Goal: Information Seeking & Learning: Learn about a topic

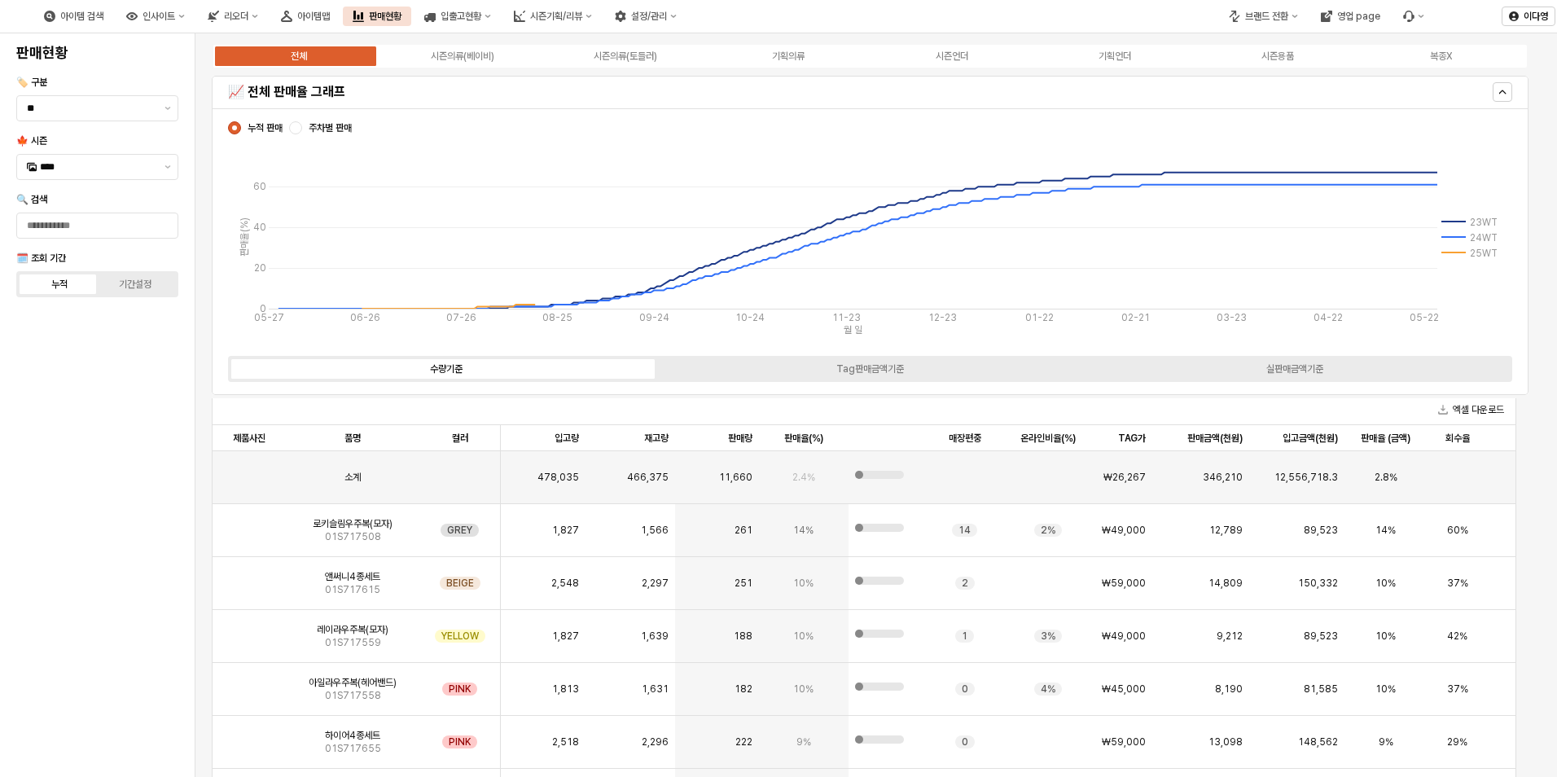
scroll to position [33, 0]
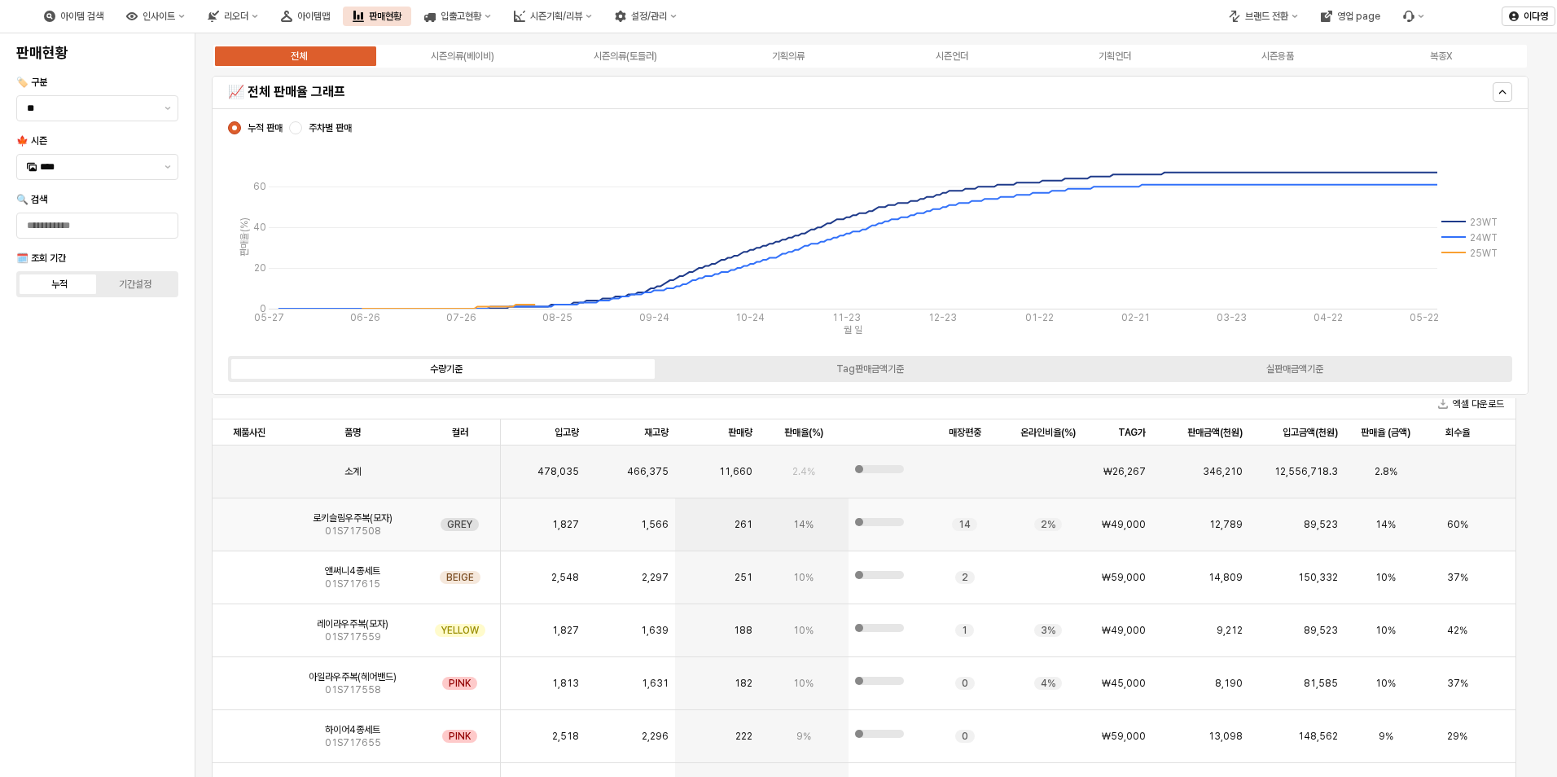
click at [249, 518] on img "App Frame" at bounding box center [249, 518] width 0 height 0
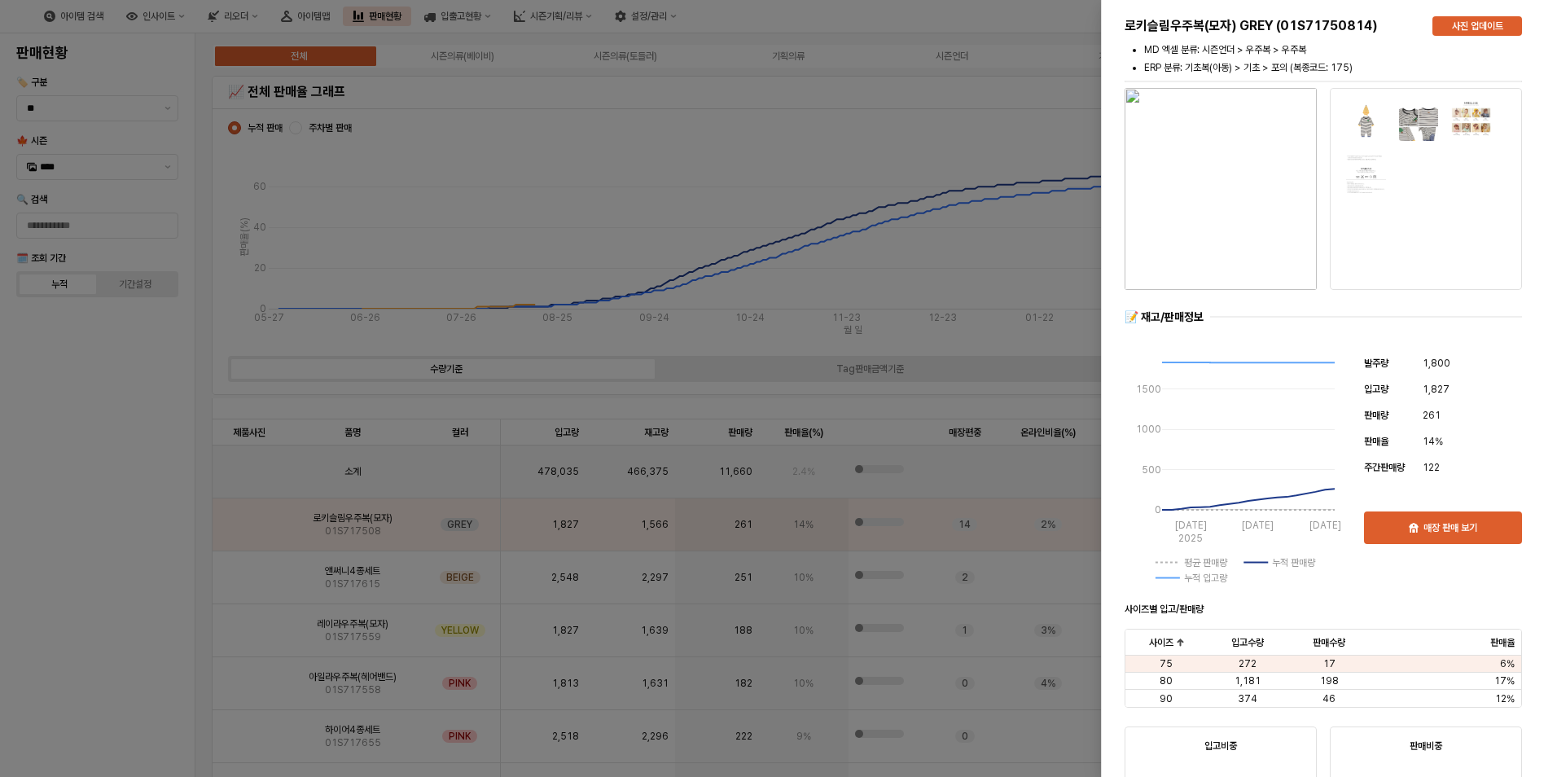
click at [1468, 120] on img at bounding box center [1472, 121] width 42 height 42
click at [1346, 110] on img at bounding box center [1367, 121] width 42 height 42
click at [116, 617] on div at bounding box center [778, 388] width 1557 height 777
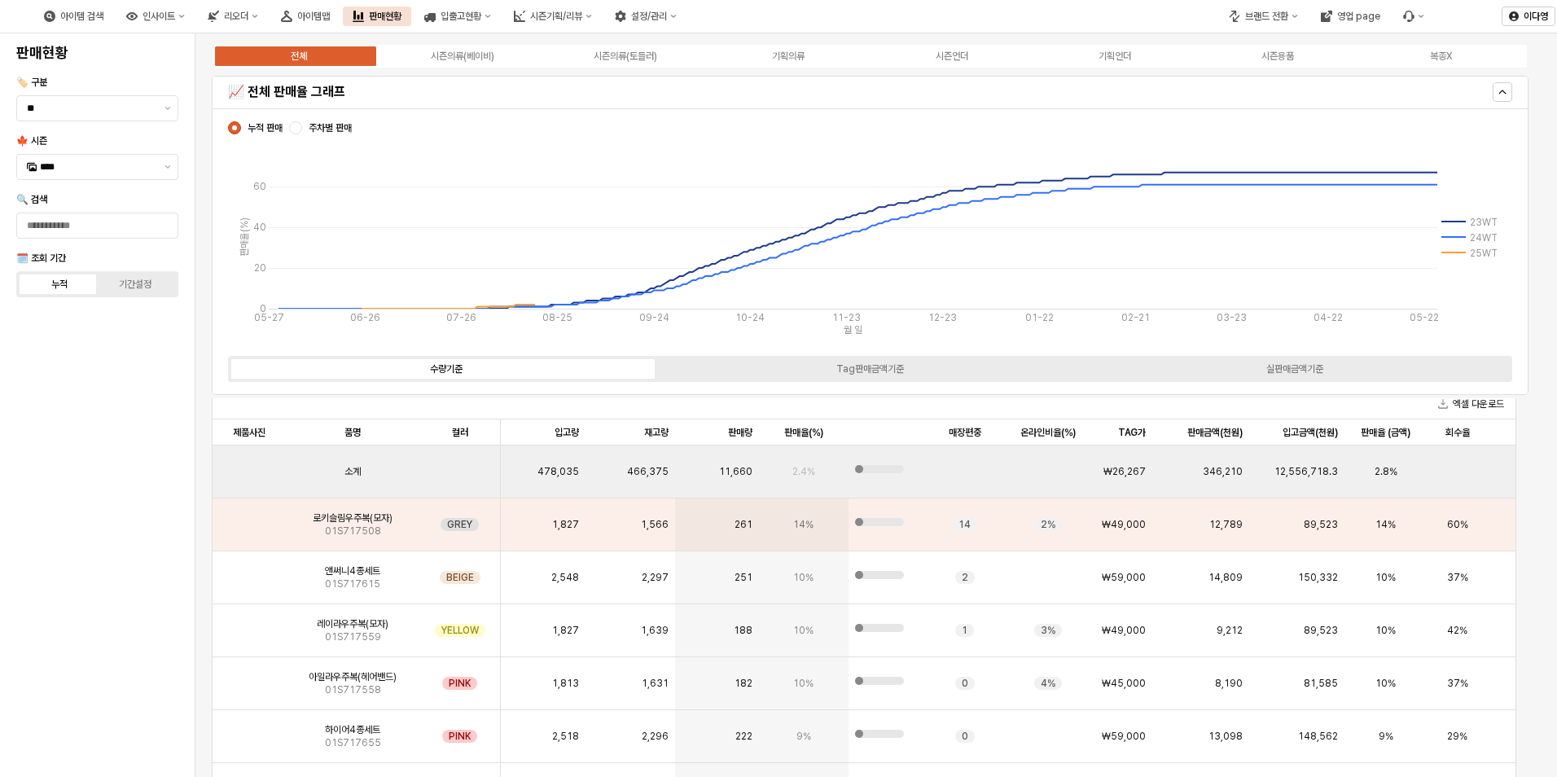
scroll to position [81, 0]
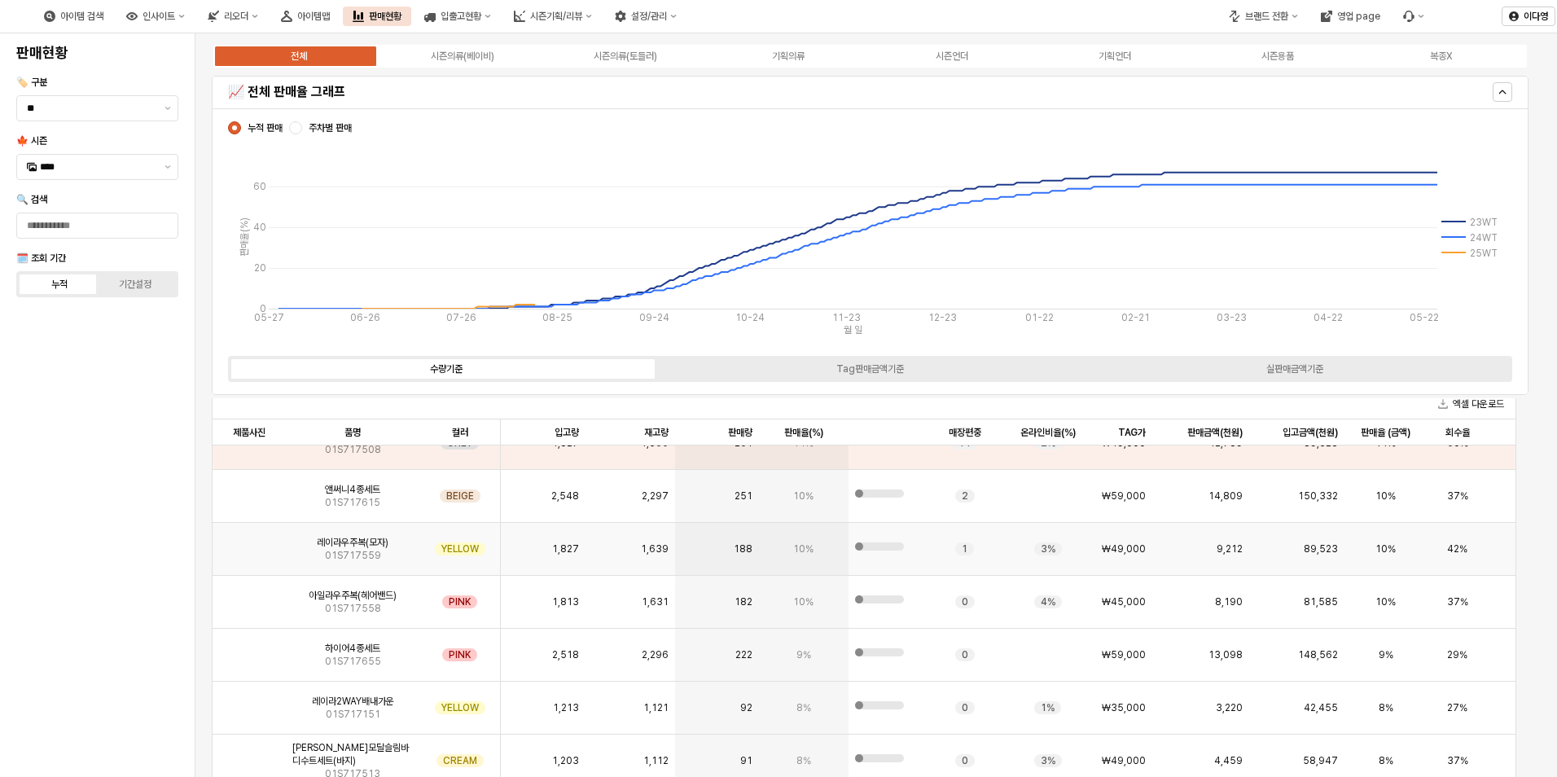
click at [249, 542] on img "App Frame" at bounding box center [249, 542] width 0 height 0
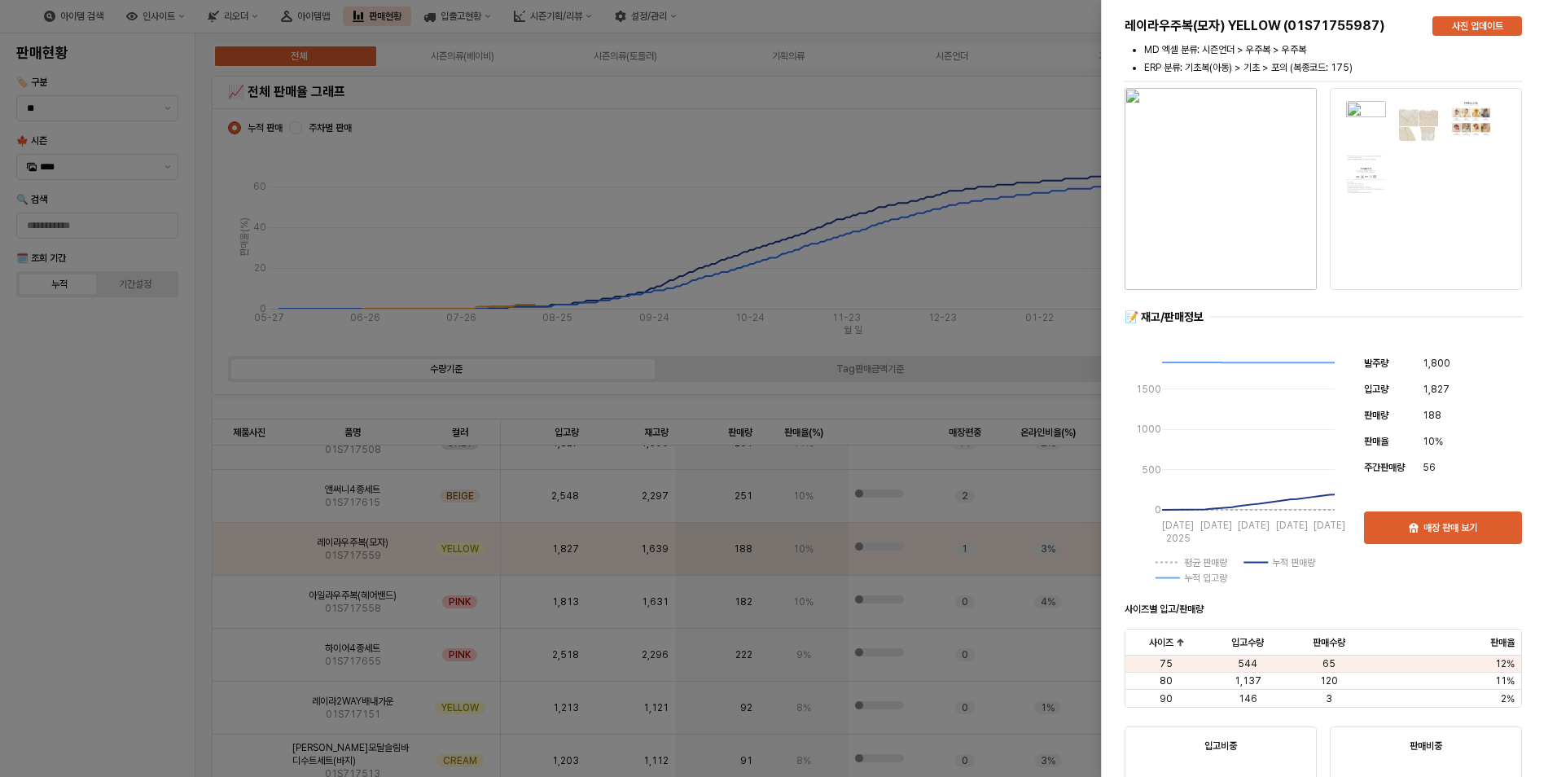
click at [1415, 125] on img at bounding box center [1419, 121] width 42 height 42
click at [1476, 116] on img at bounding box center [1472, 121] width 42 height 42
click at [1359, 115] on img at bounding box center [1367, 121] width 42 height 42
click at [1469, 20] on p "사진 업데이트" at bounding box center [1477, 26] width 51 height 13
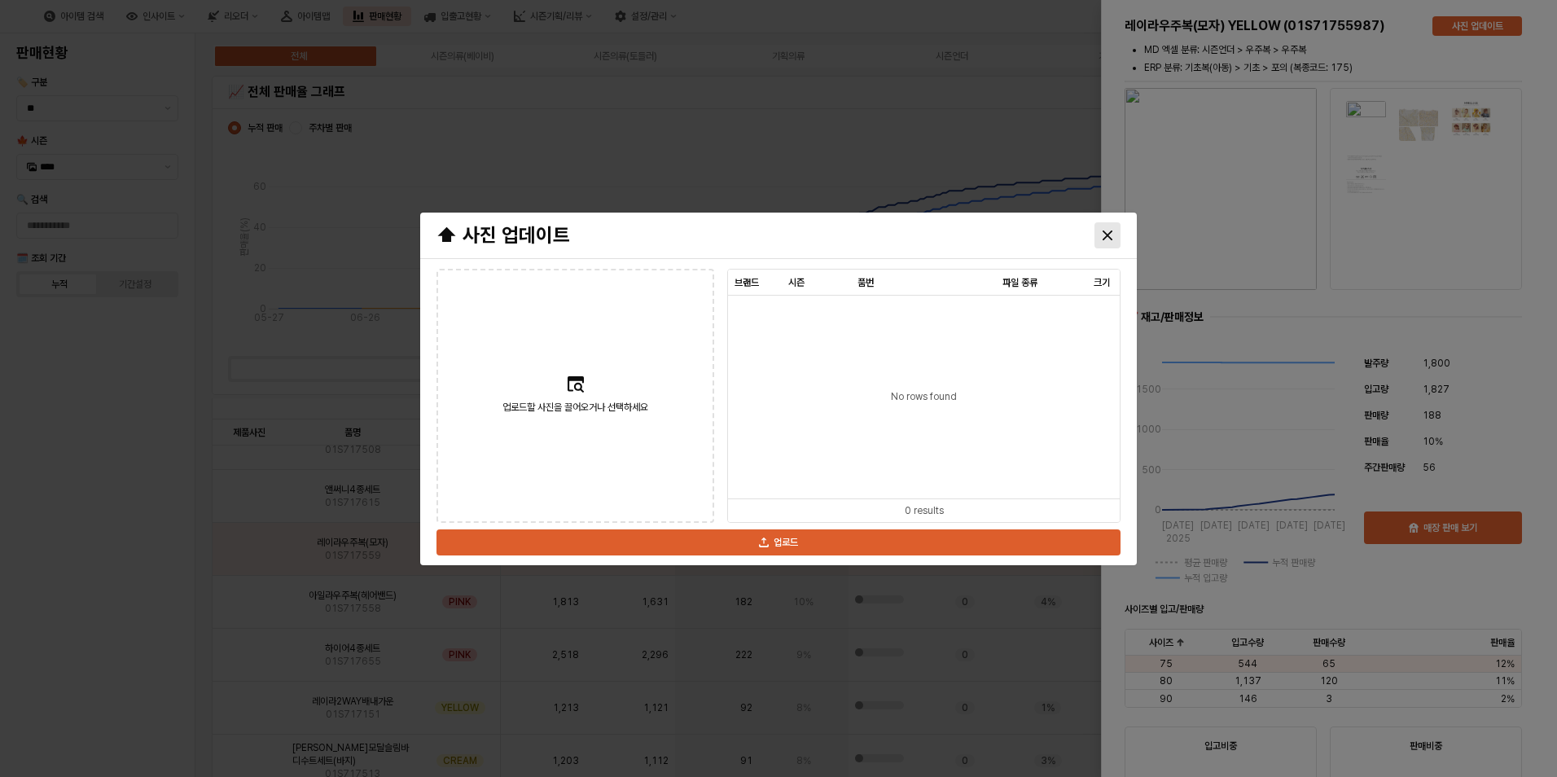
click at [1100, 235] on div "Close" at bounding box center [1107, 235] width 24 height 24
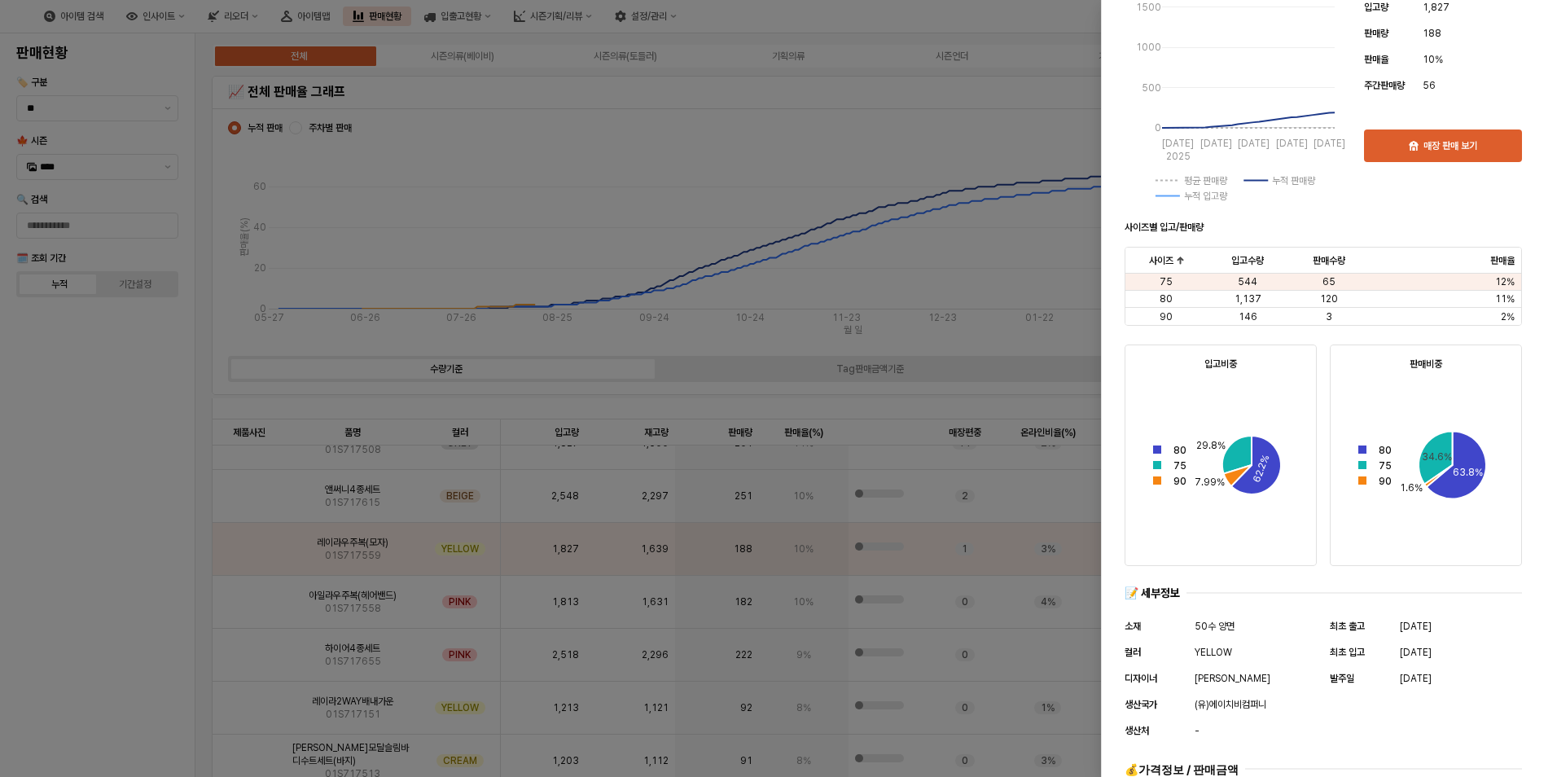
scroll to position [523, 0]
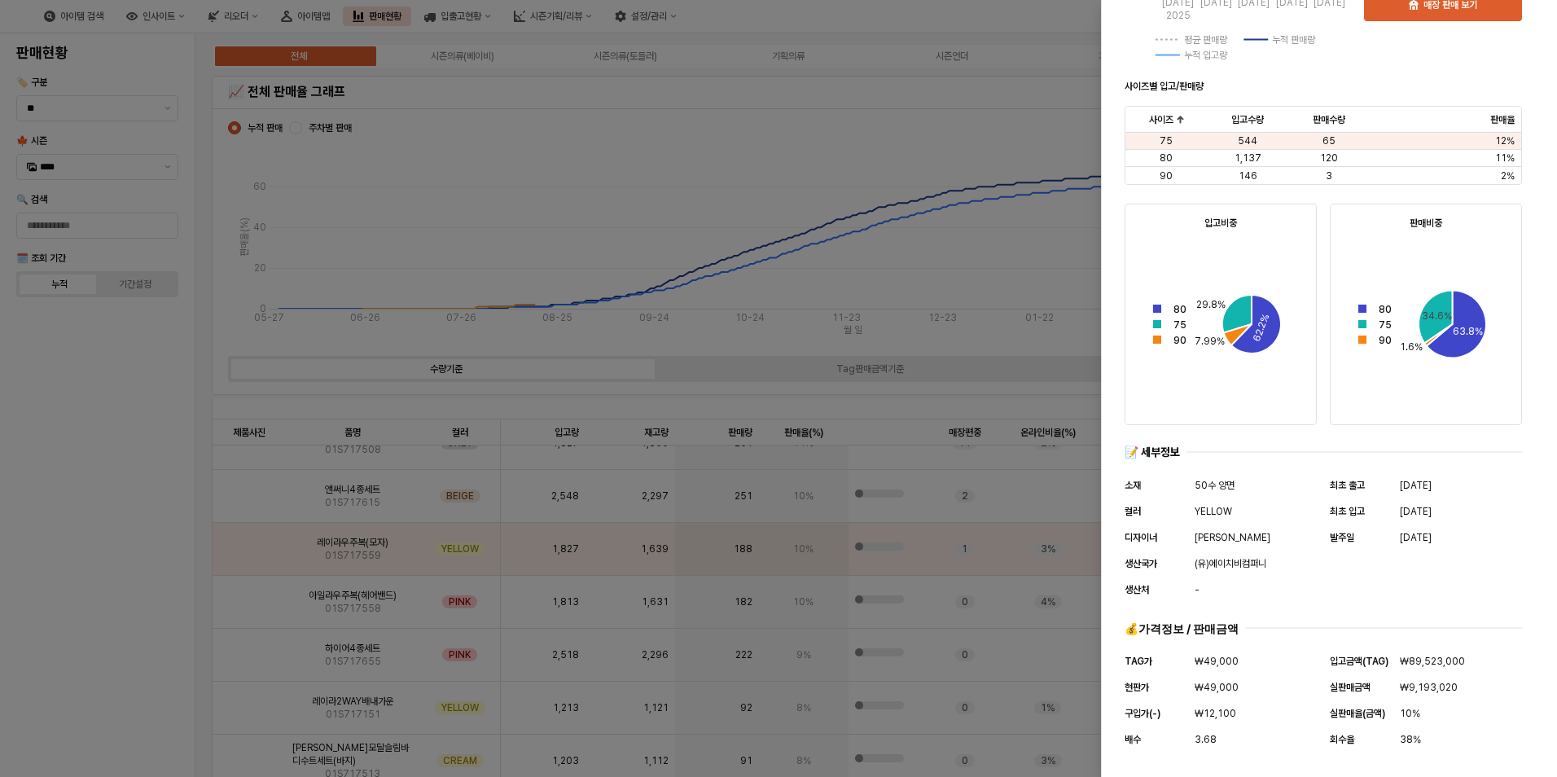
click at [113, 421] on div at bounding box center [778, 388] width 1557 height 777
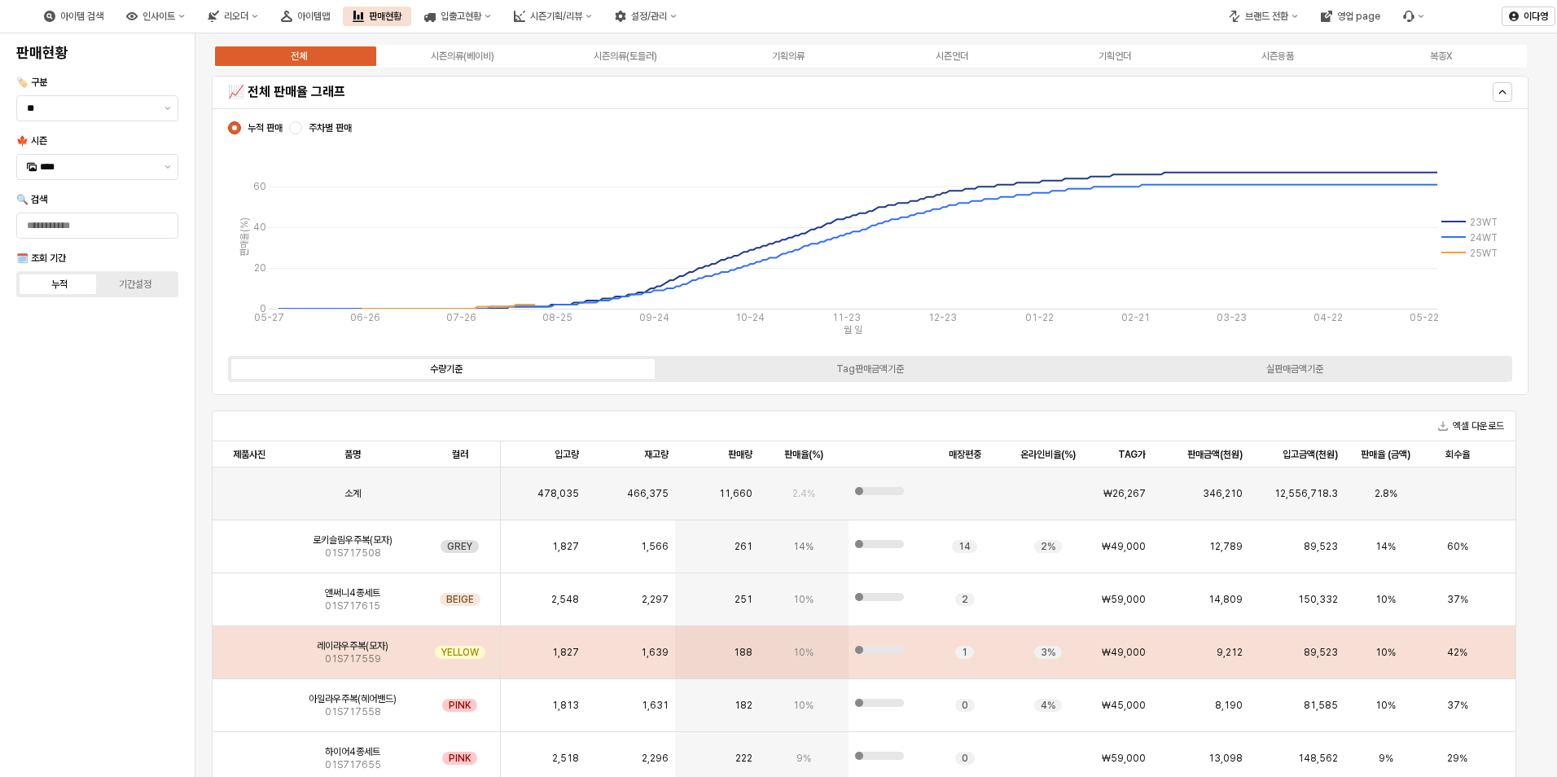
scroll to position [0, 0]
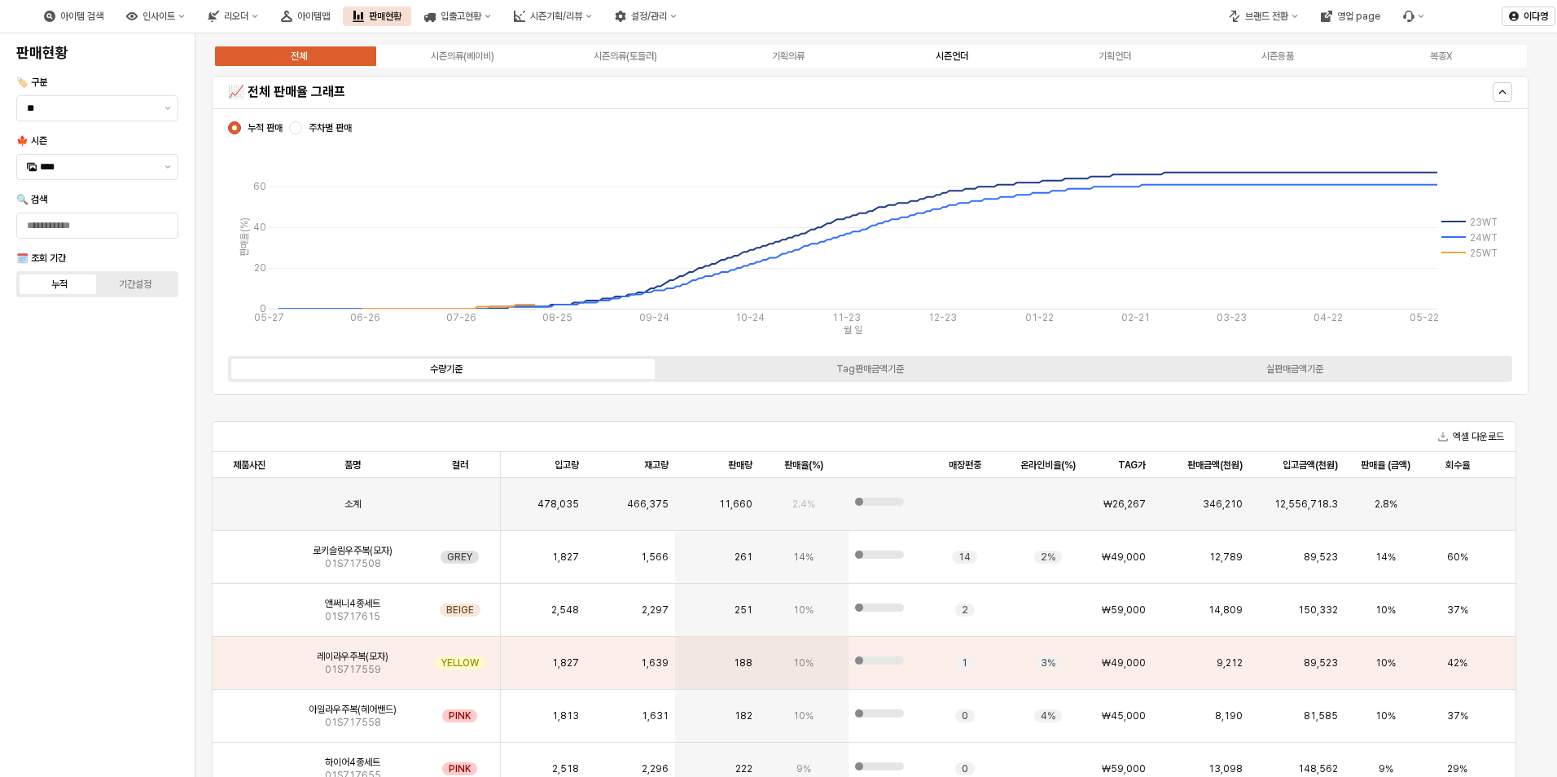
click at [954, 55] on div "시즌언더" at bounding box center [952, 55] width 33 height 11
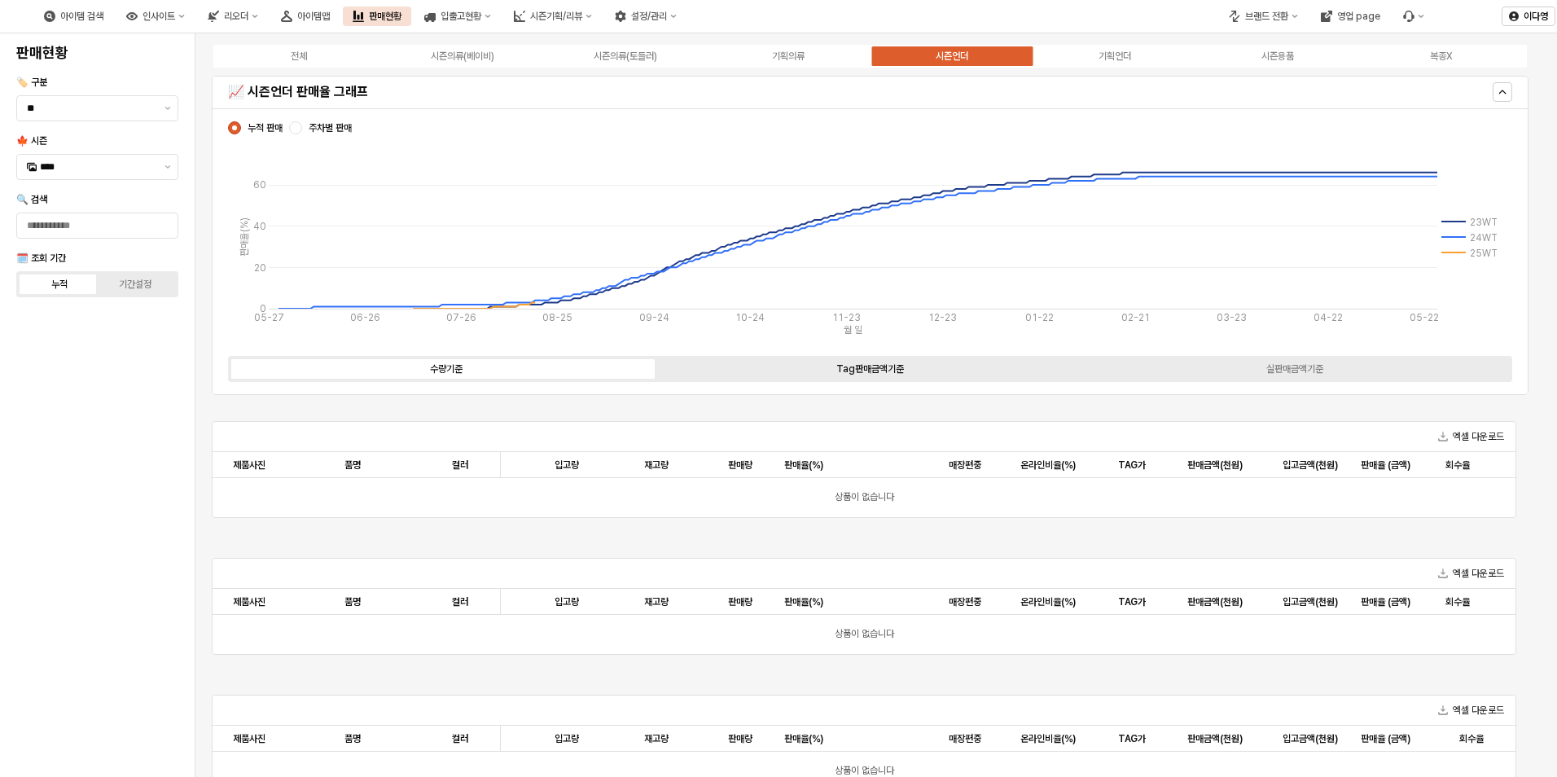
click at [866, 371] on div "Tag판매금액기준" at bounding box center [870, 368] width 68 height 11
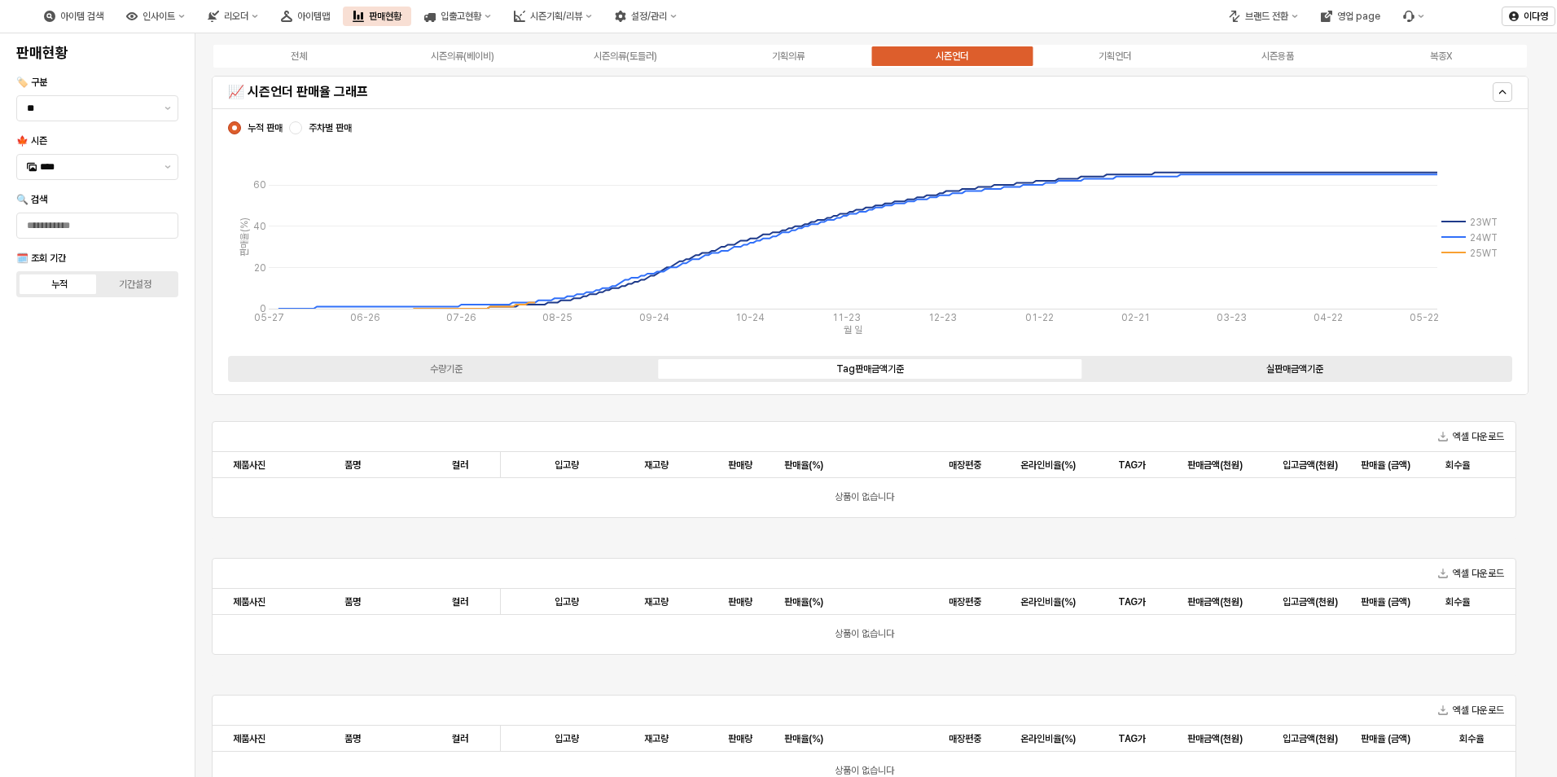
drag, startPoint x: 1286, startPoint y: 374, endPoint x: 980, endPoint y: 403, distance: 307.6
click at [1286, 375] on label "실판매금액기준" at bounding box center [1294, 369] width 424 height 15
click at [446, 371] on div "수량기준" at bounding box center [446, 368] width 33 height 11
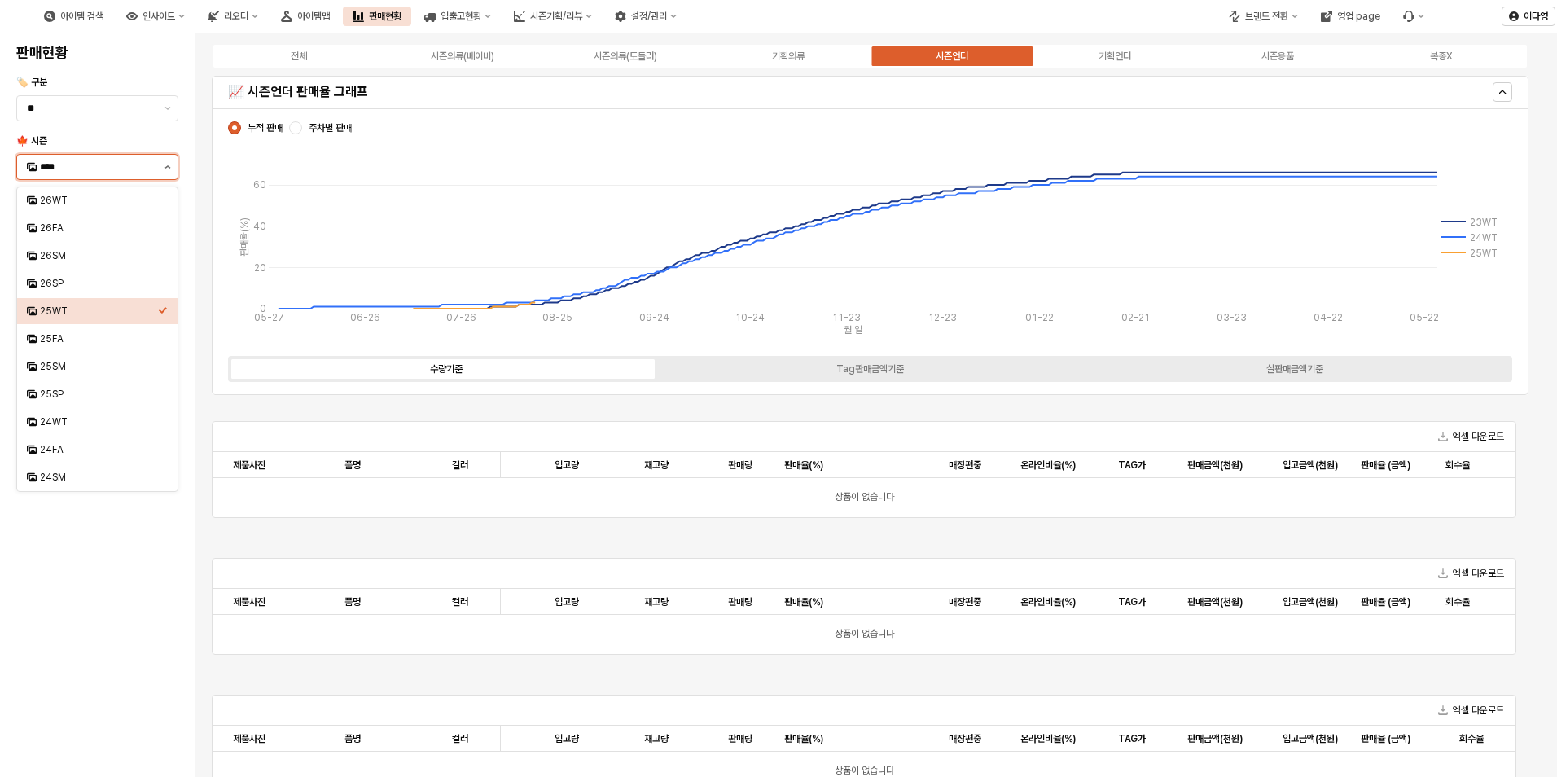
click at [167, 164] on button "제안 사항 표시" at bounding box center [168, 167] width 20 height 24
click at [195, 21] on button "인사이트" at bounding box center [155, 17] width 78 height 20
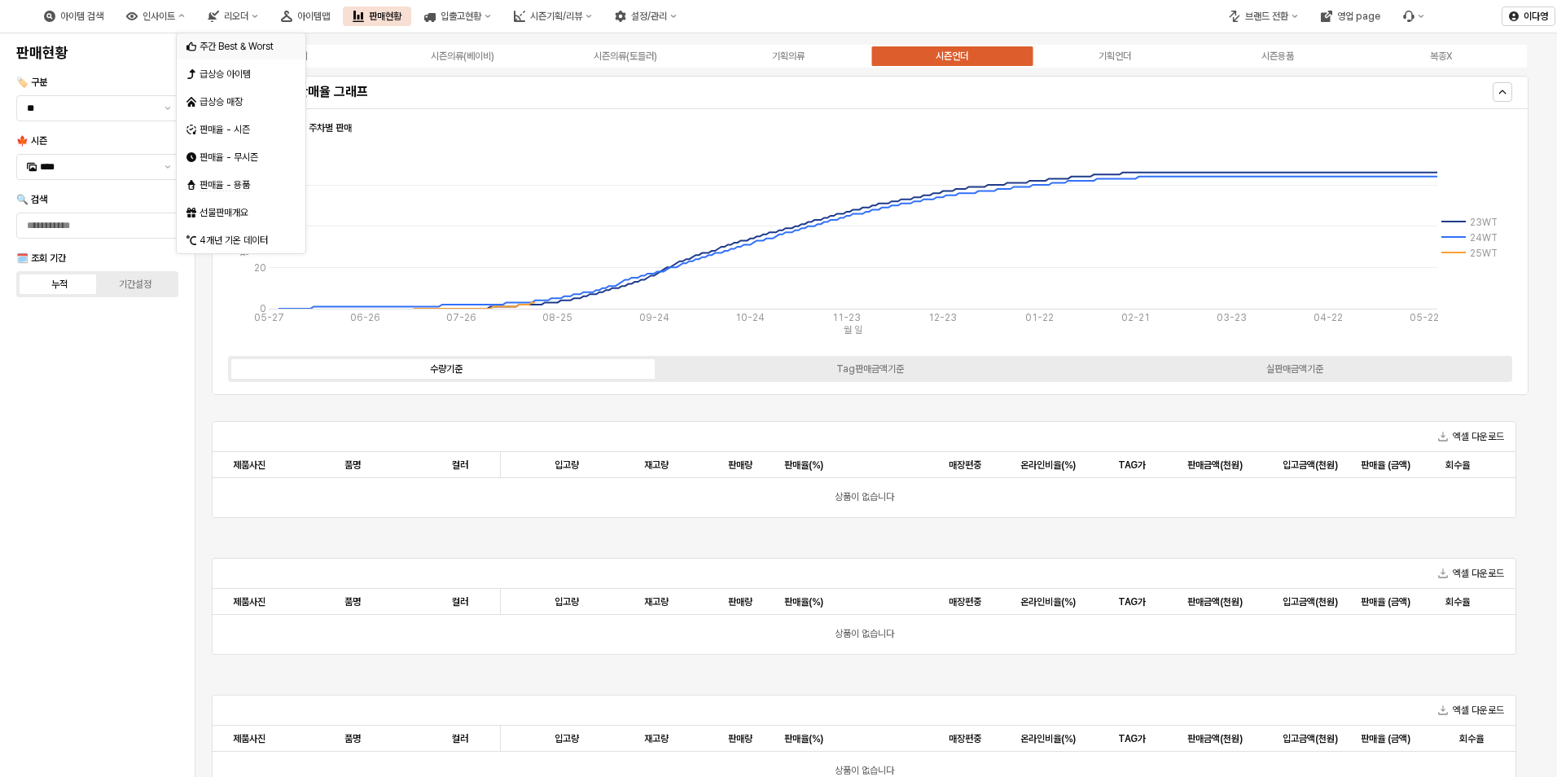
click at [273, 45] on div "주간 Best & Worst" at bounding box center [243, 46] width 86 height 13
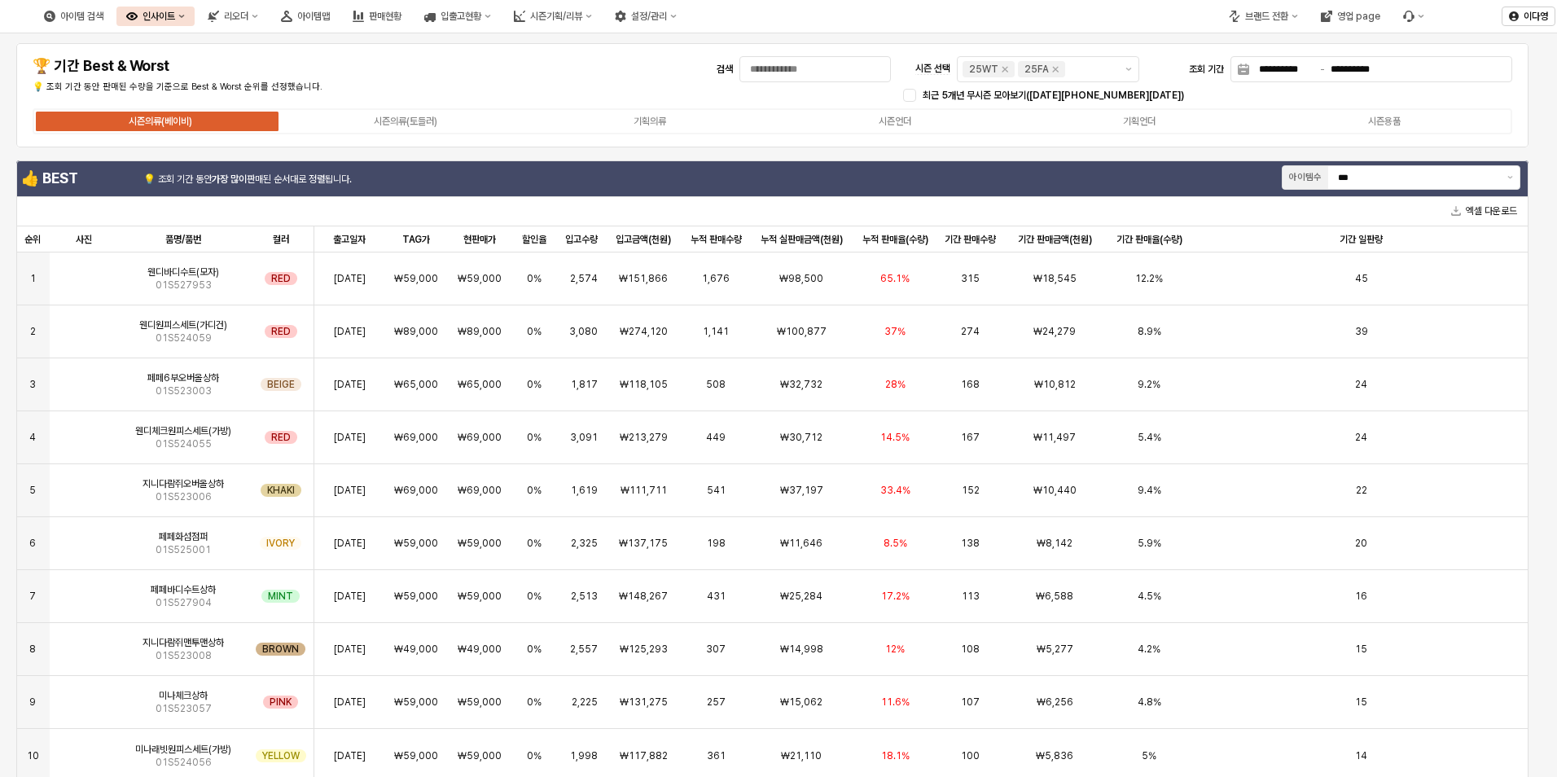
click at [643, 112] on div "시즌의류(베이비) 시즌의류(토들러) 기획의류 시즌언더 기획언더 시즌용품" at bounding box center [773, 121] width 1480 height 26
click at [887, 120] on div "시즌언더" at bounding box center [895, 121] width 33 height 11
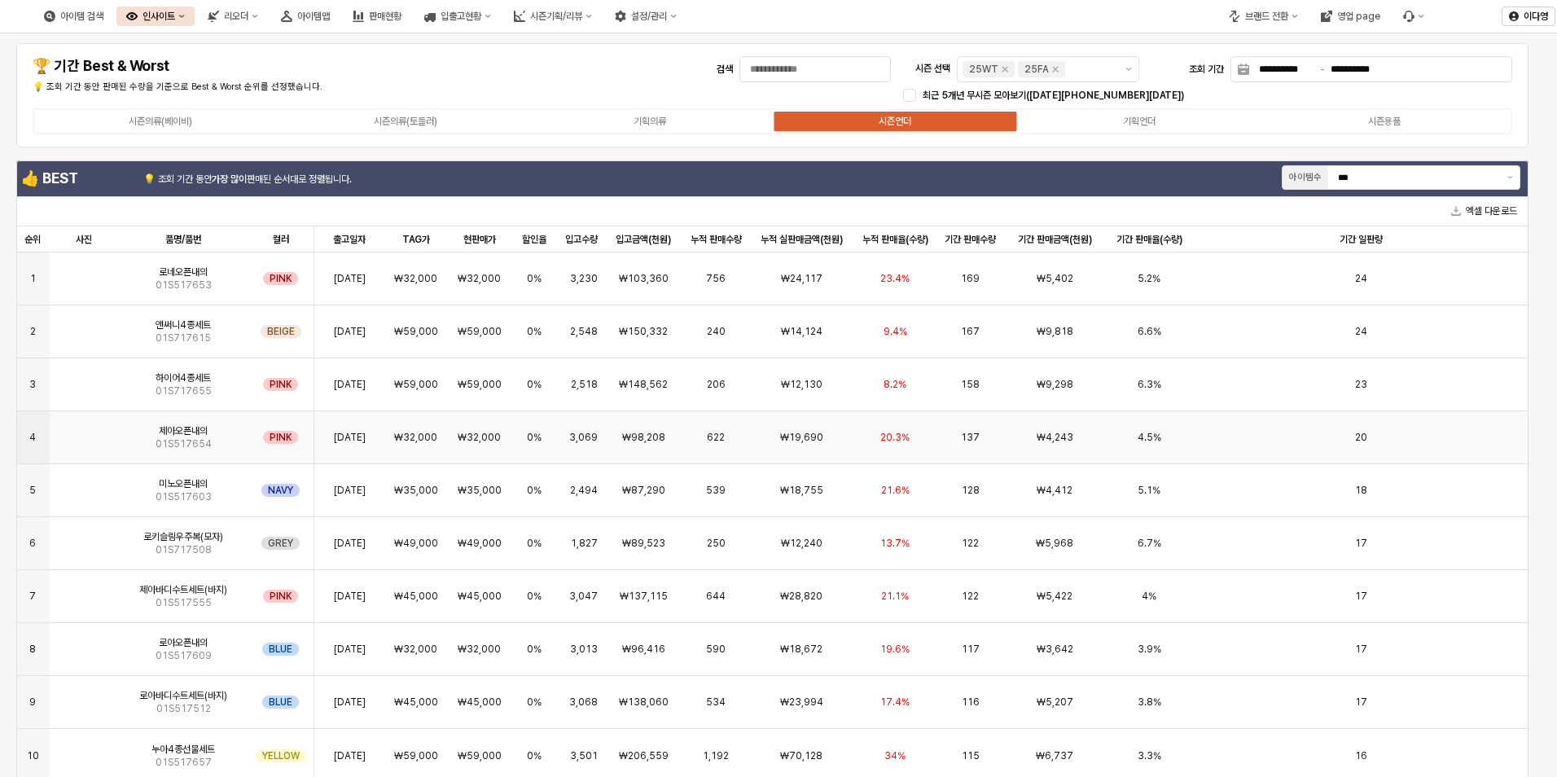
click at [84, 431] on img "App Frame" at bounding box center [84, 431] width 0 height 0
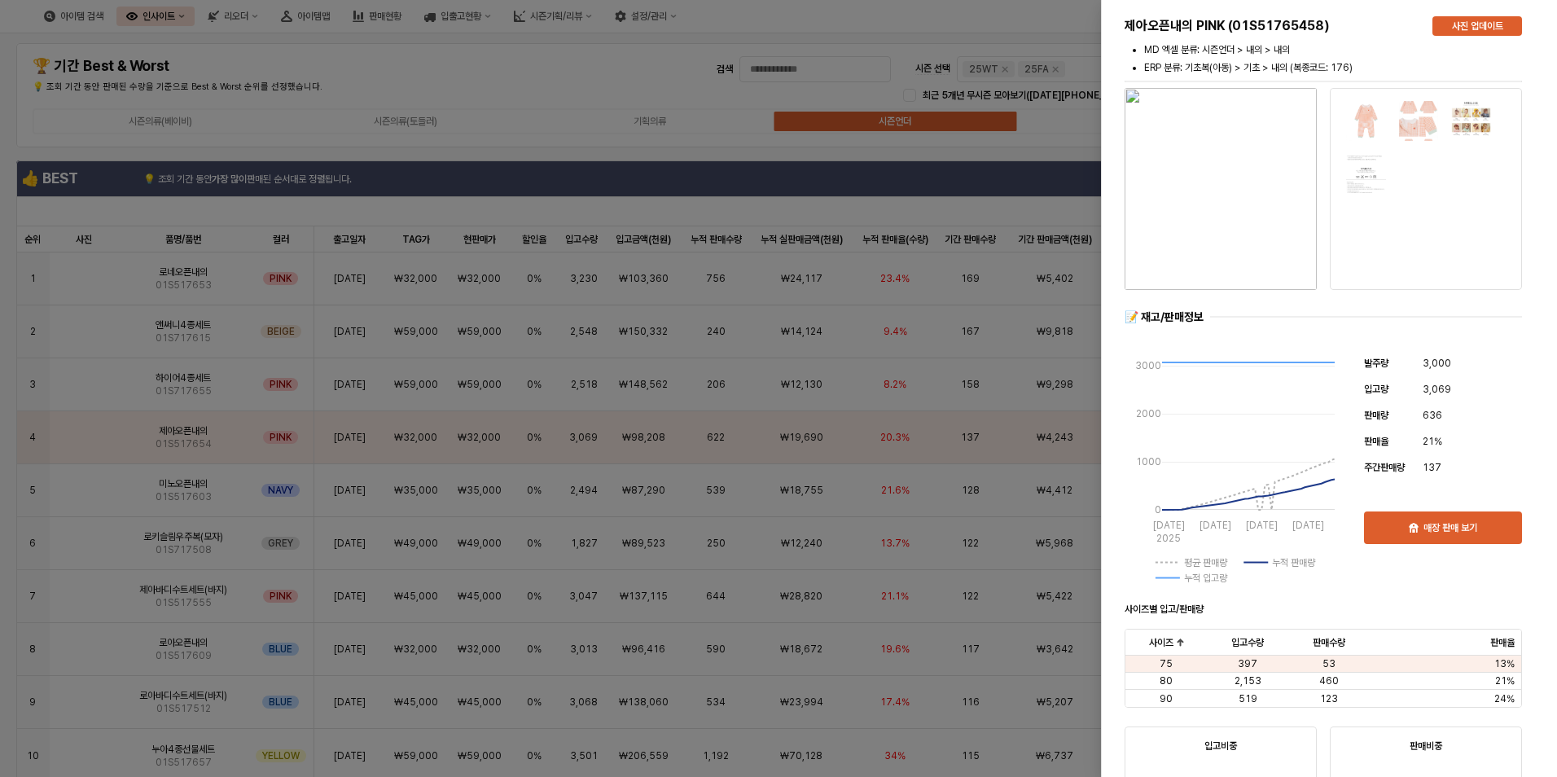
click at [82, 284] on div at bounding box center [778, 388] width 1557 height 777
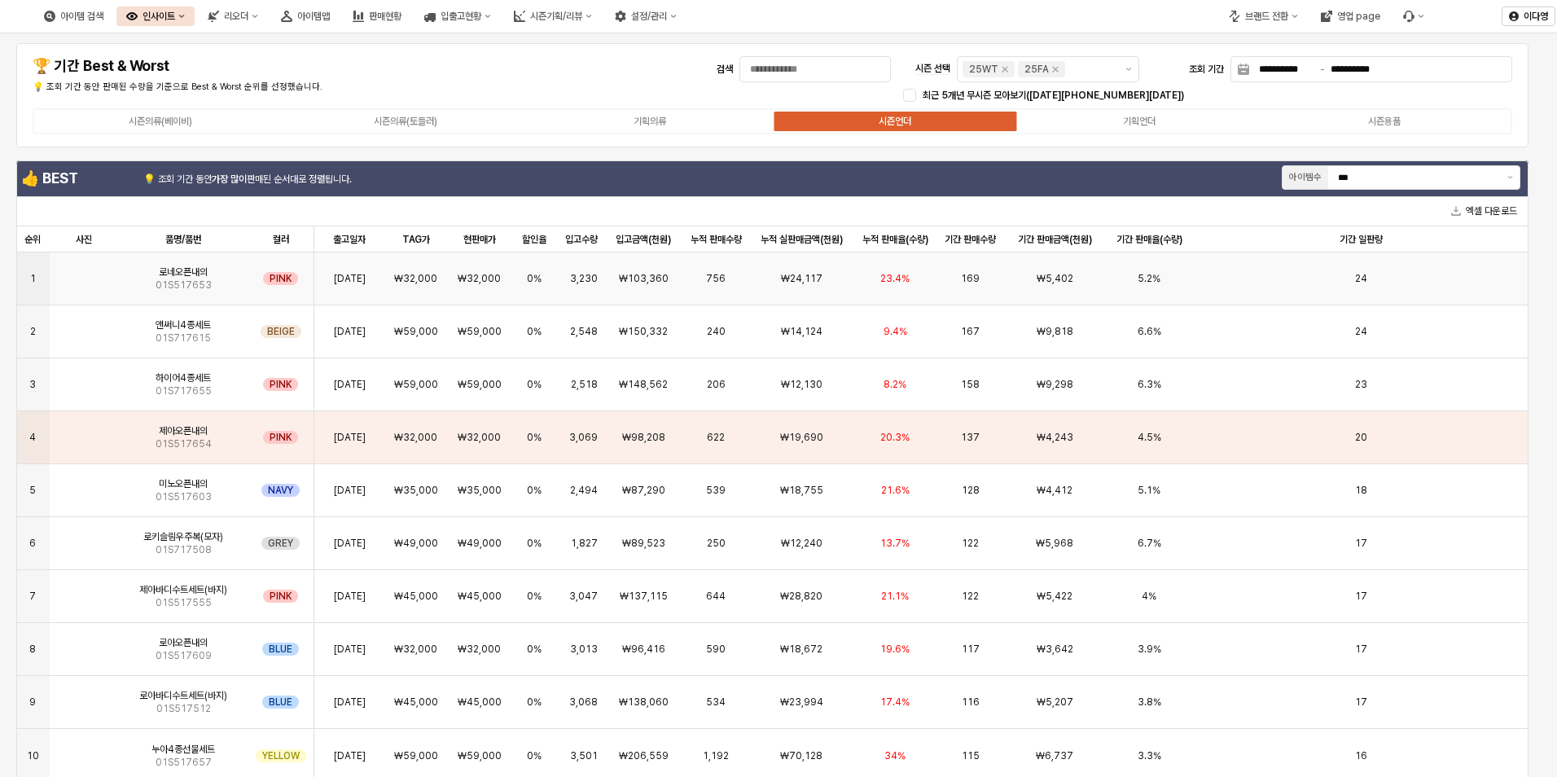
click at [84, 272] on img "App Frame" at bounding box center [84, 272] width 0 height 0
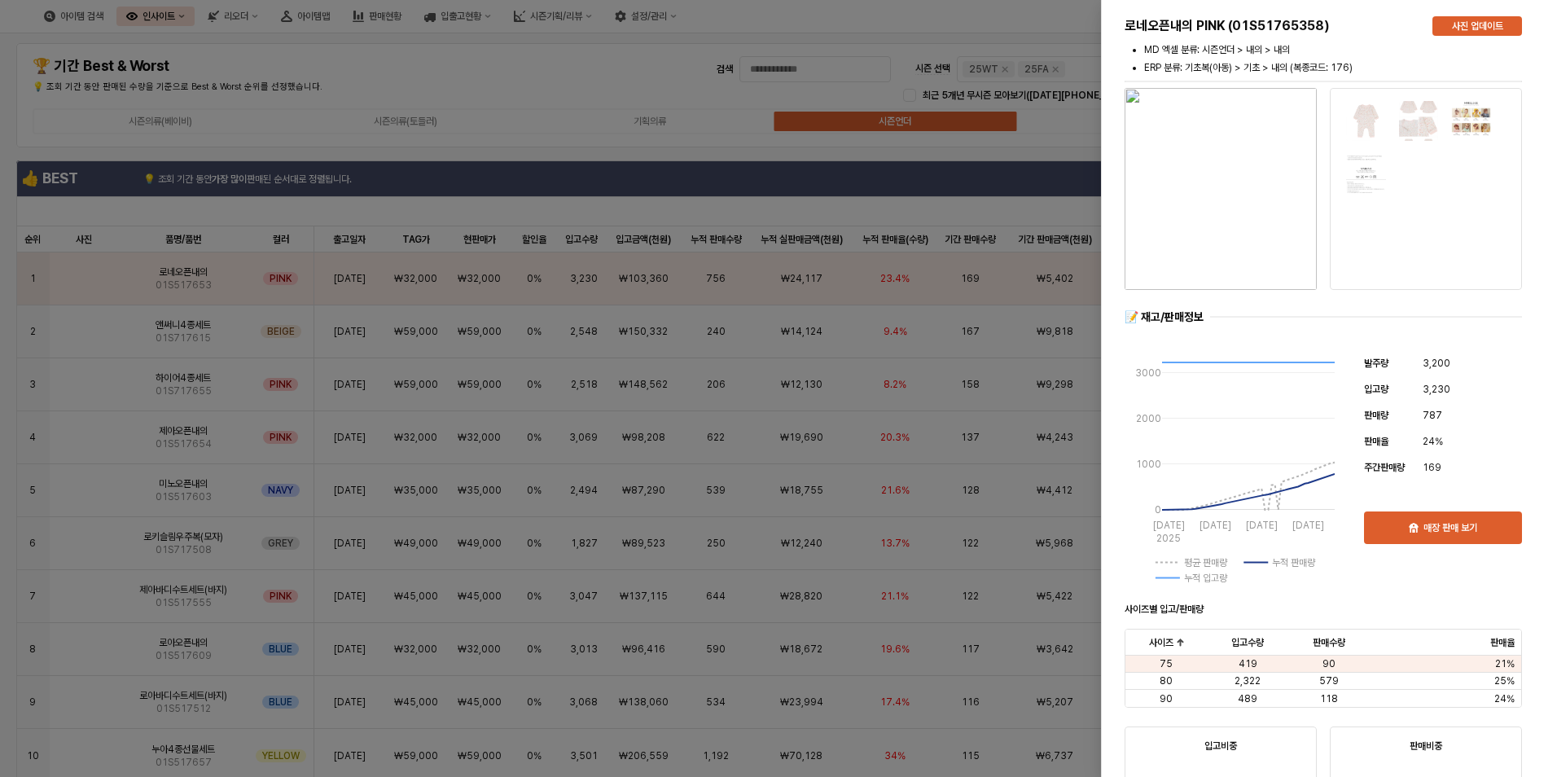
click at [1245, 174] on img "button" at bounding box center [1221, 189] width 192 height 202
click at [81, 337] on div at bounding box center [778, 388] width 1557 height 777
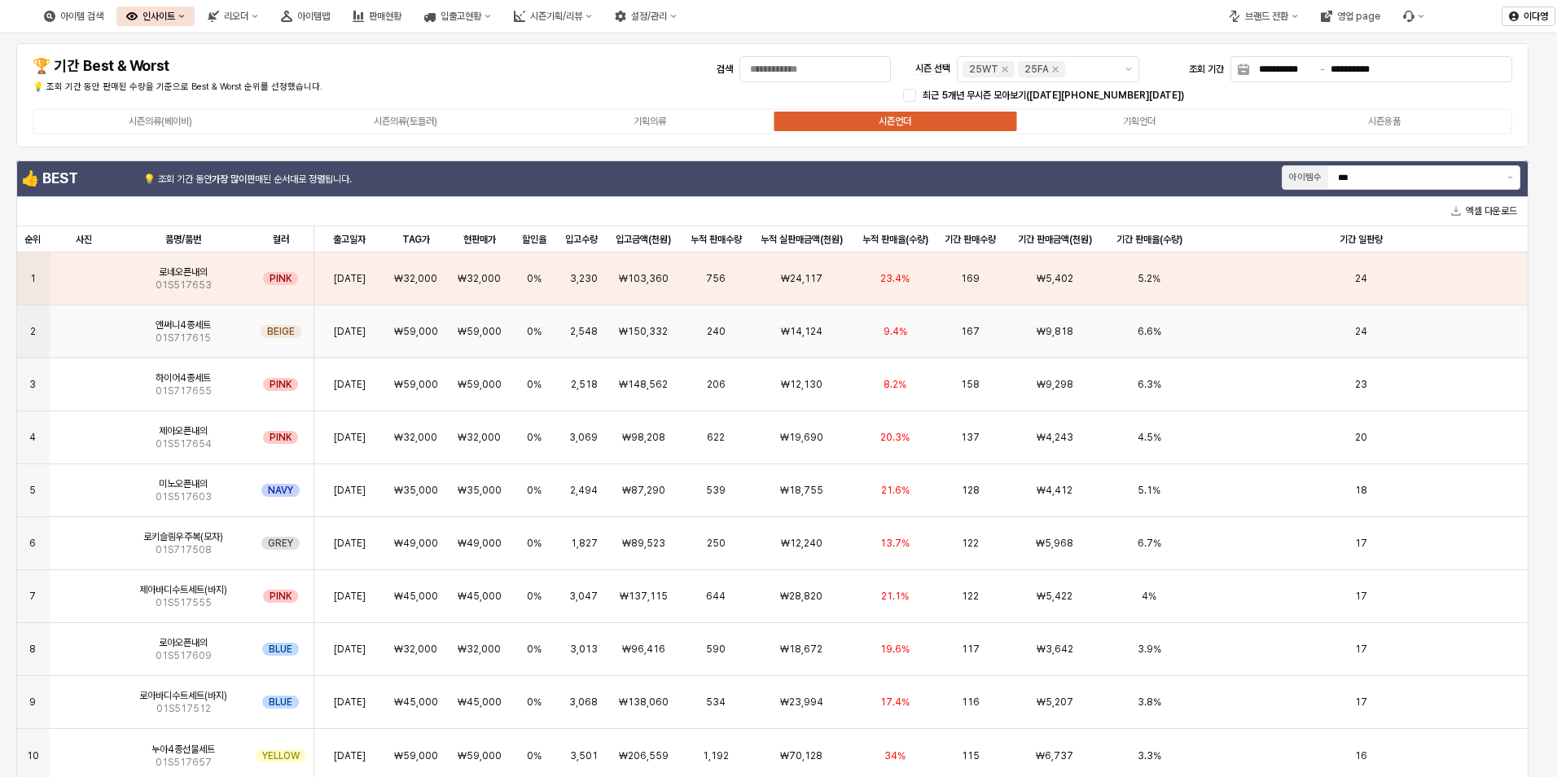
click at [84, 325] on img "App Frame" at bounding box center [84, 325] width 0 height 0
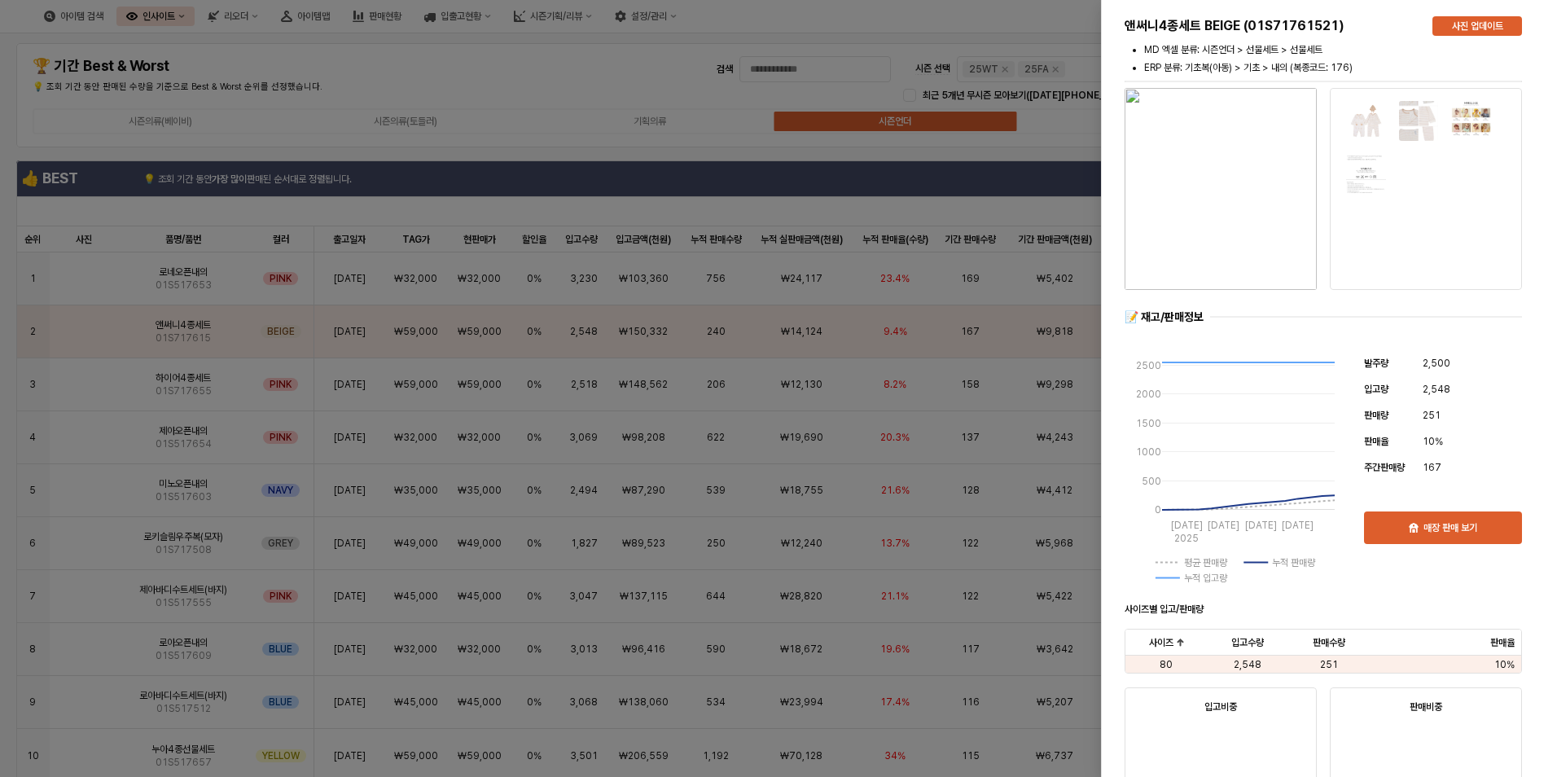
click at [84, 392] on div at bounding box center [778, 388] width 1557 height 777
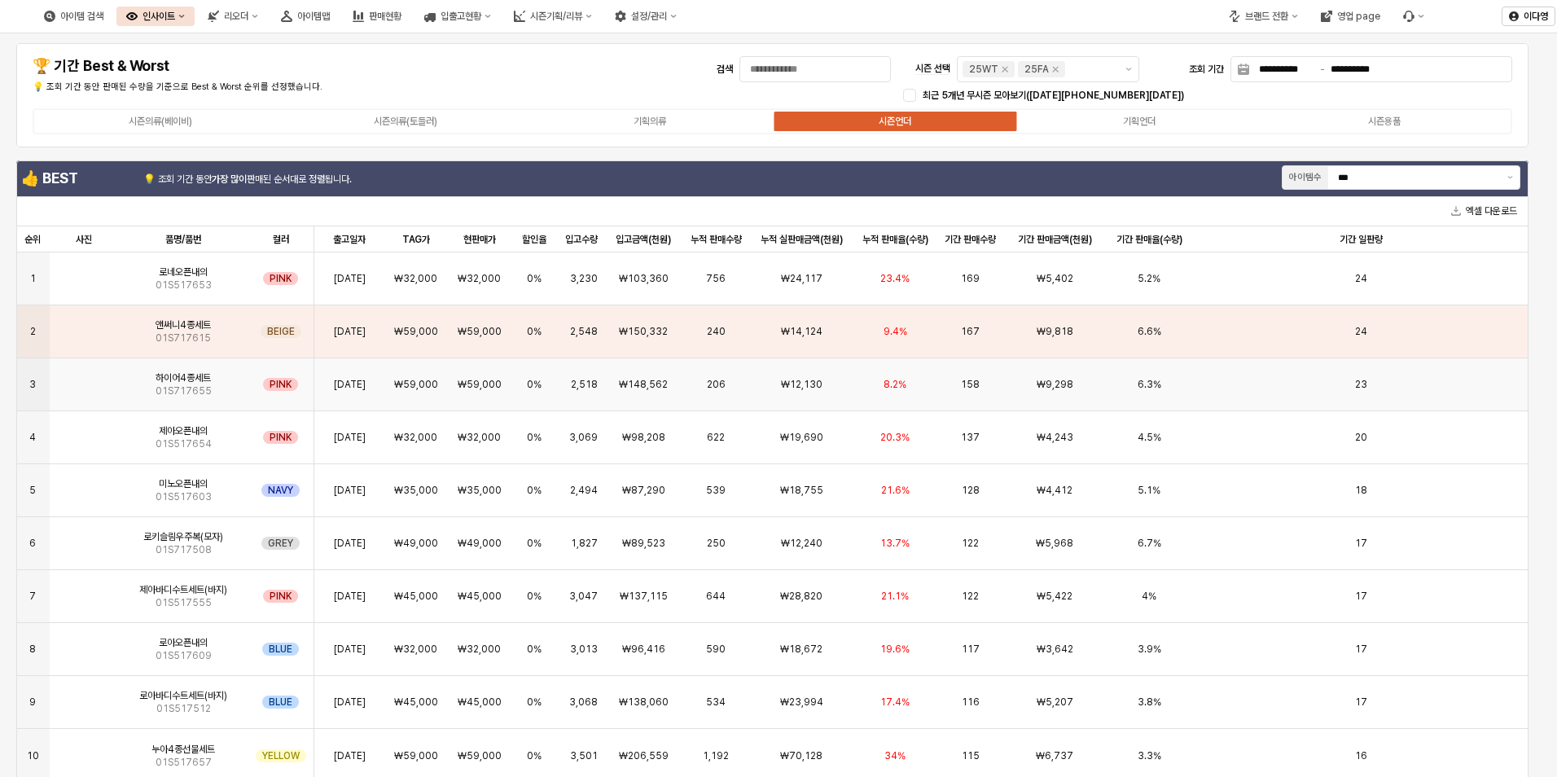
click at [84, 378] on img "App Frame" at bounding box center [84, 378] width 0 height 0
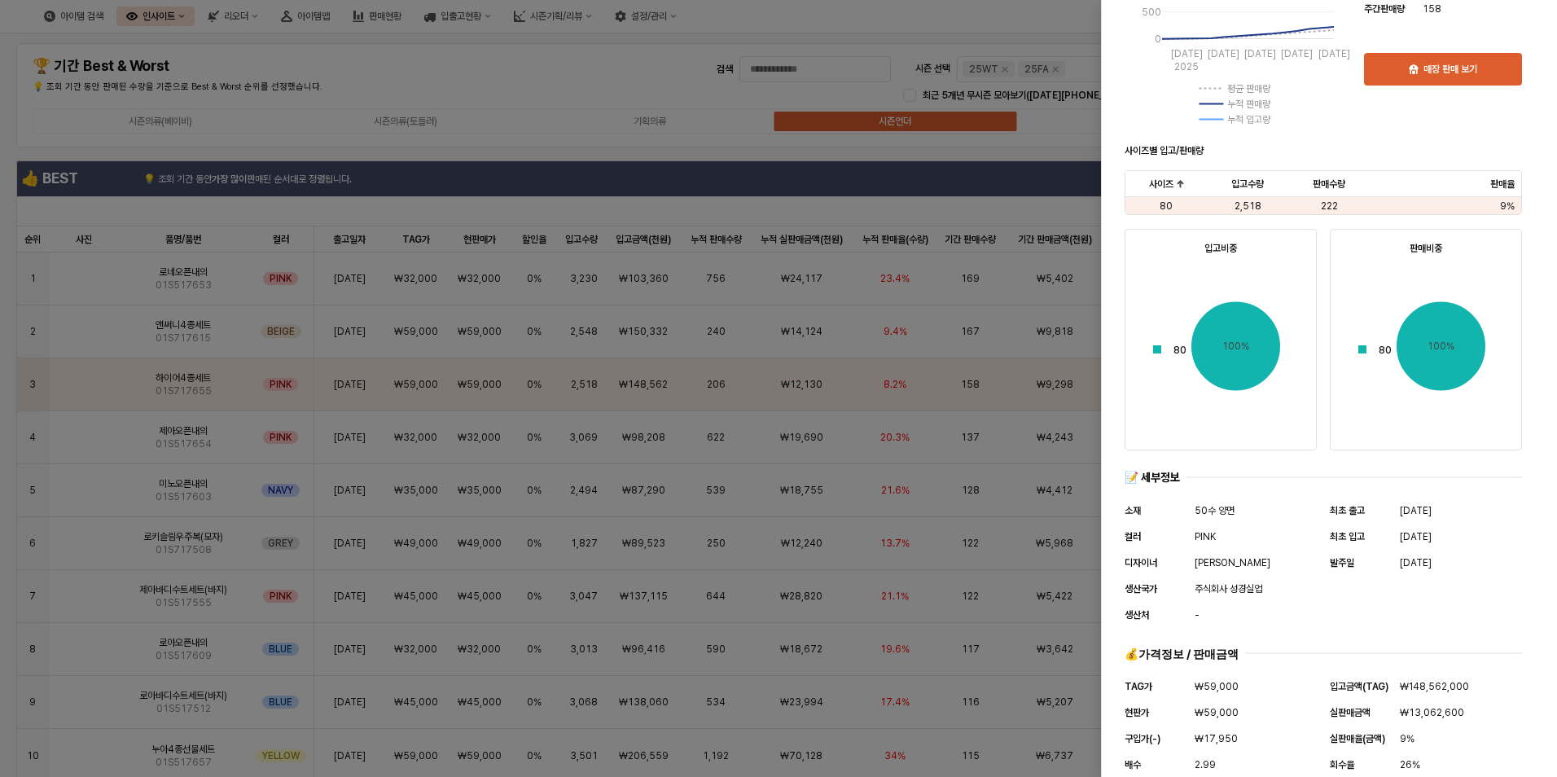
scroll to position [484, 0]
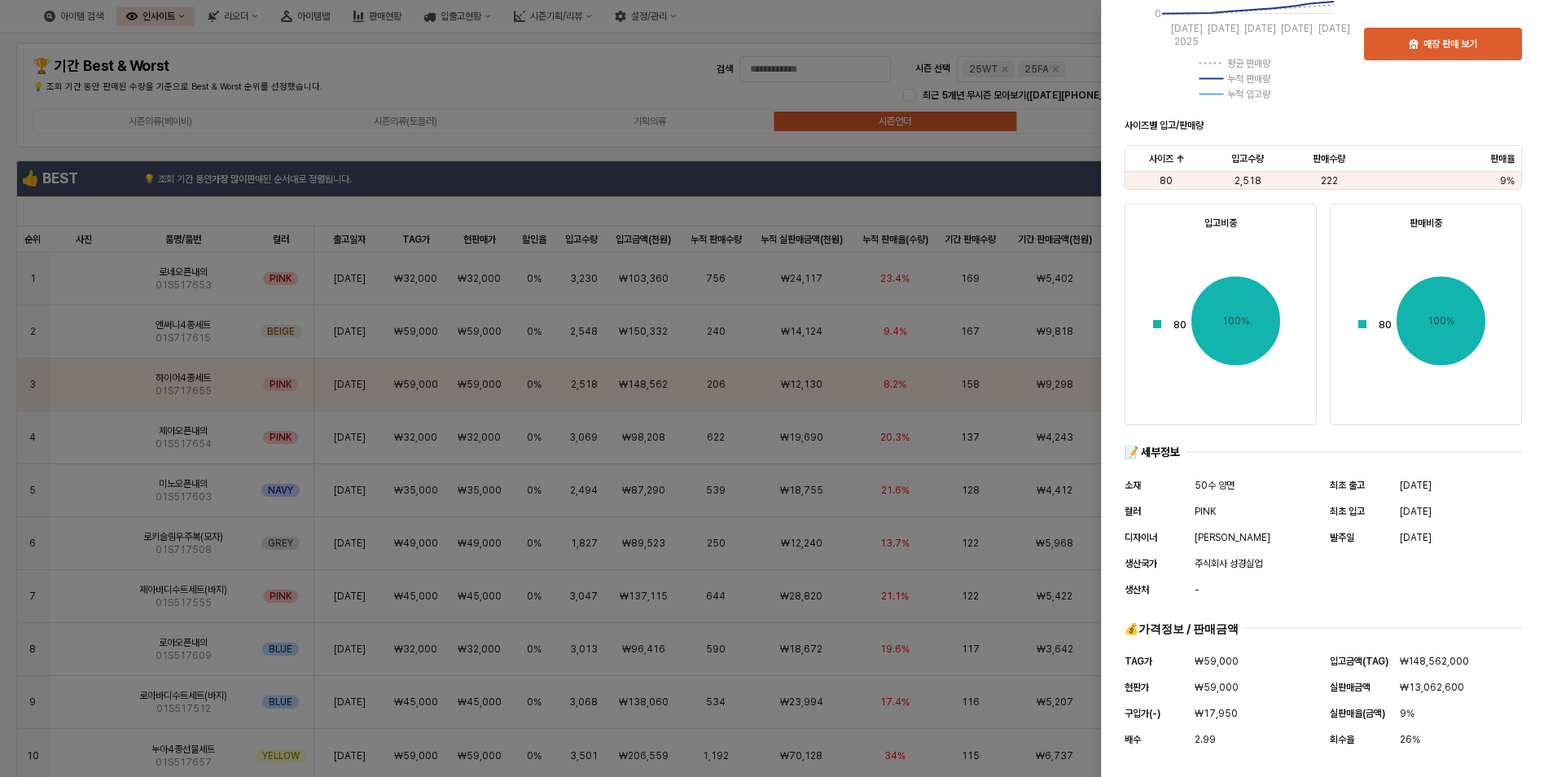
click at [86, 333] on div at bounding box center [778, 388] width 1557 height 777
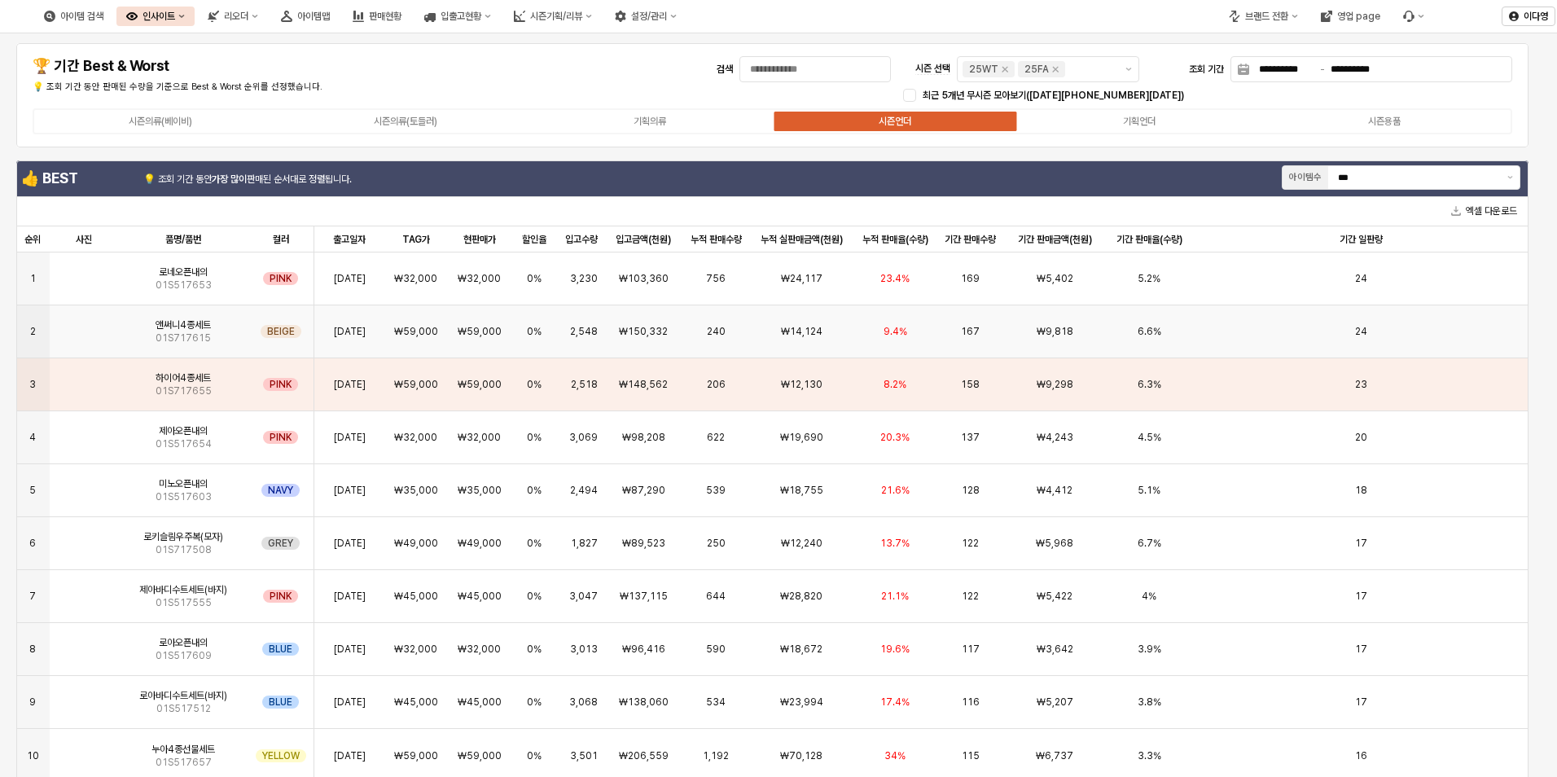
click at [84, 325] on img "App Frame" at bounding box center [84, 325] width 0 height 0
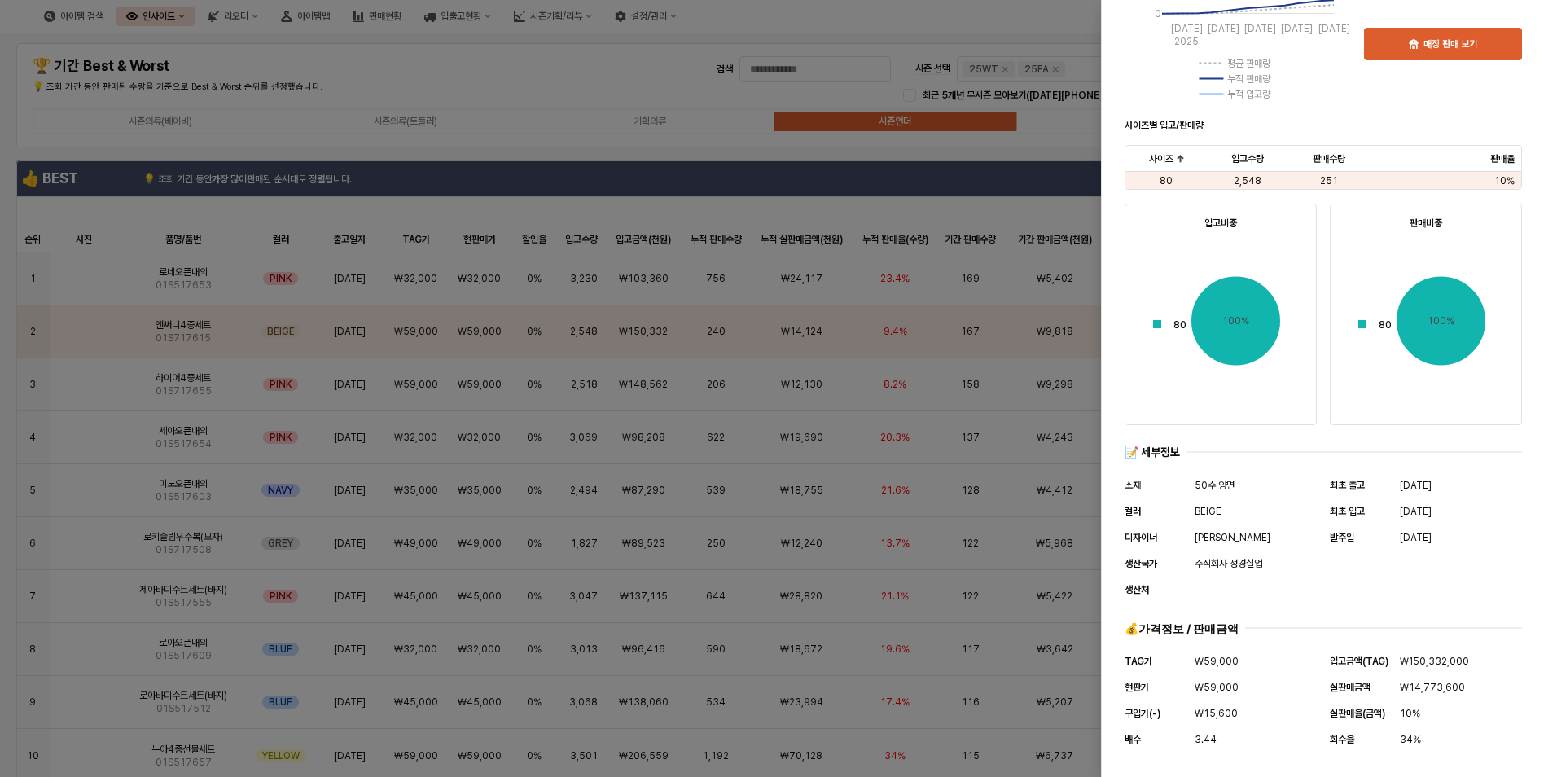
click at [537, 68] on div at bounding box center [778, 388] width 1557 height 777
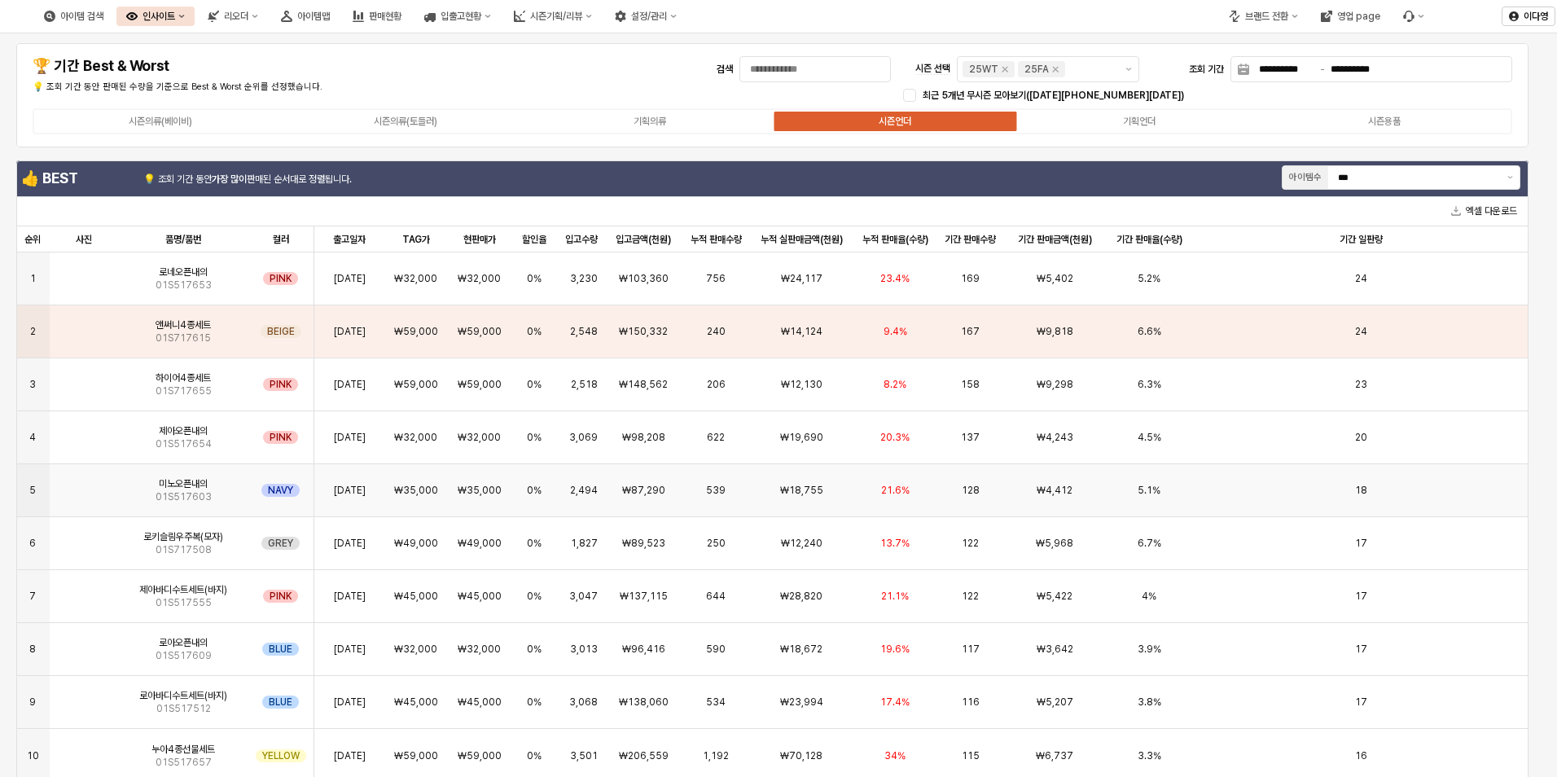
click at [84, 484] on img "App Frame" at bounding box center [84, 484] width 0 height 0
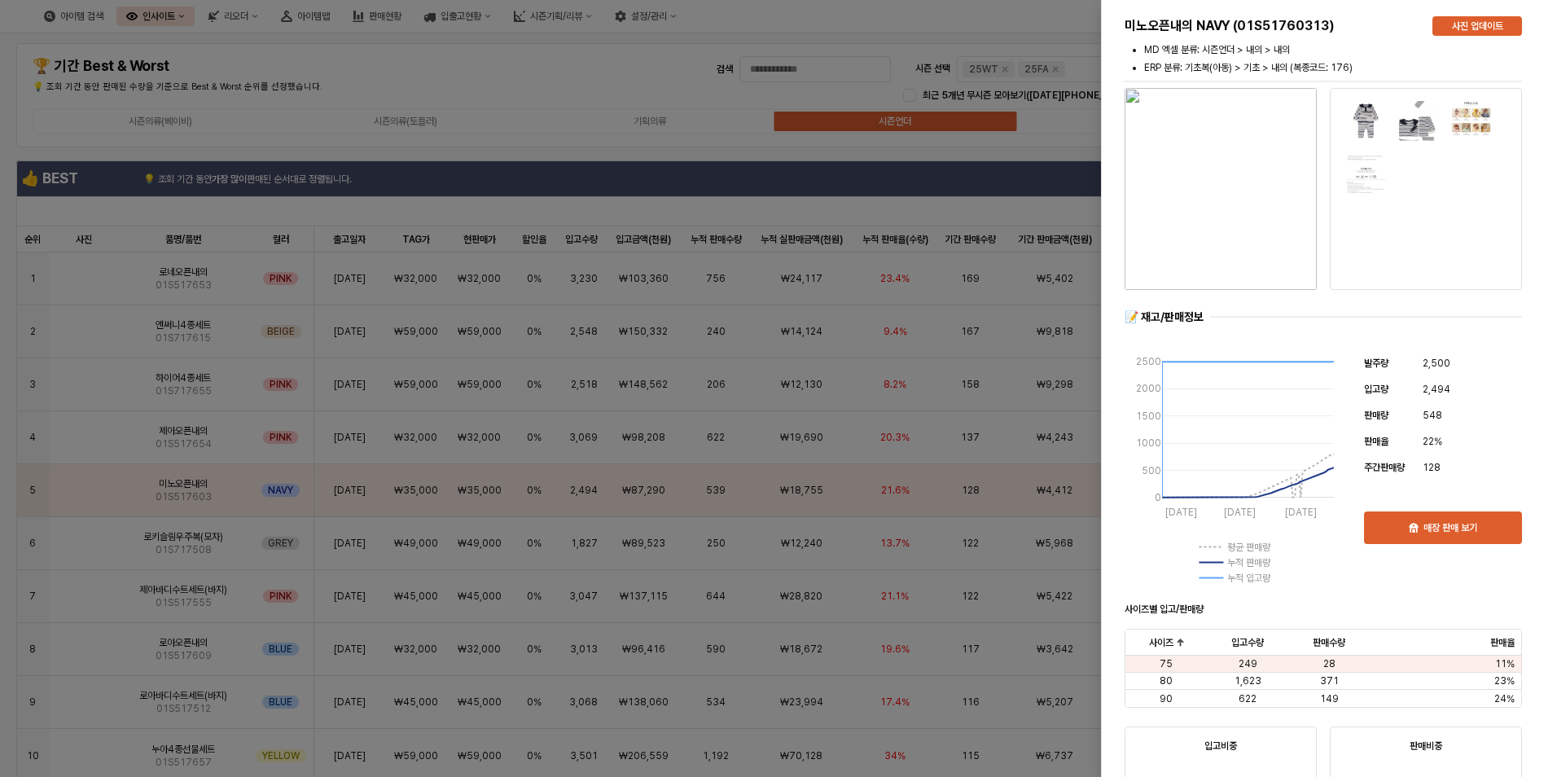
click at [83, 547] on div at bounding box center [778, 388] width 1557 height 777
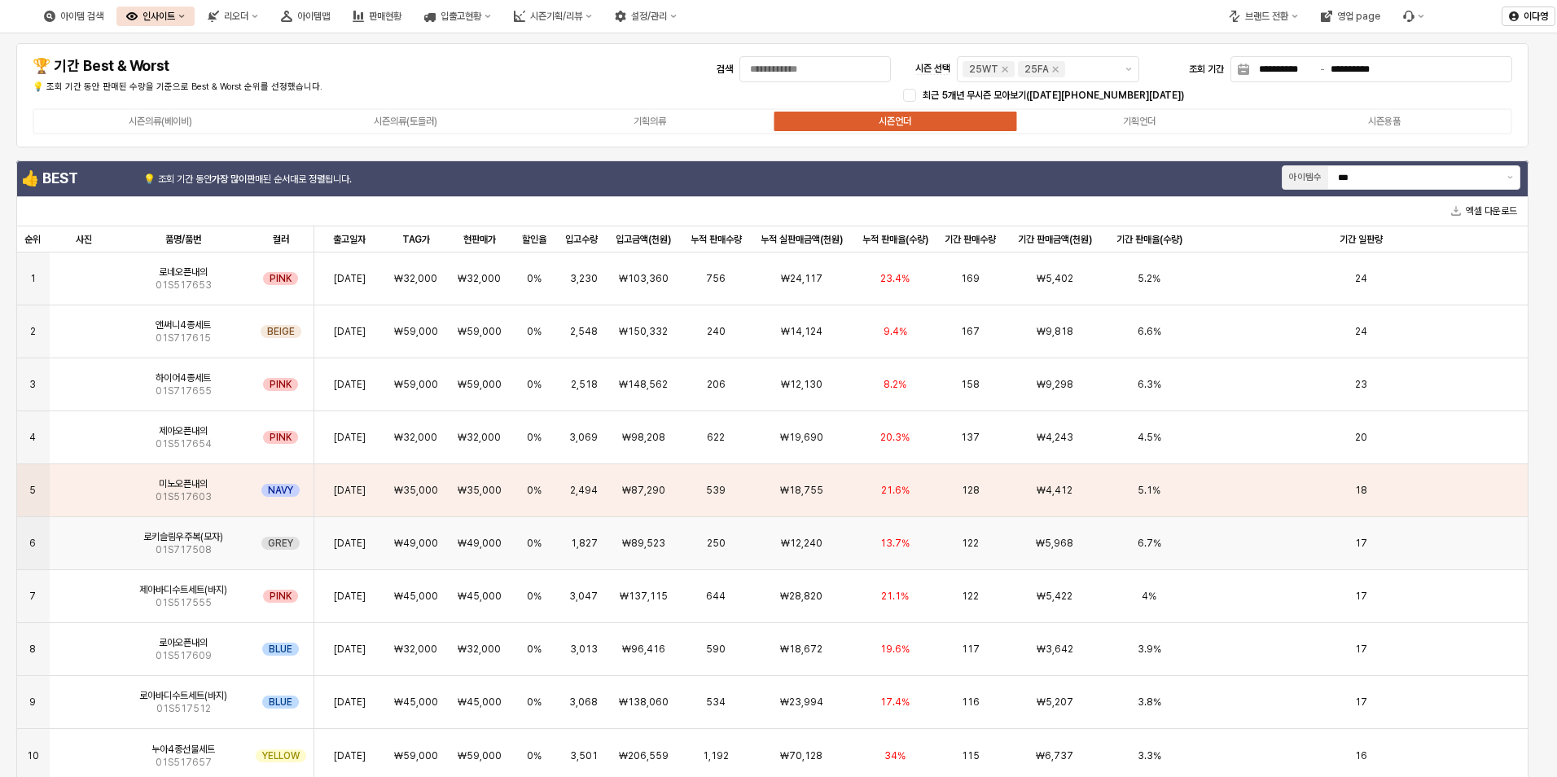
click at [84, 537] on img "App Frame" at bounding box center [84, 537] width 0 height 0
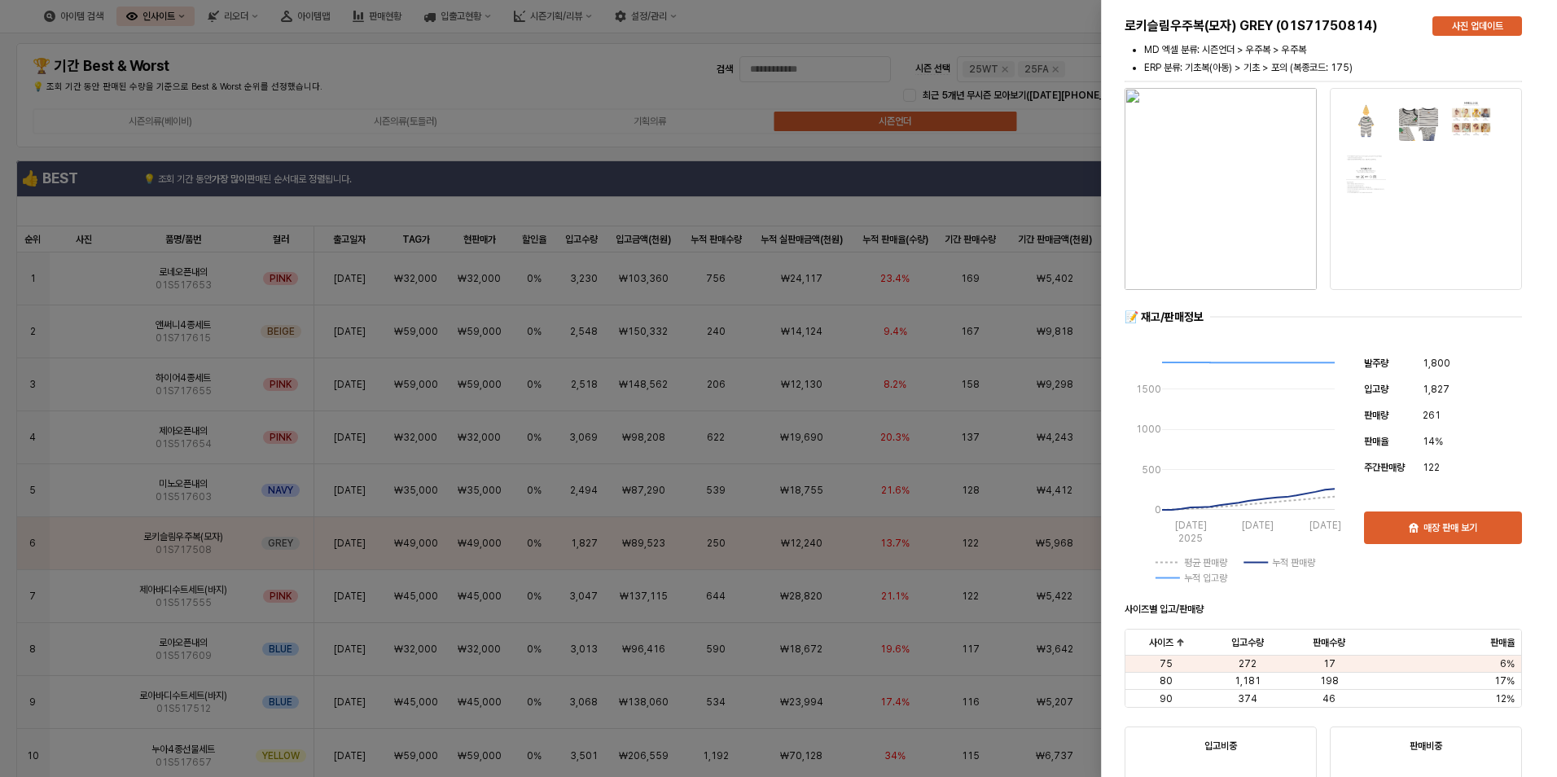
click at [1218, 180] on img "button" at bounding box center [1221, 189] width 192 height 202
click at [102, 496] on div at bounding box center [778, 388] width 1557 height 777
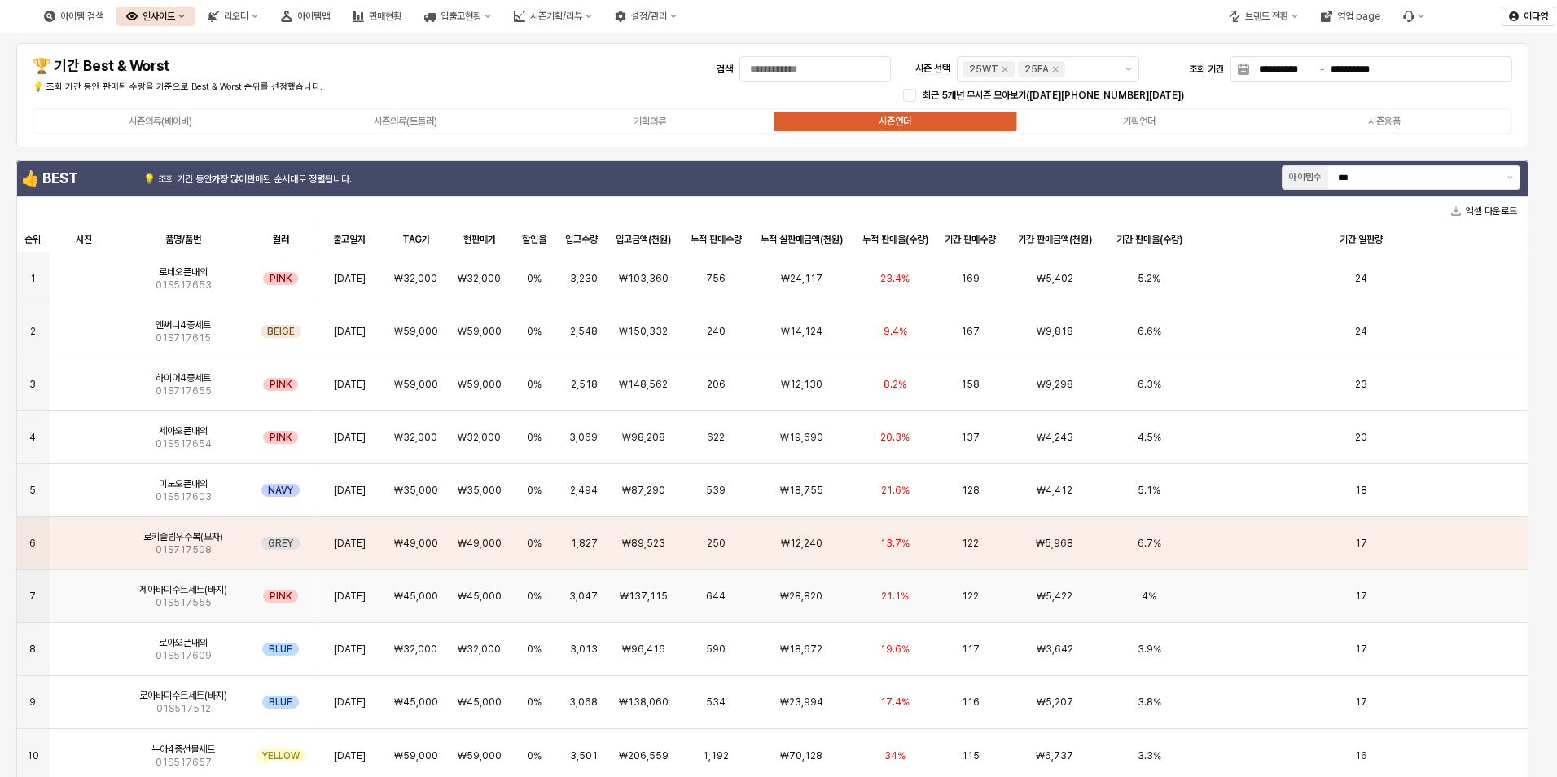
click at [84, 590] on img "App Frame" at bounding box center [84, 590] width 0 height 0
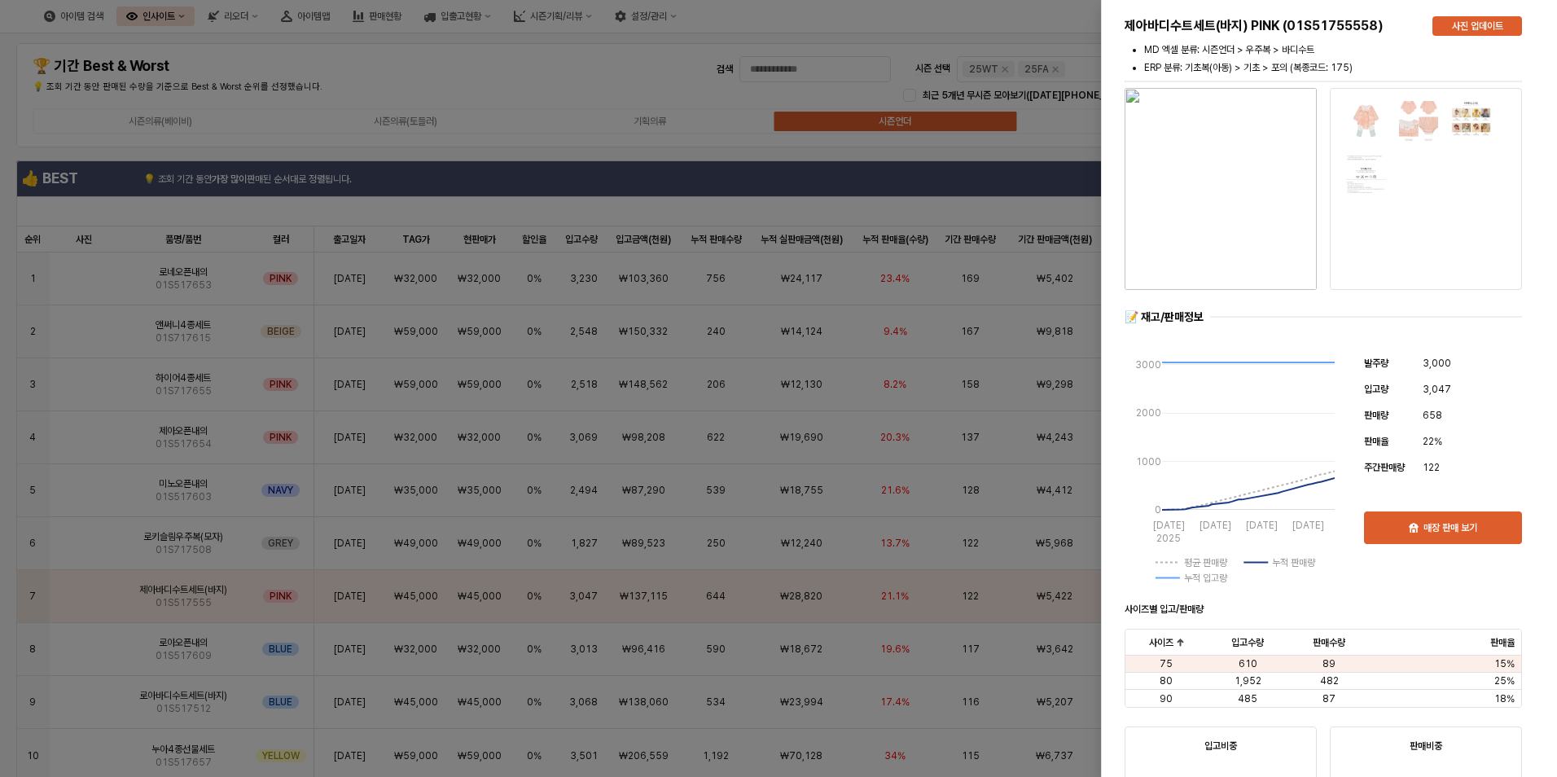
click at [7, 555] on div at bounding box center [778, 388] width 1557 height 777
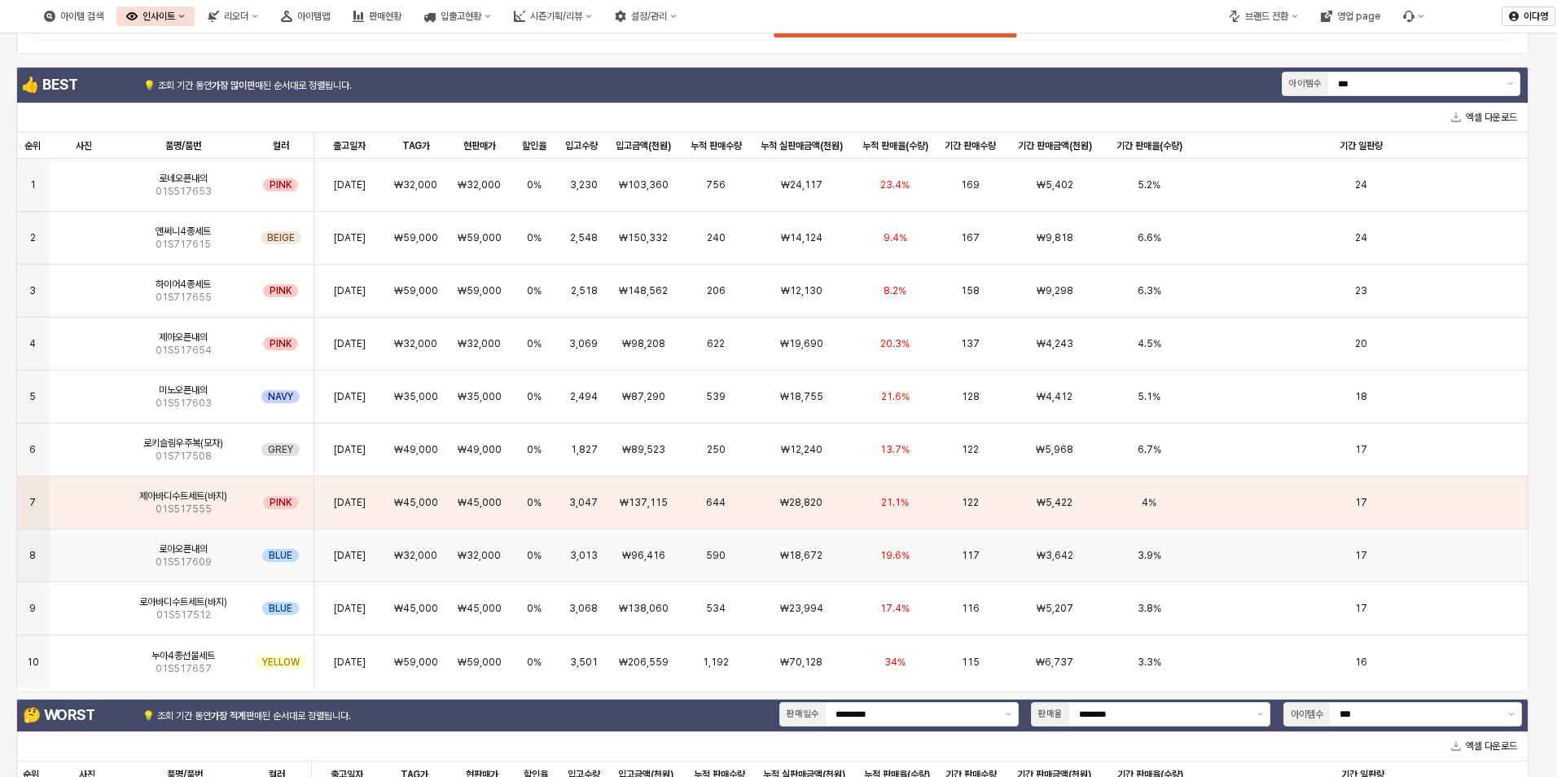
scroll to position [244, 0]
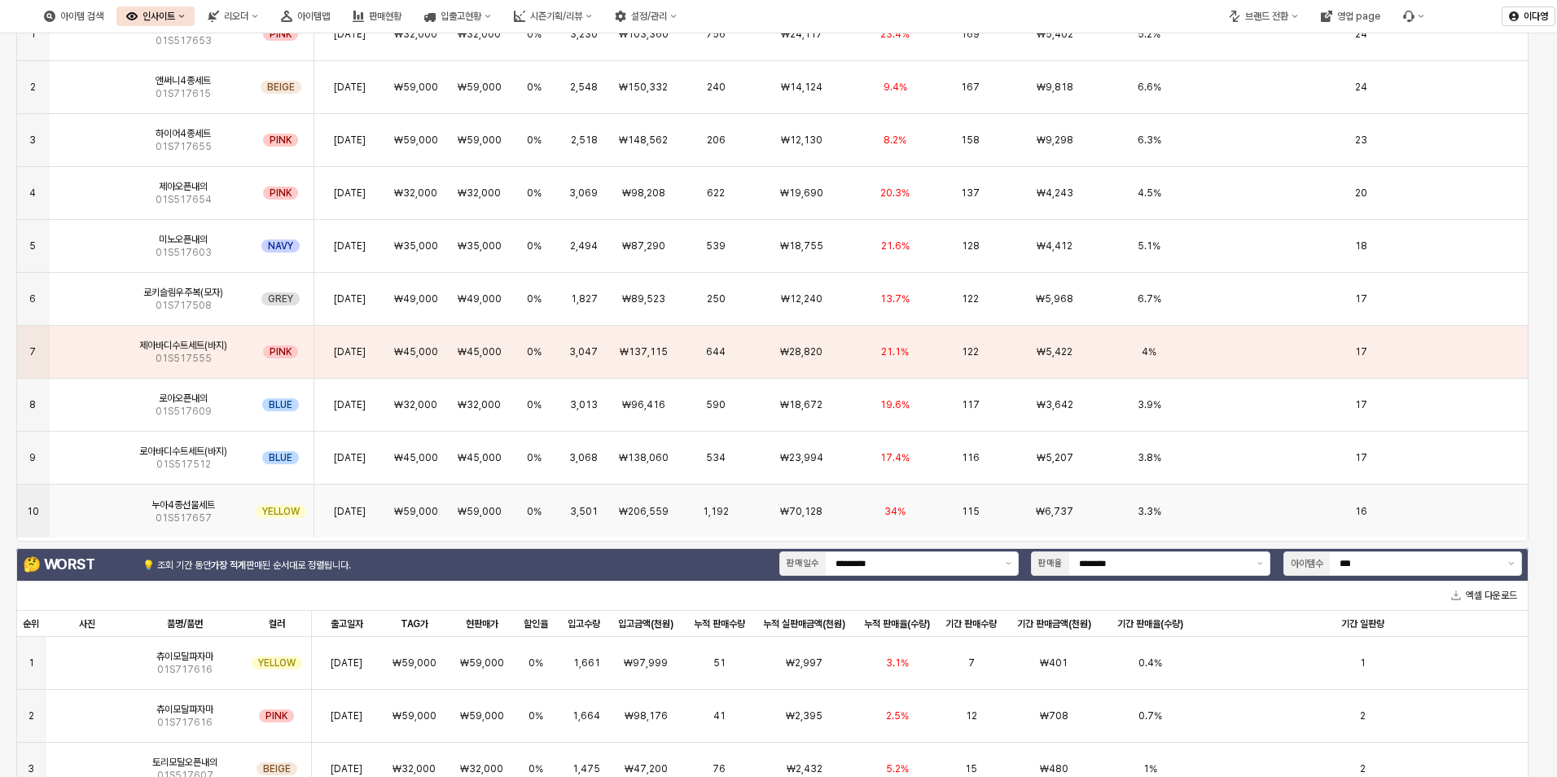
click at [84, 505] on img "App Frame" at bounding box center [84, 505] width 0 height 0
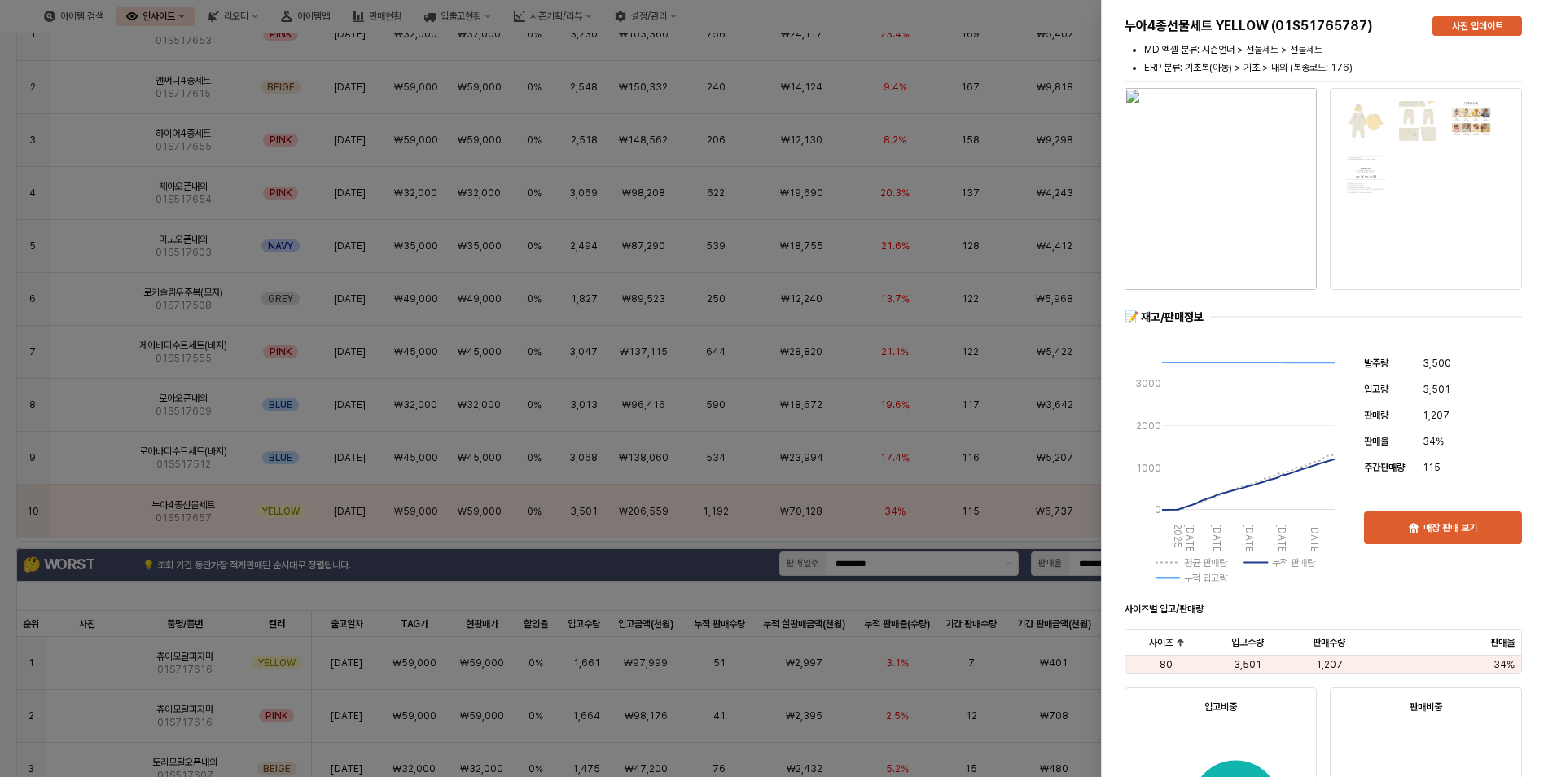
click at [11, 426] on div at bounding box center [778, 388] width 1557 height 777
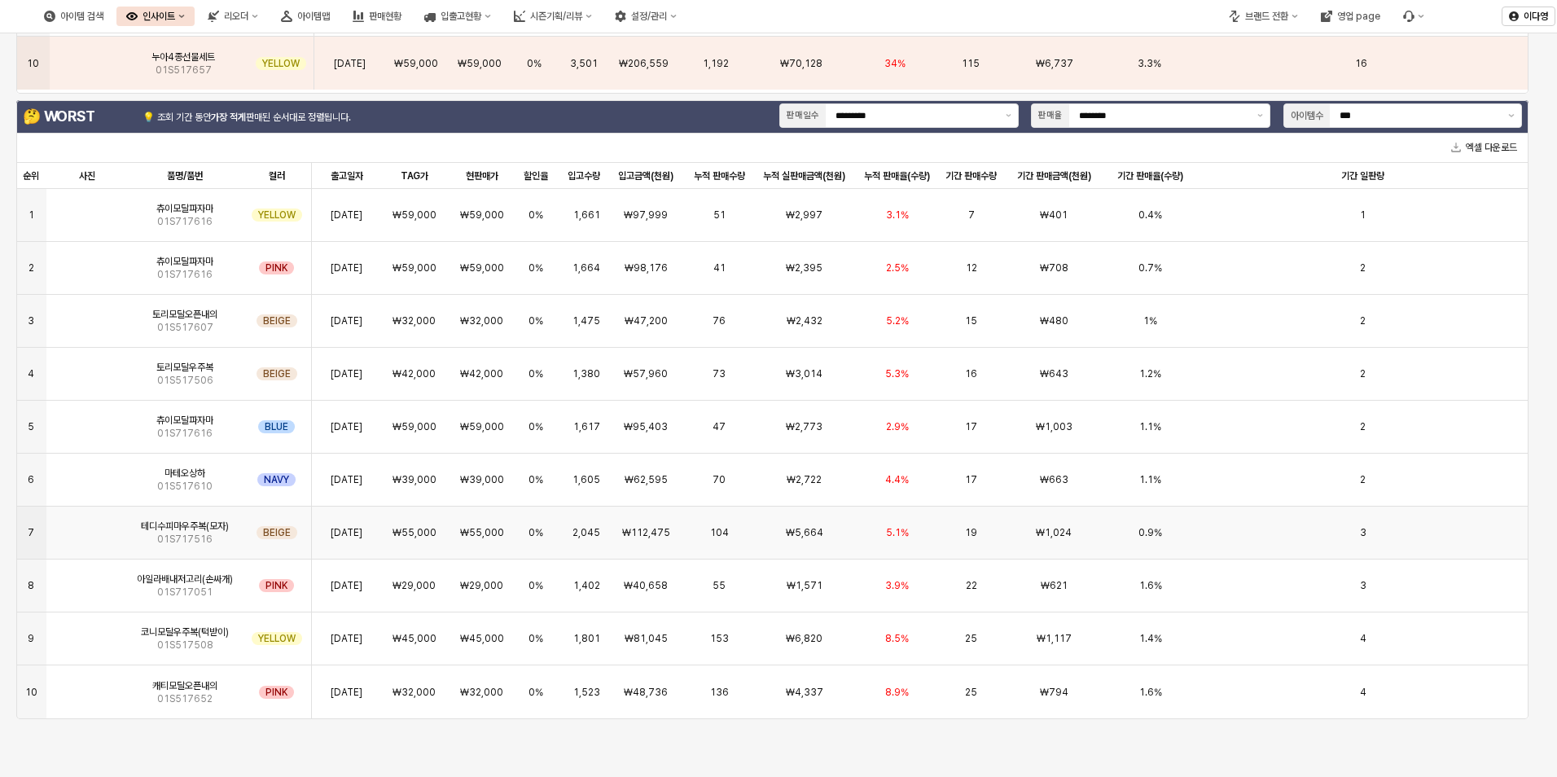
scroll to position [693, 0]
click at [87, 685] on img "App Frame" at bounding box center [87, 685] width 0 height 0
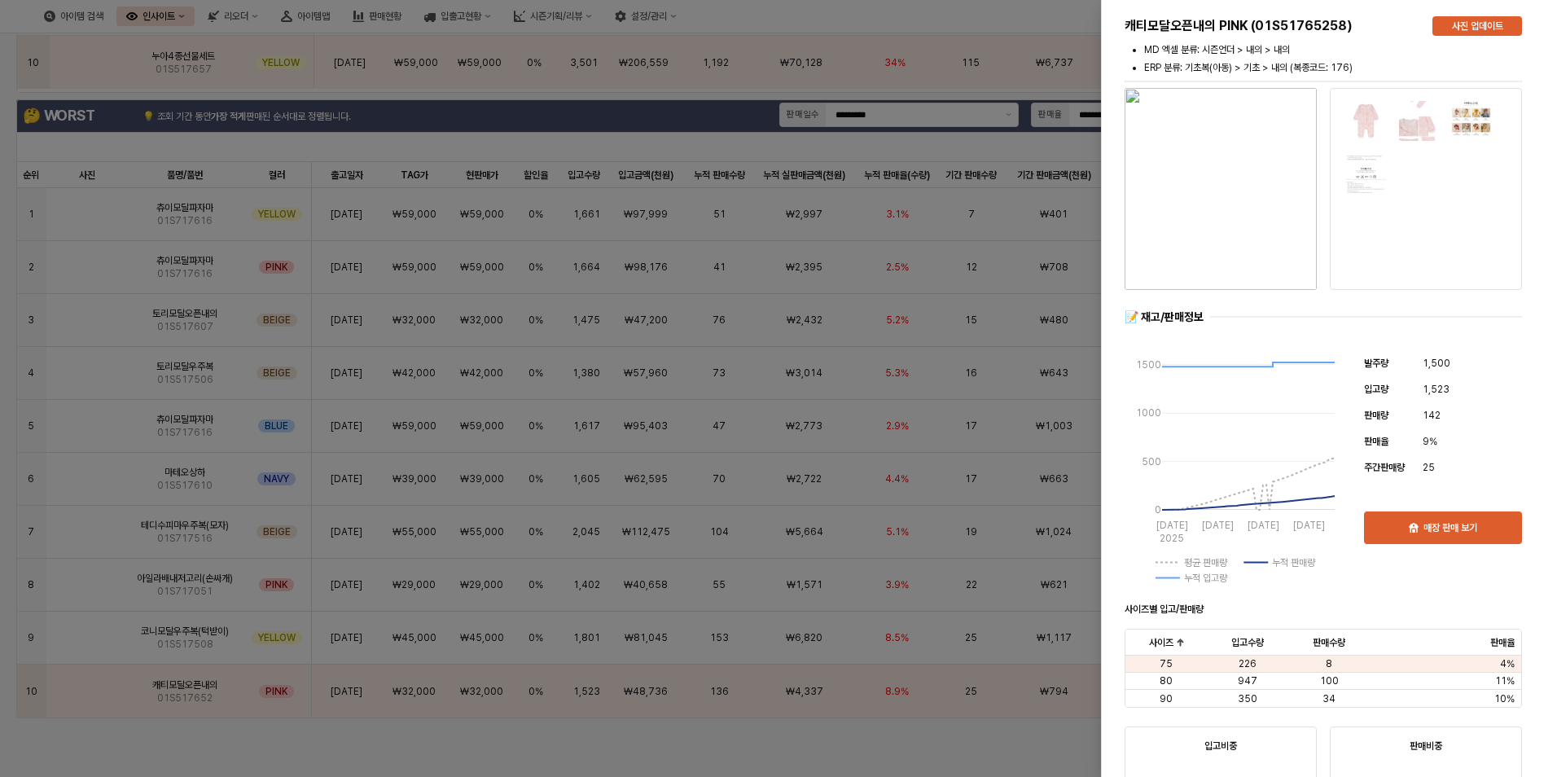
click at [87, 630] on div at bounding box center [778, 388] width 1557 height 777
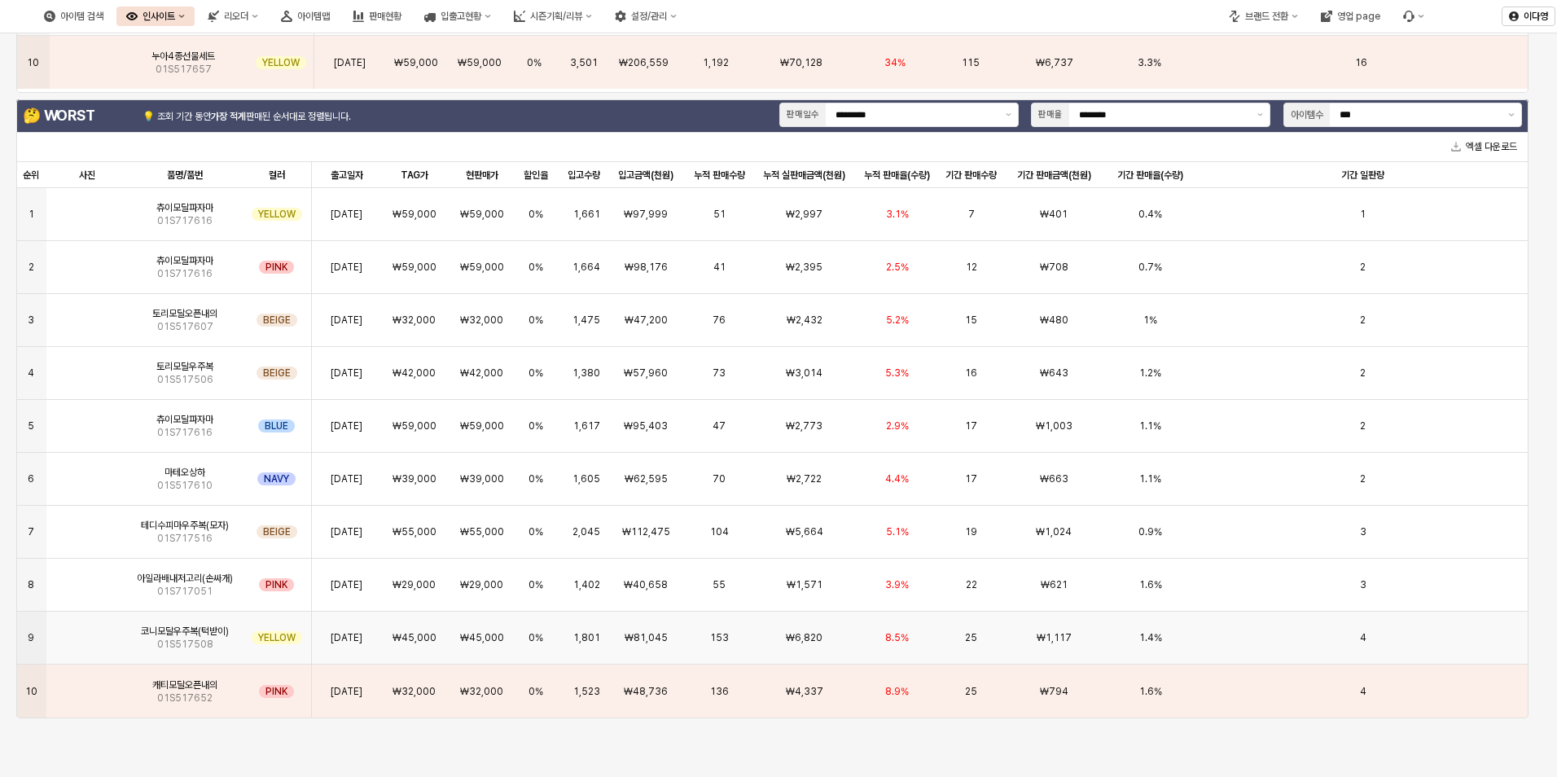
click at [87, 631] on img "App Frame" at bounding box center [87, 631] width 0 height 0
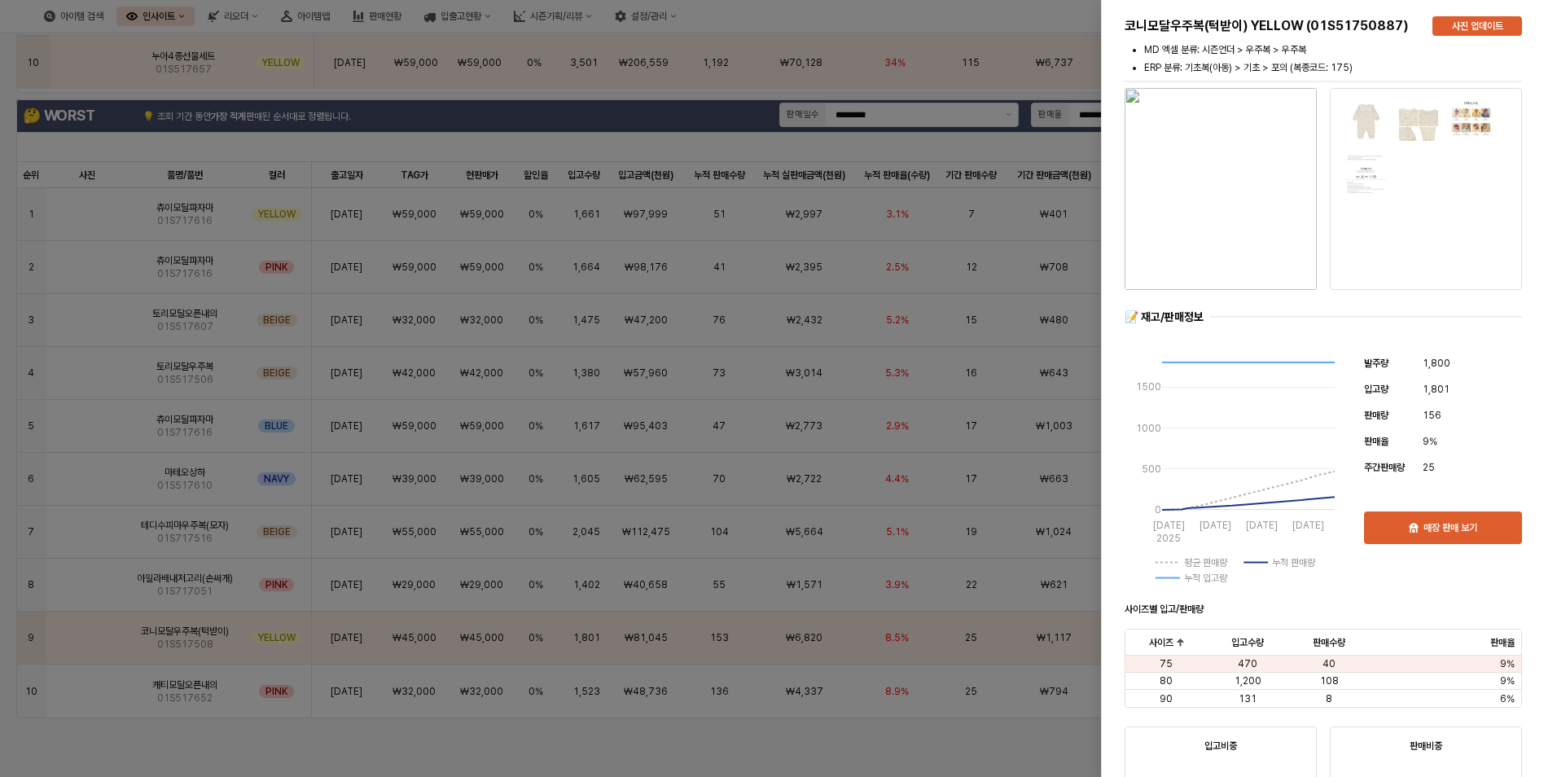
click at [82, 588] on div at bounding box center [778, 388] width 1557 height 777
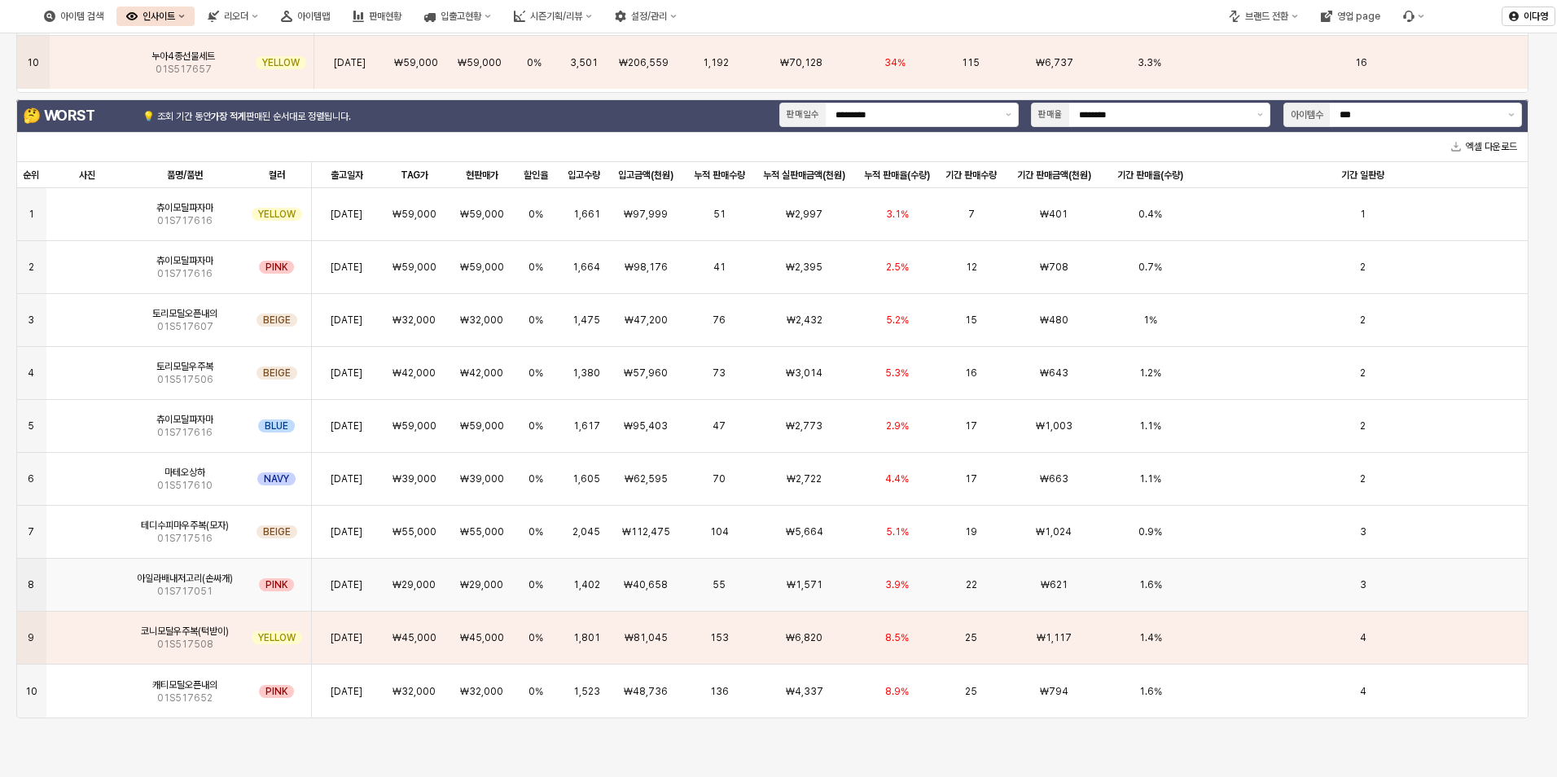
click at [87, 578] on img "App Frame" at bounding box center [87, 578] width 0 height 0
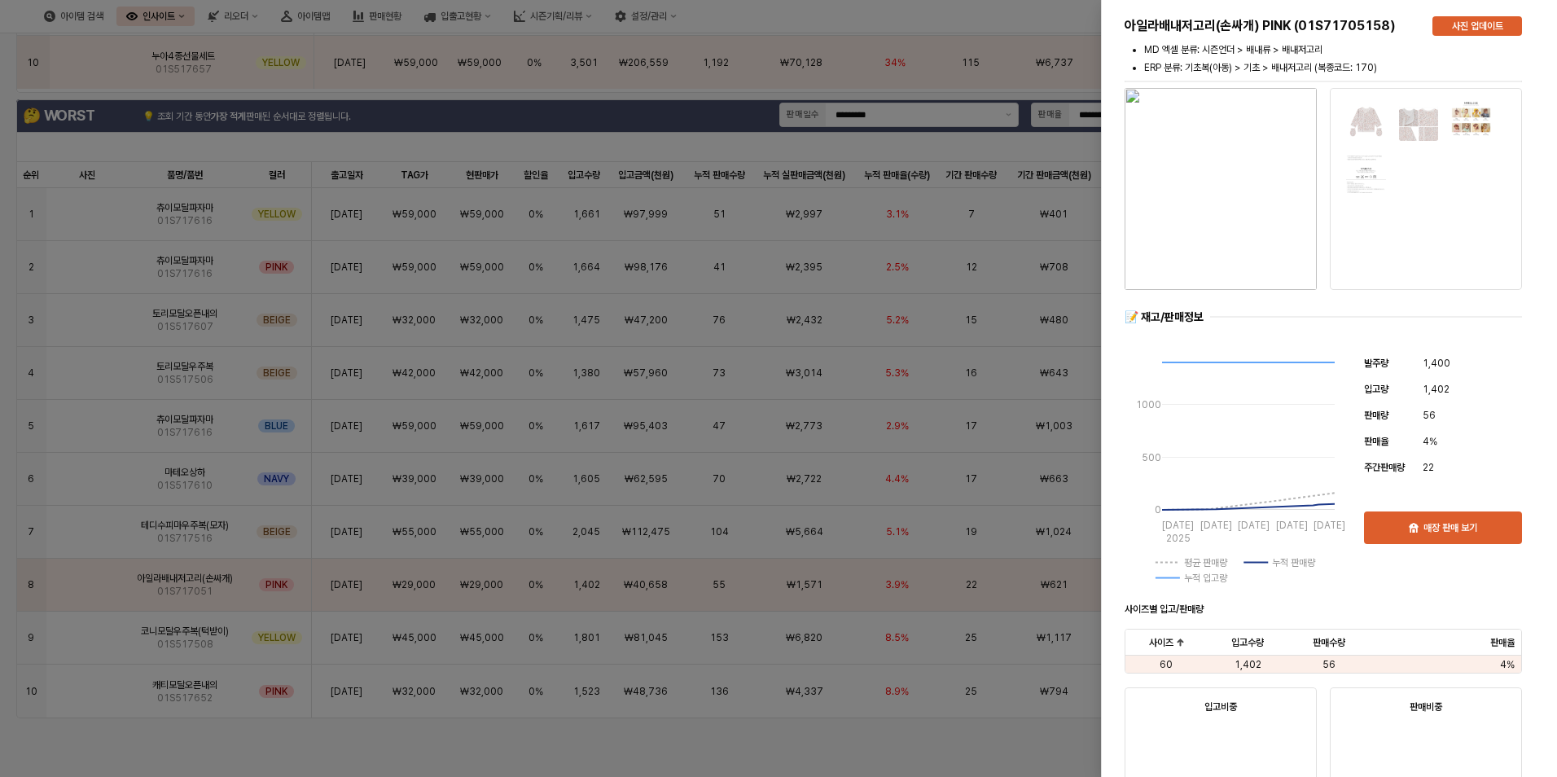
click at [90, 530] on div at bounding box center [778, 388] width 1557 height 777
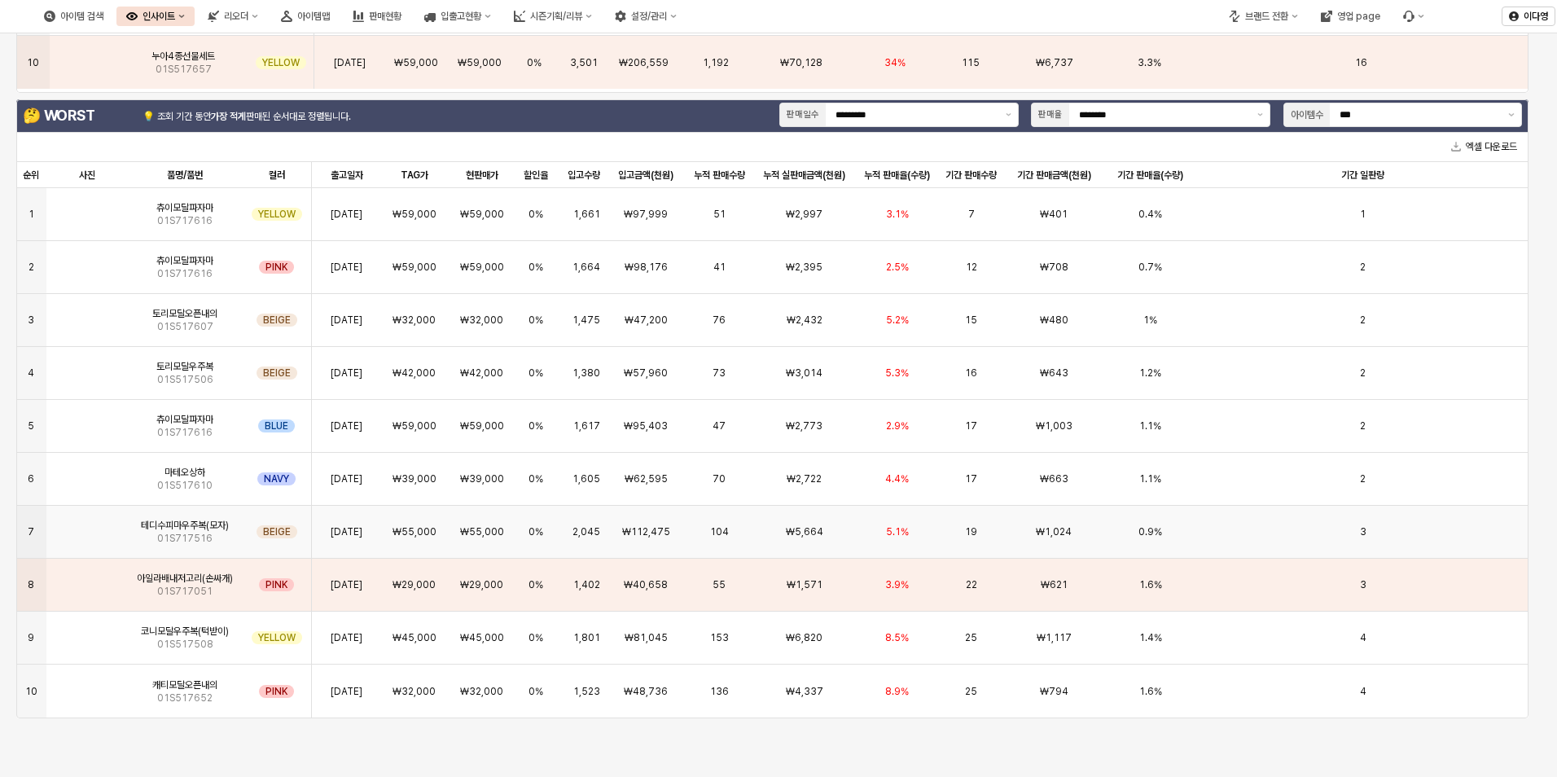
click at [87, 525] on img "App Frame" at bounding box center [87, 525] width 0 height 0
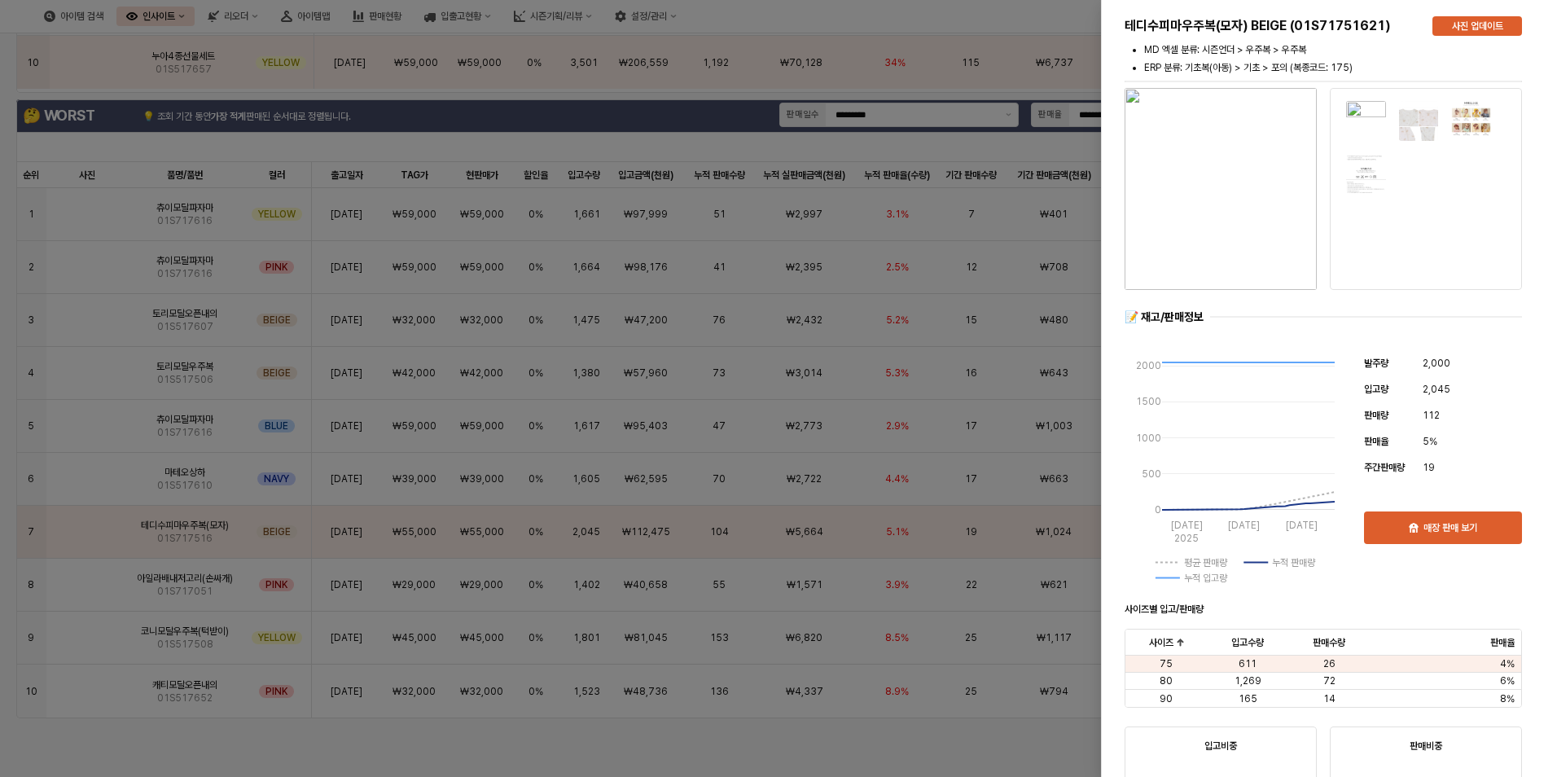
click at [79, 472] on div at bounding box center [778, 388] width 1557 height 777
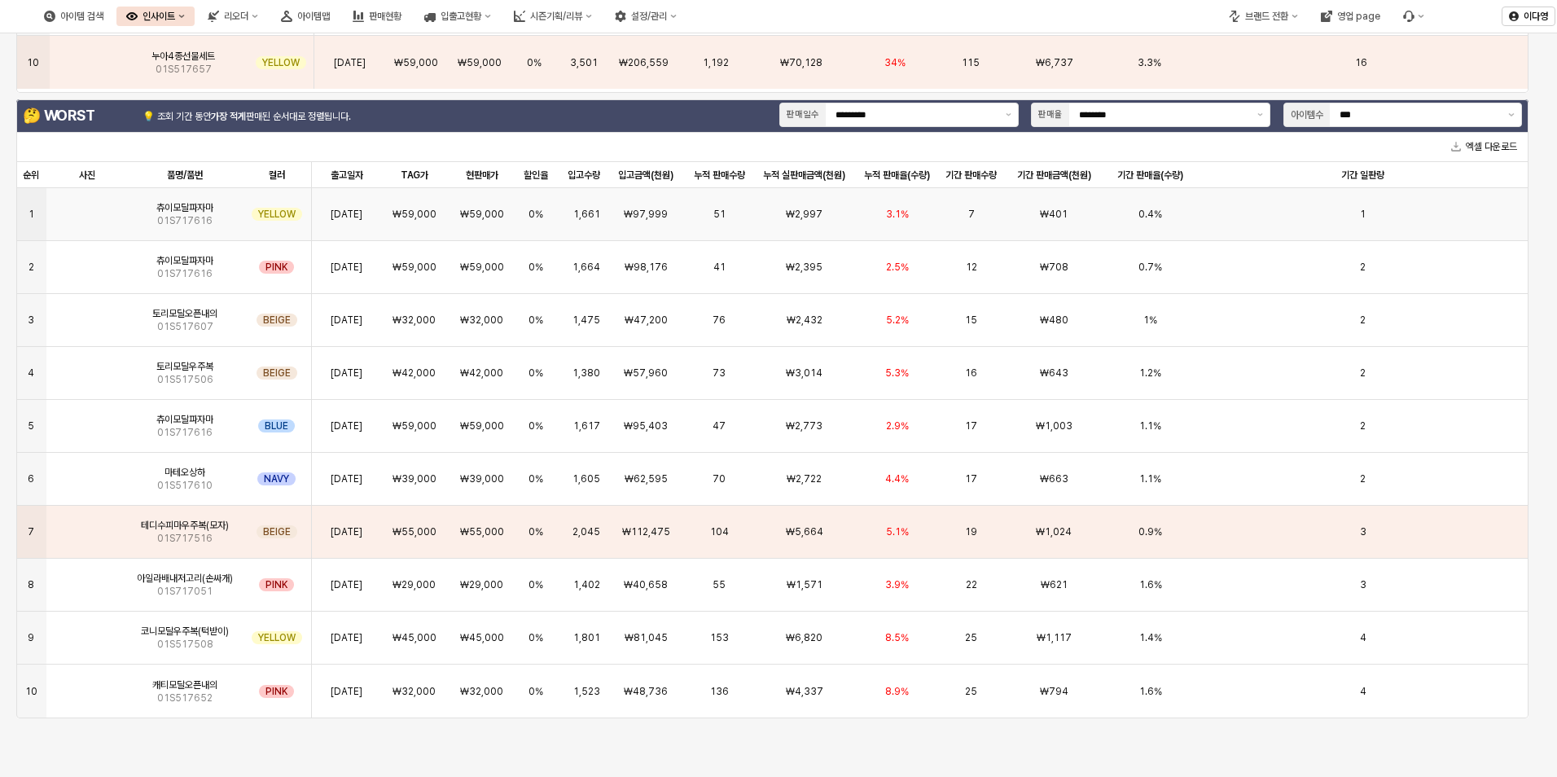
click at [87, 208] on img "App Frame" at bounding box center [87, 208] width 0 height 0
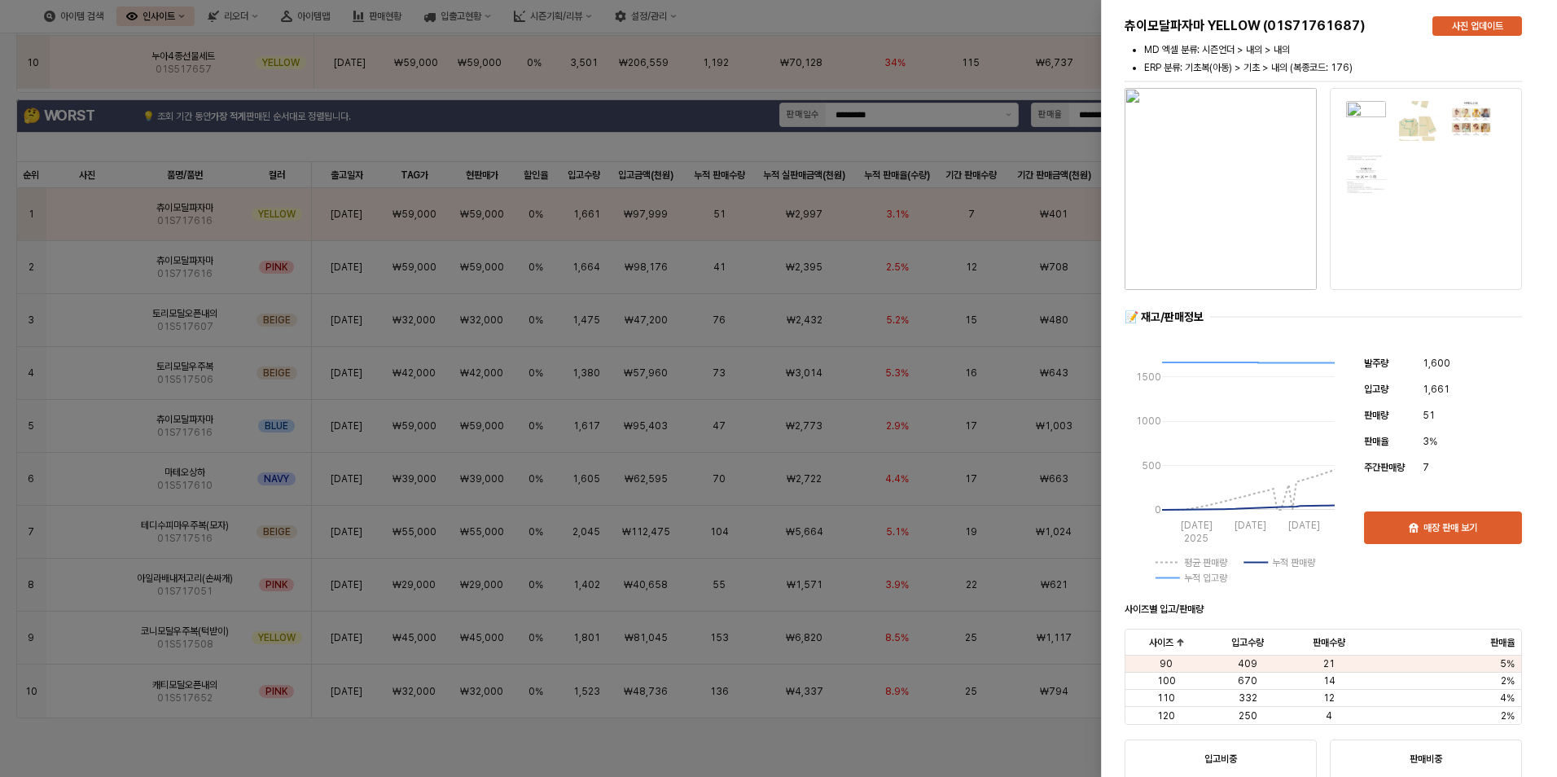
click at [90, 268] on div at bounding box center [778, 388] width 1557 height 777
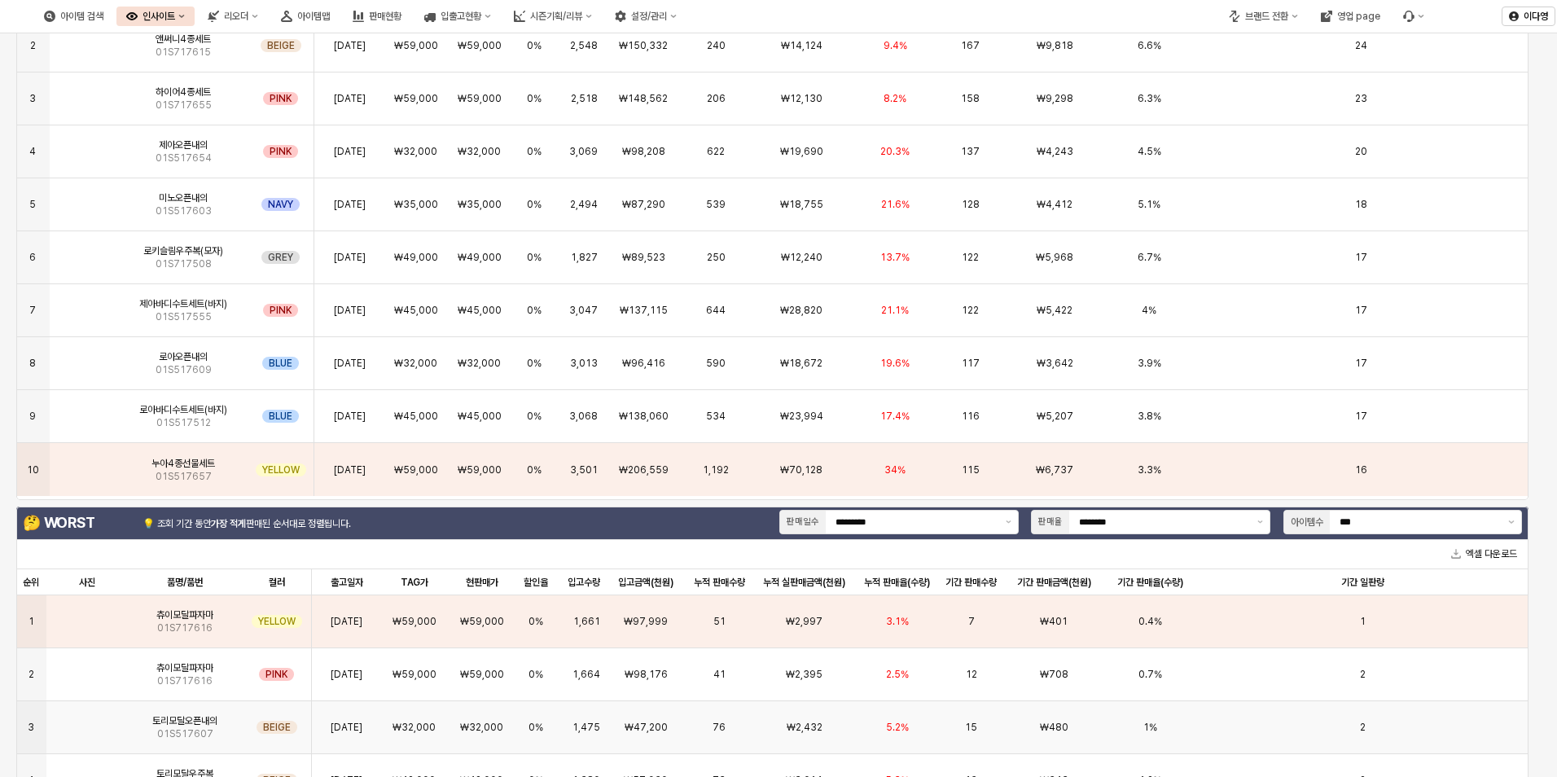
scroll to position [0, 0]
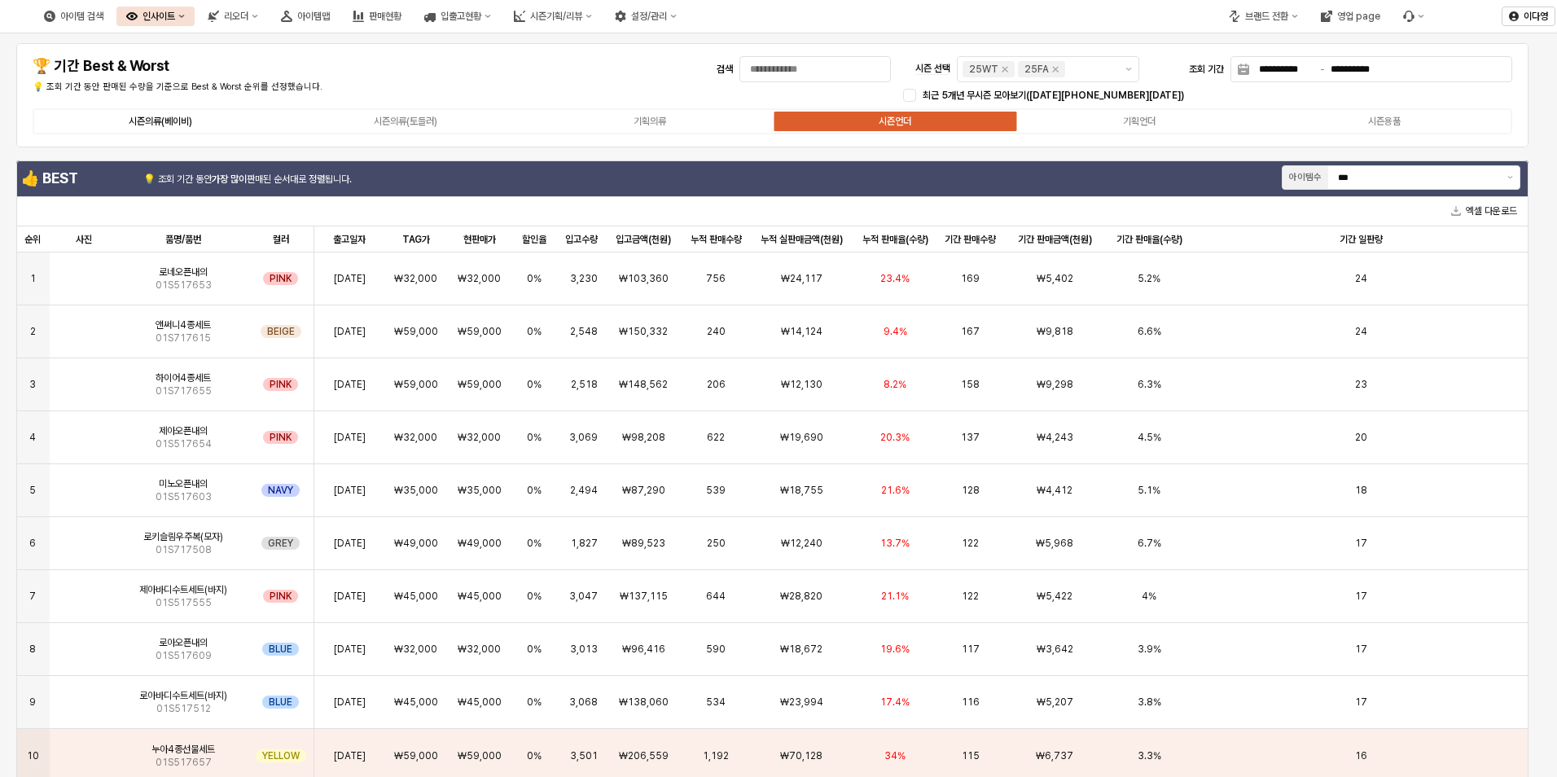
click at [164, 121] on div "시즌의류(베이비)" at bounding box center [161, 121] width 64 height 11
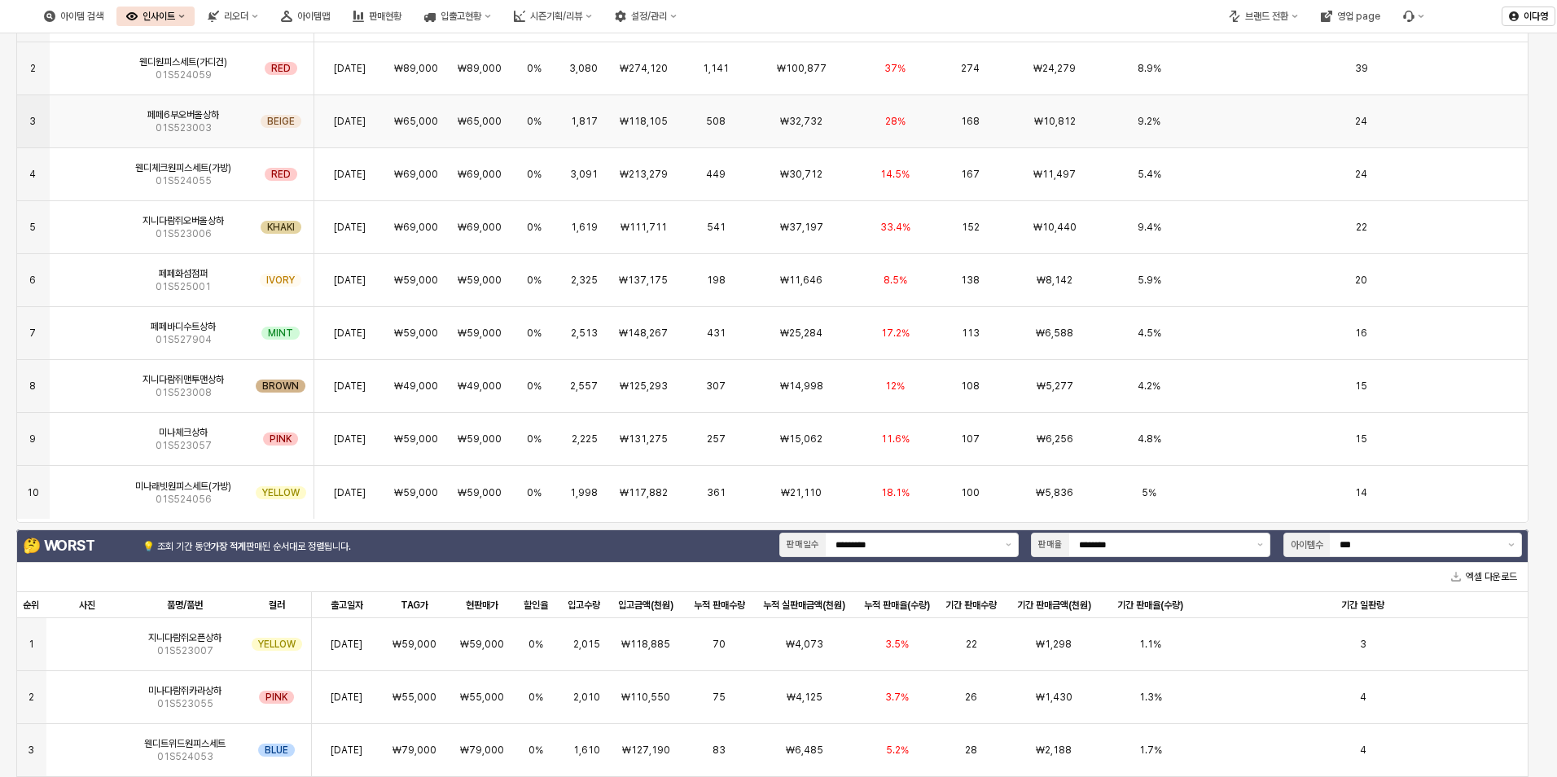
scroll to position [489, 0]
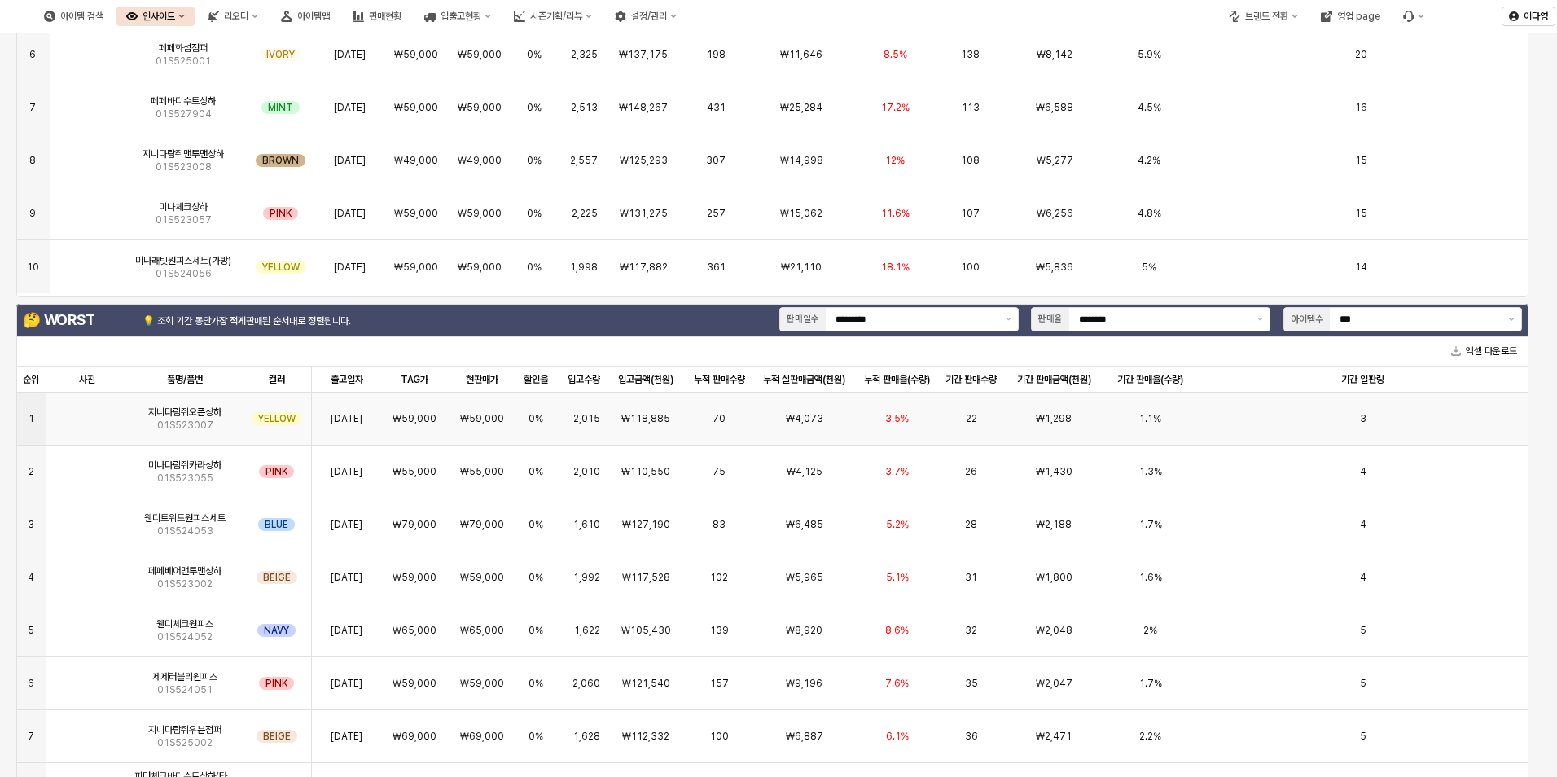
click at [87, 412] on img "App Frame" at bounding box center [87, 412] width 0 height 0
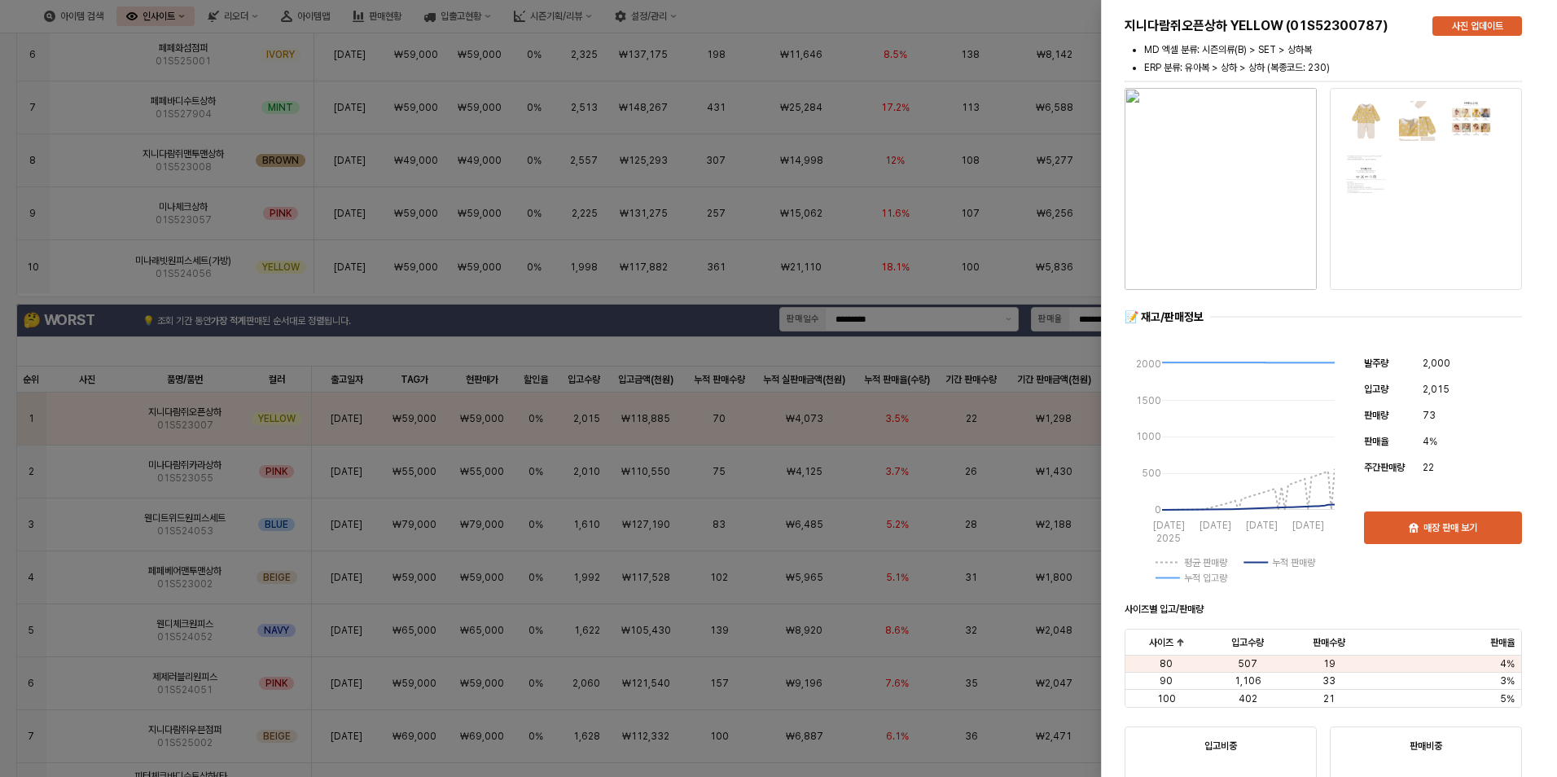
click at [5, 232] on div at bounding box center [778, 388] width 1557 height 777
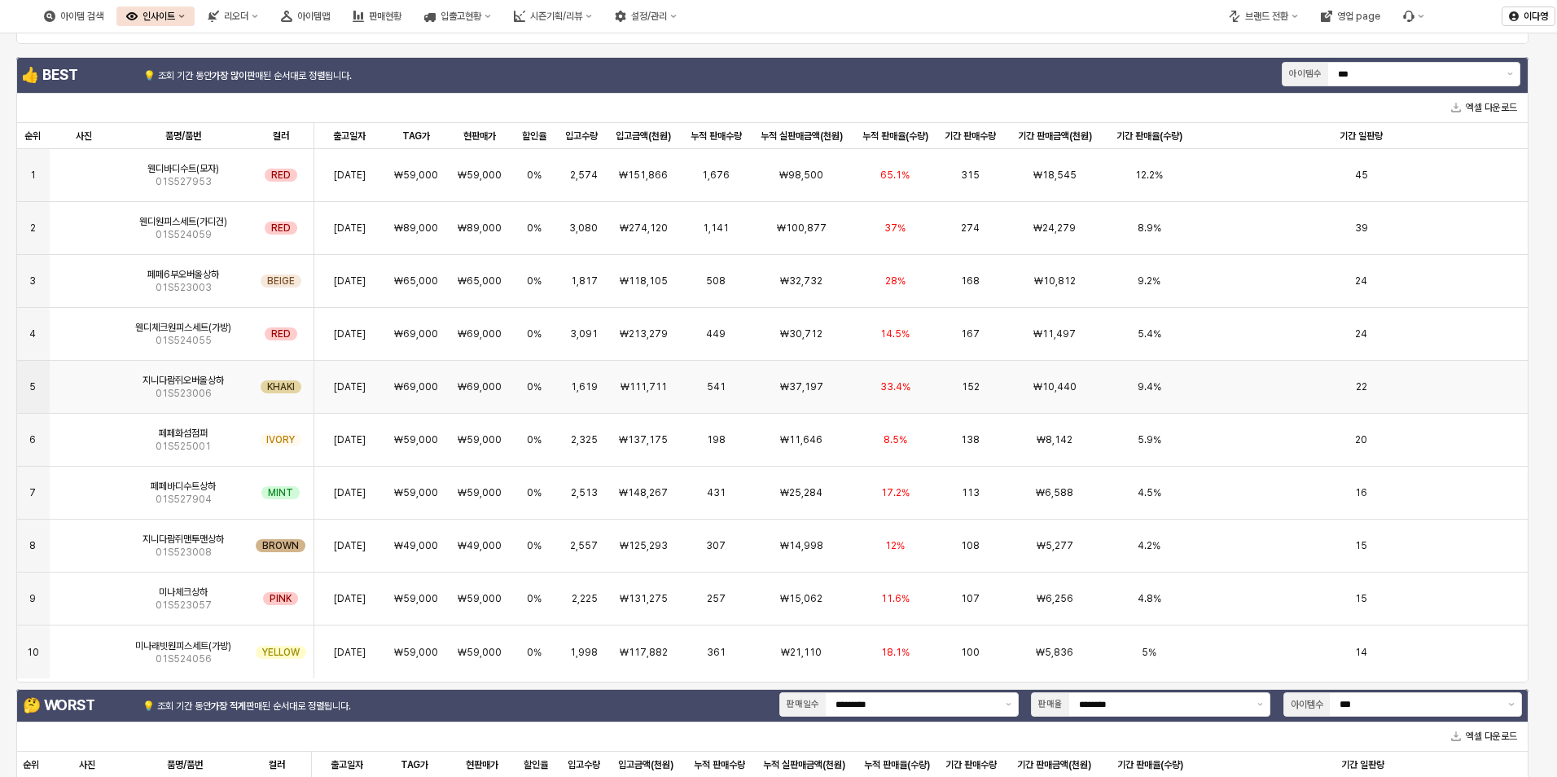
scroll to position [0, 0]
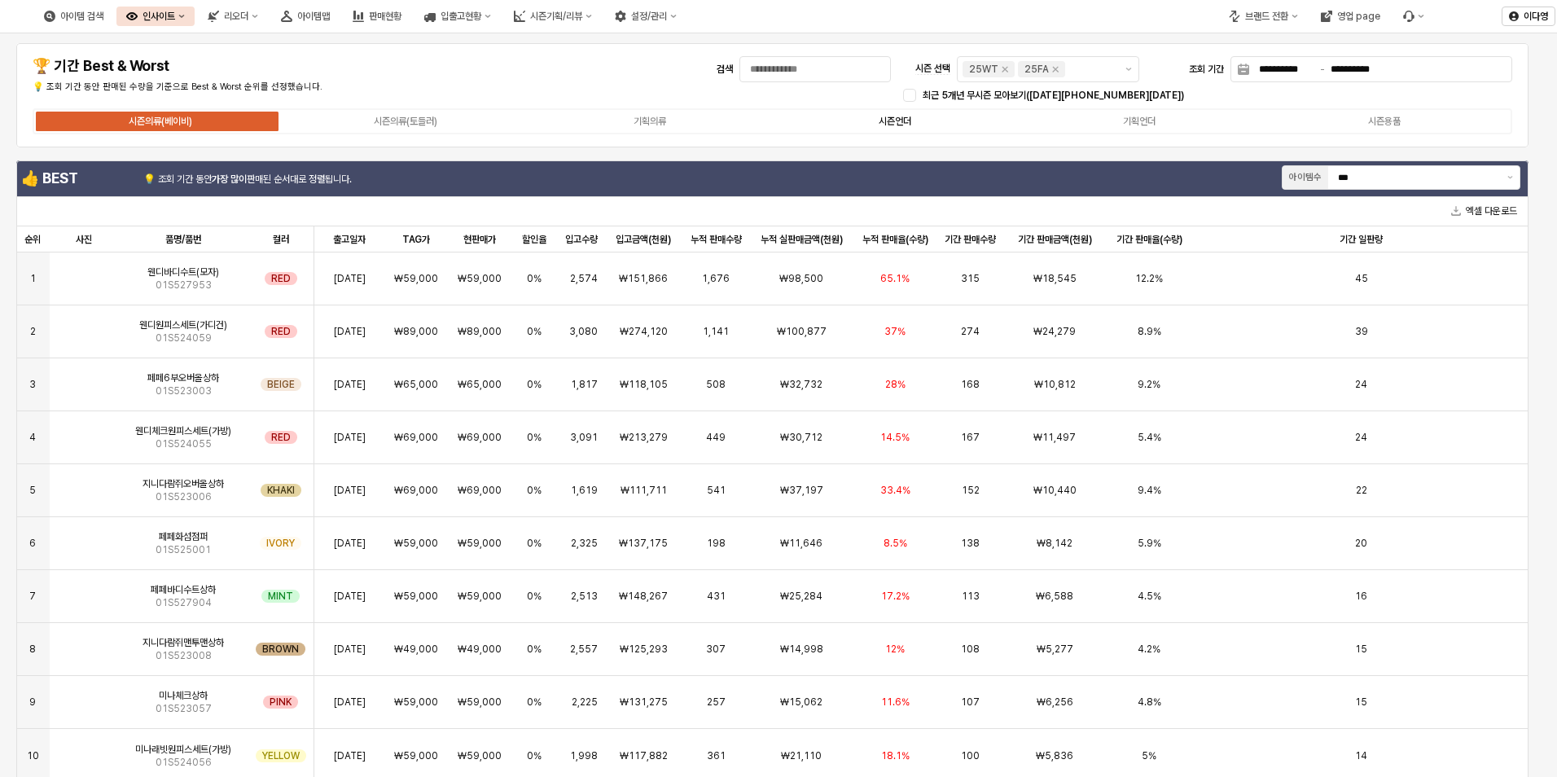
click at [893, 123] on div "시즌언더" at bounding box center [895, 121] width 33 height 11
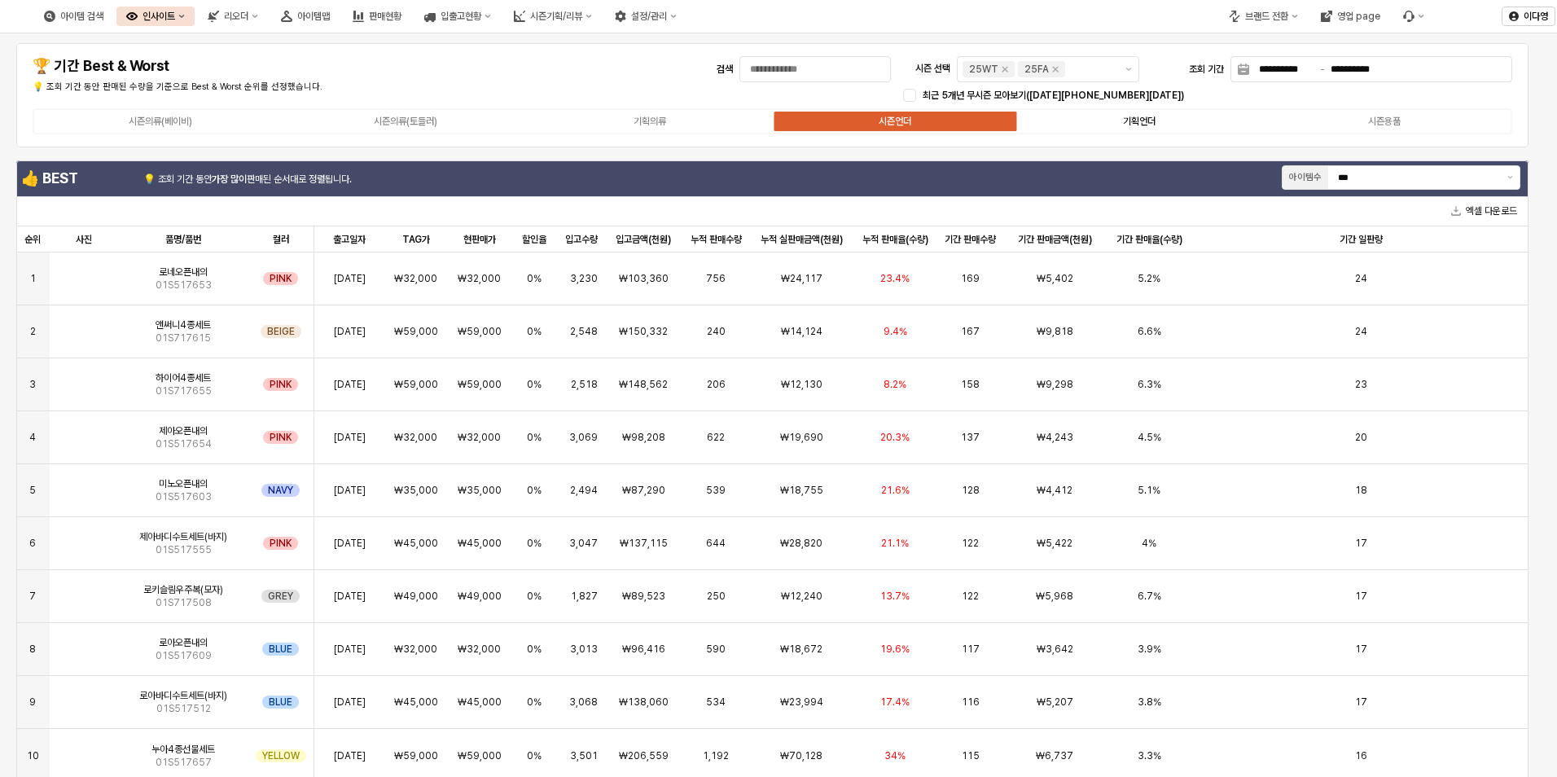
click at [1131, 125] on div "기획언더" at bounding box center [1139, 121] width 33 height 11
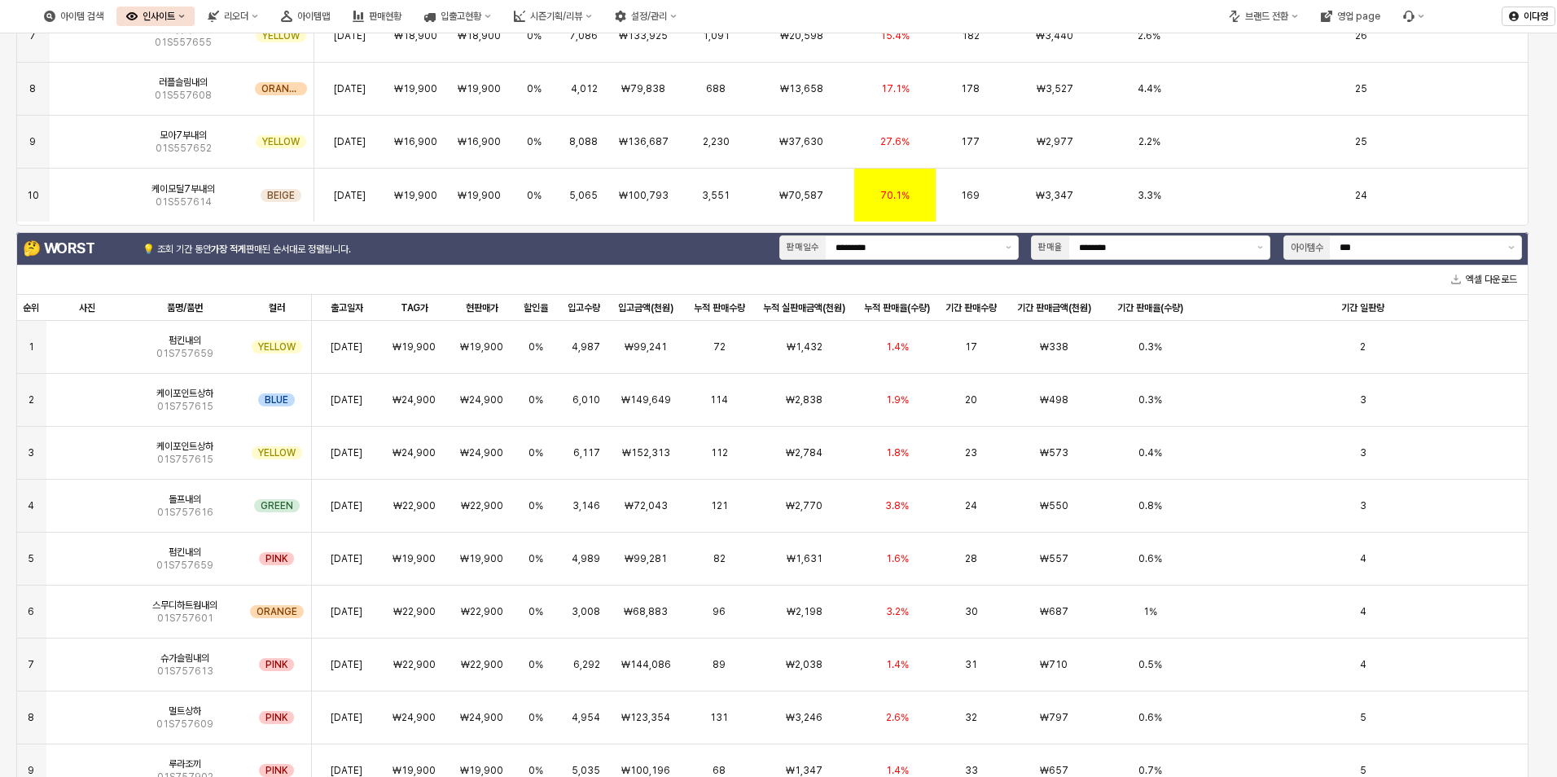
scroll to position [693, 0]
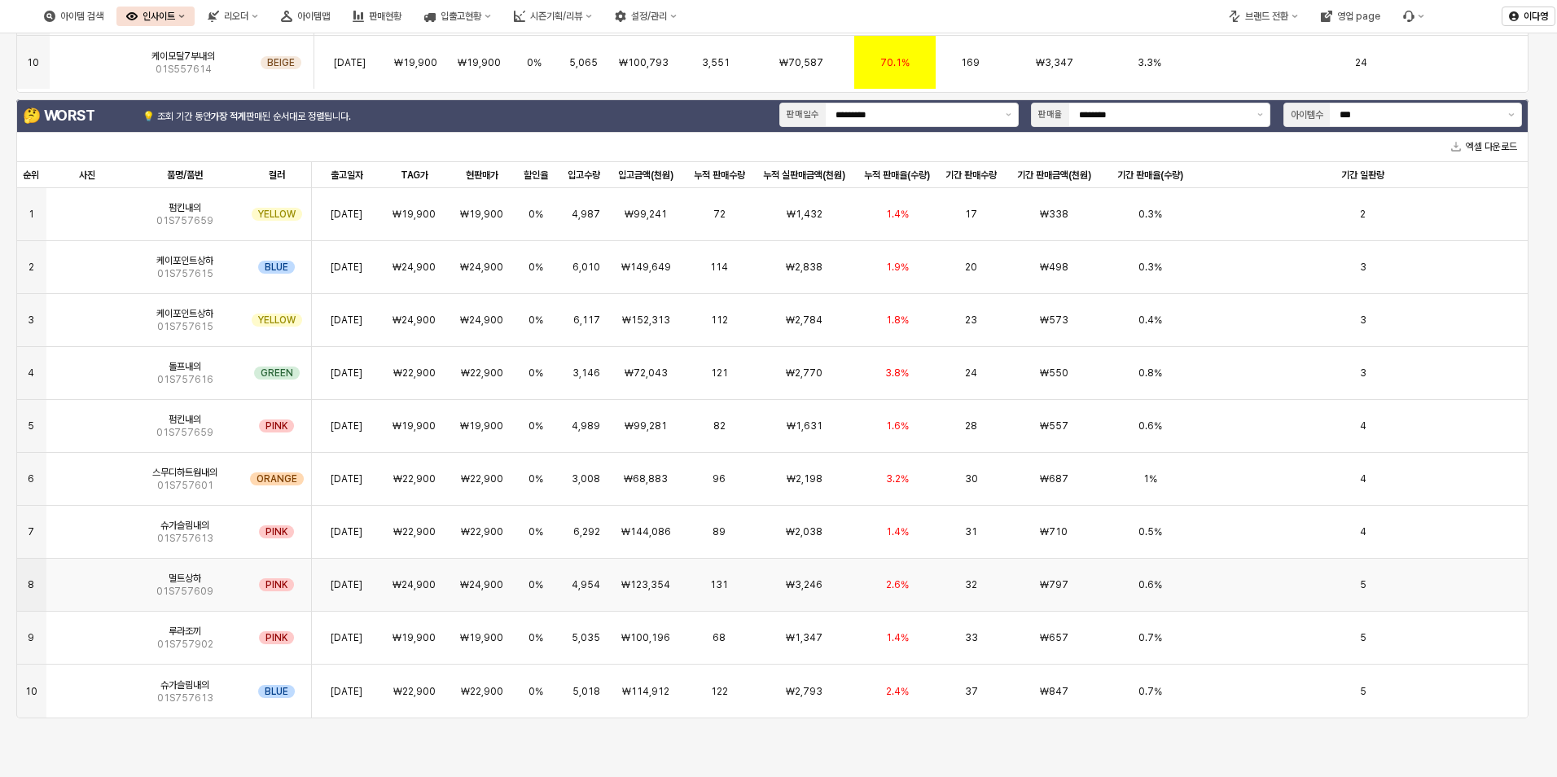
click at [87, 578] on img "App Frame" at bounding box center [87, 578] width 0 height 0
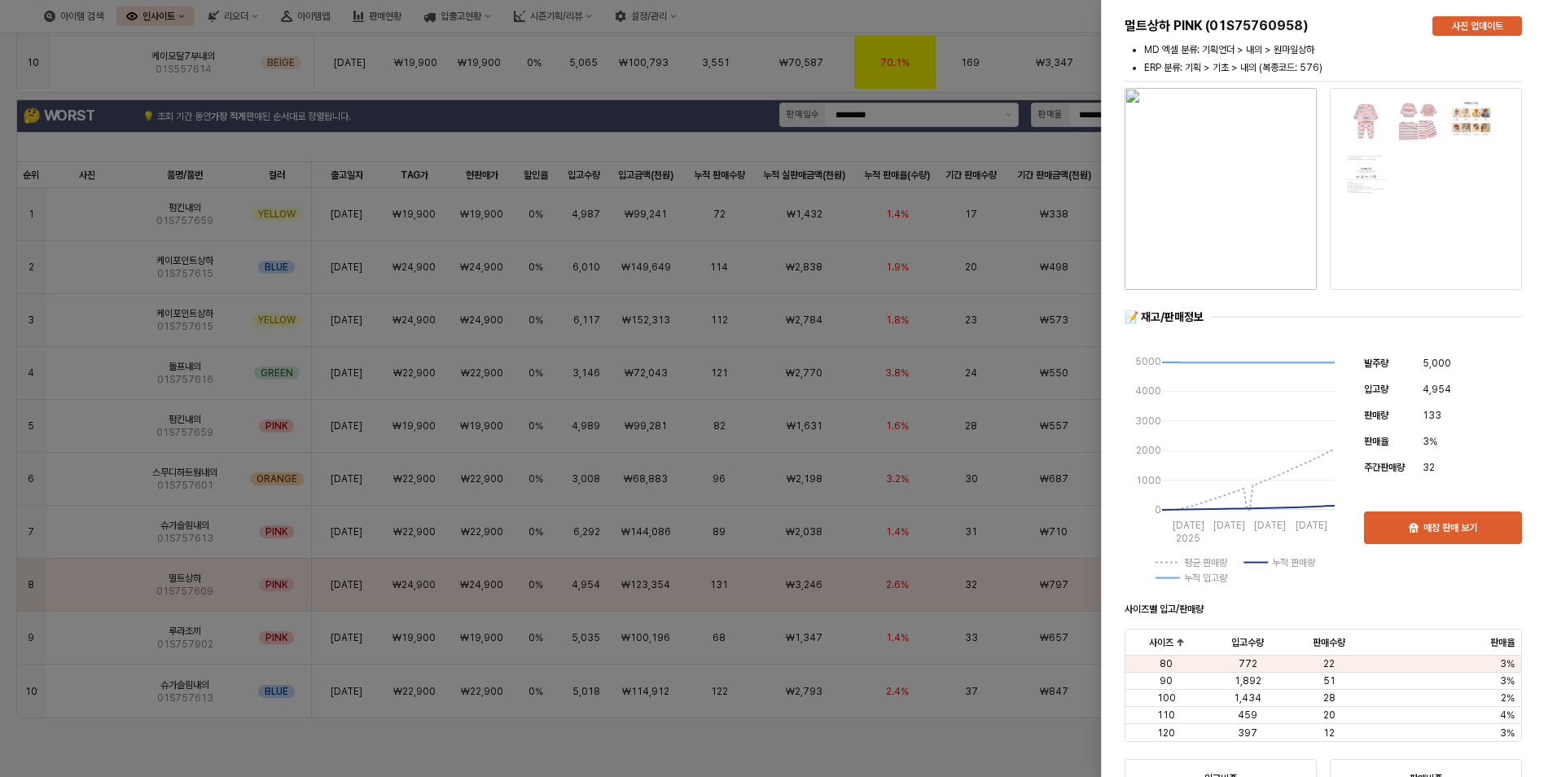
click at [87, 542] on div at bounding box center [778, 388] width 1557 height 777
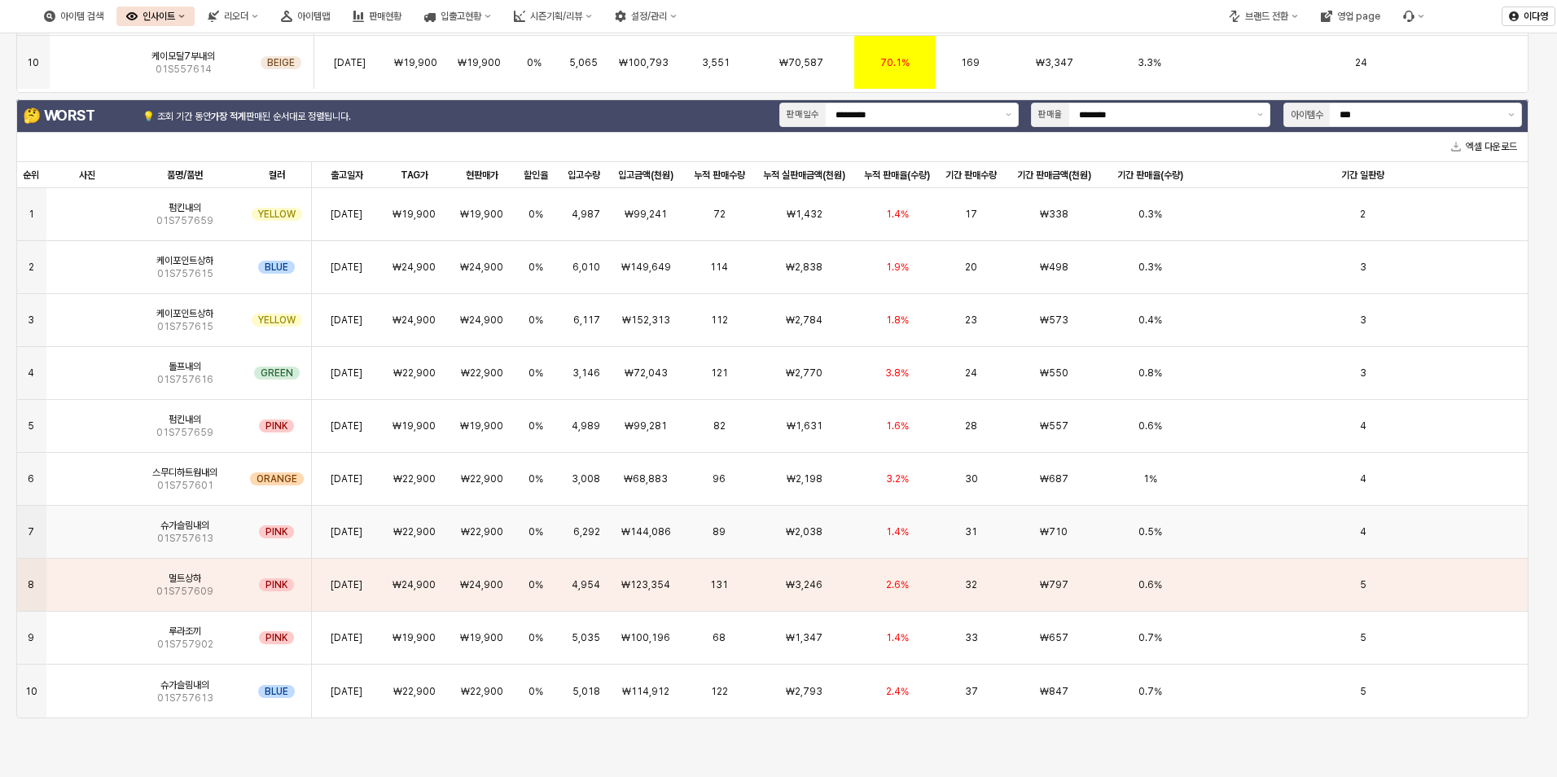
click at [87, 525] on img "App Frame" at bounding box center [87, 525] width 0 height 0
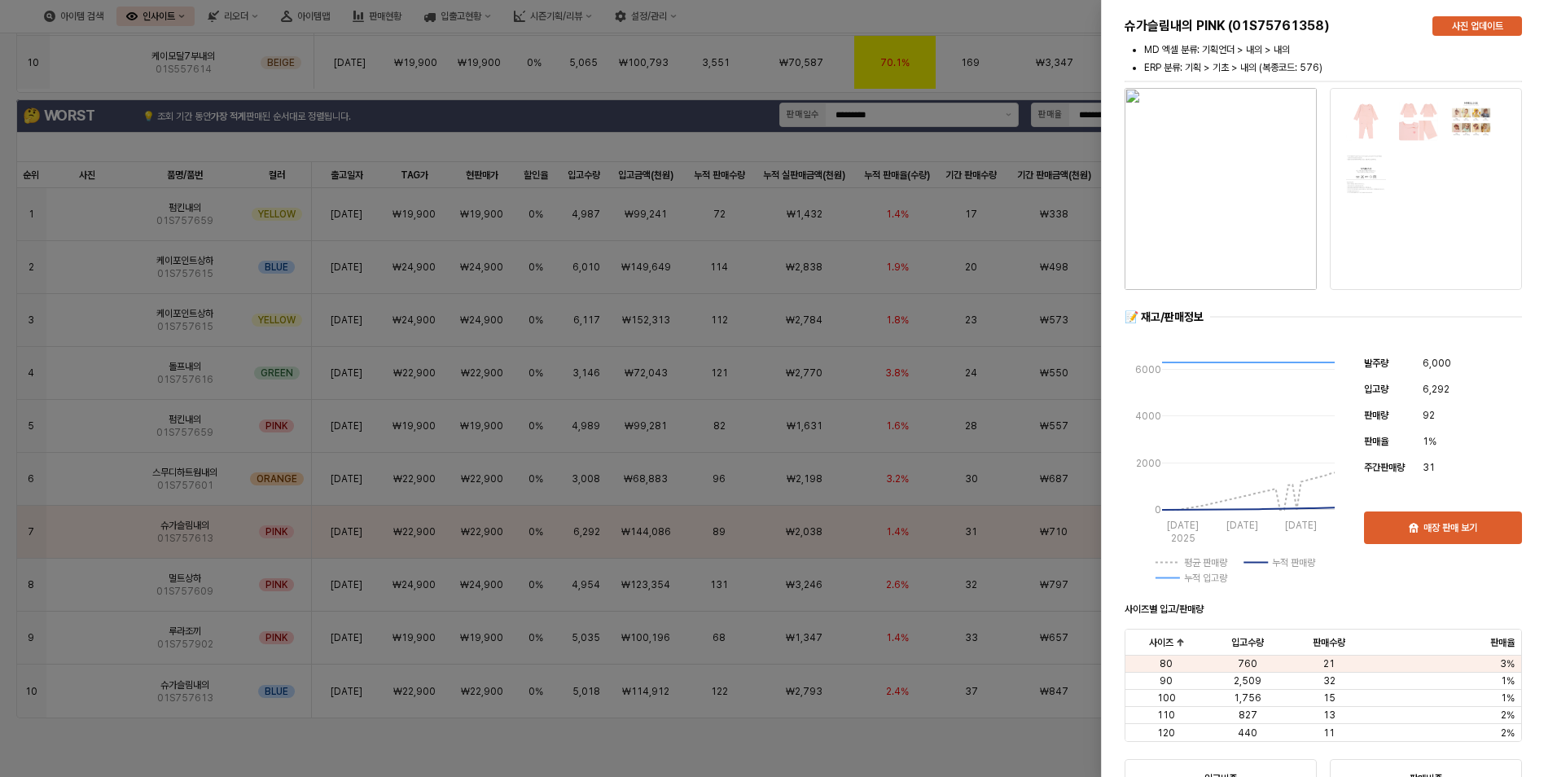
click at [1245, 154] on img "button" at bounding box center [1221, 189] width 192 height 202
click at [190, 737] on div at bounding box center [778, 388] width 1557 height 777
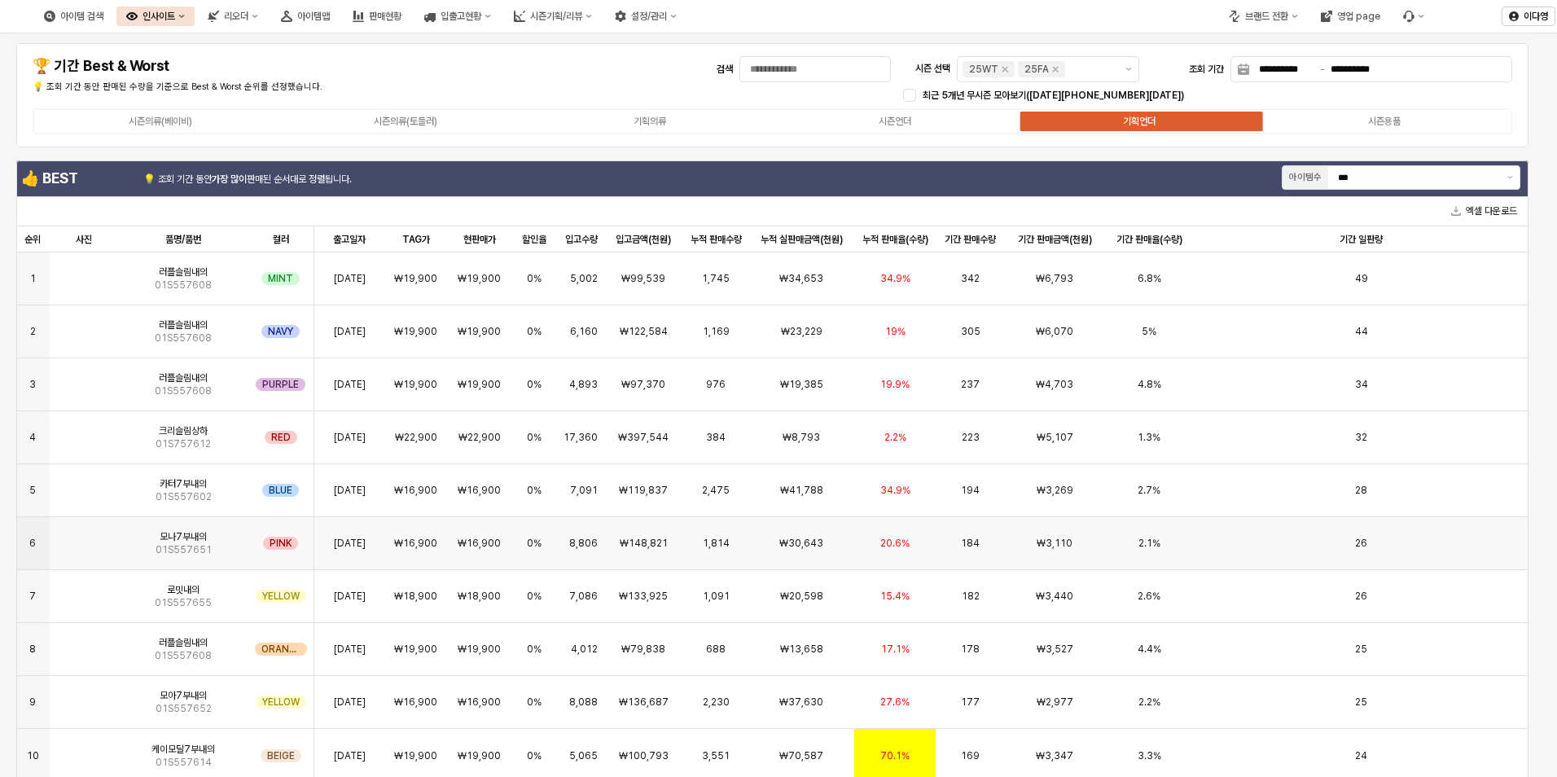
scroll to position [81, 0]
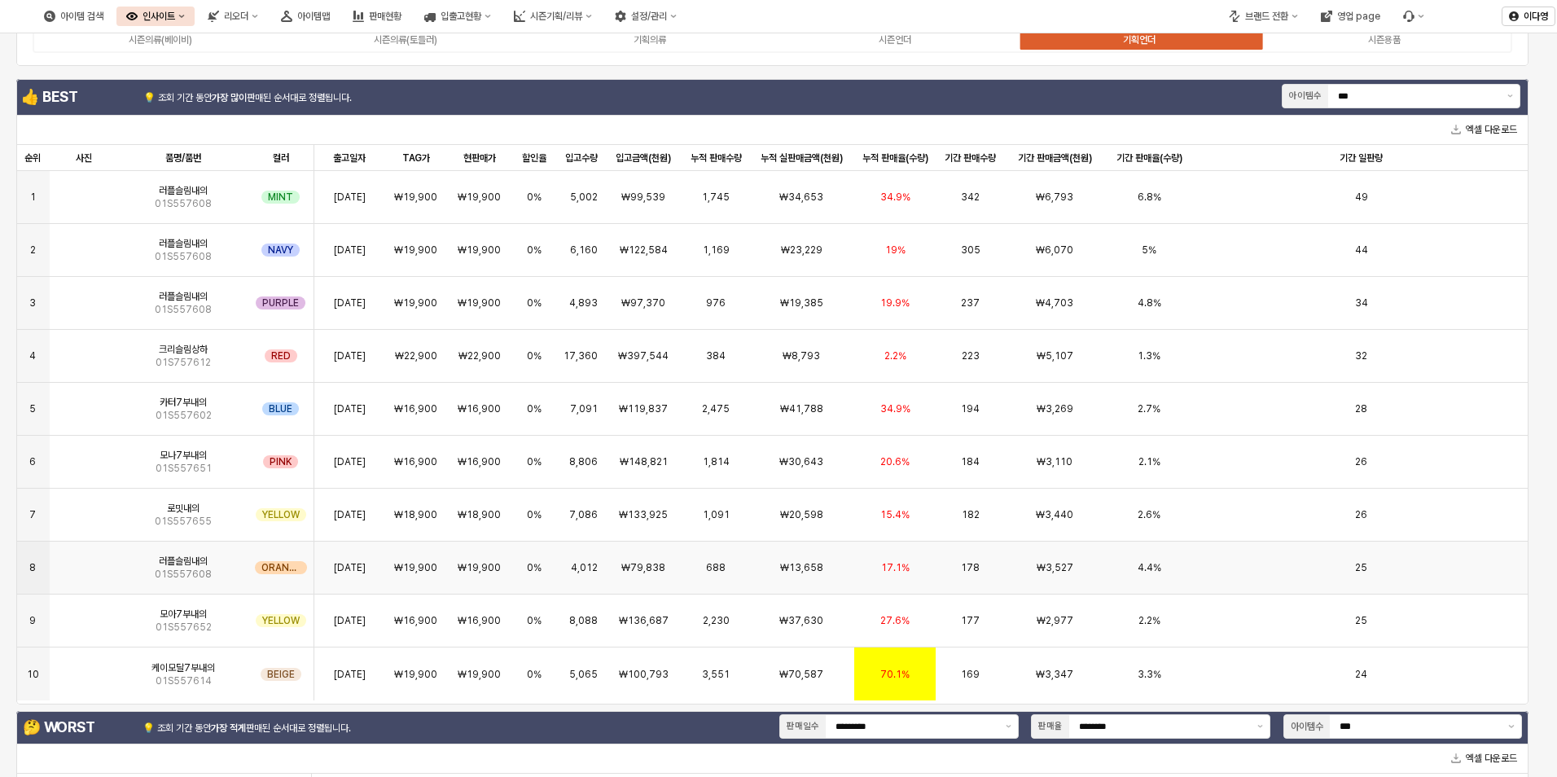
click at [84, 561] on img "App Frame" at bounding box center [84, 561] width 0 height 0
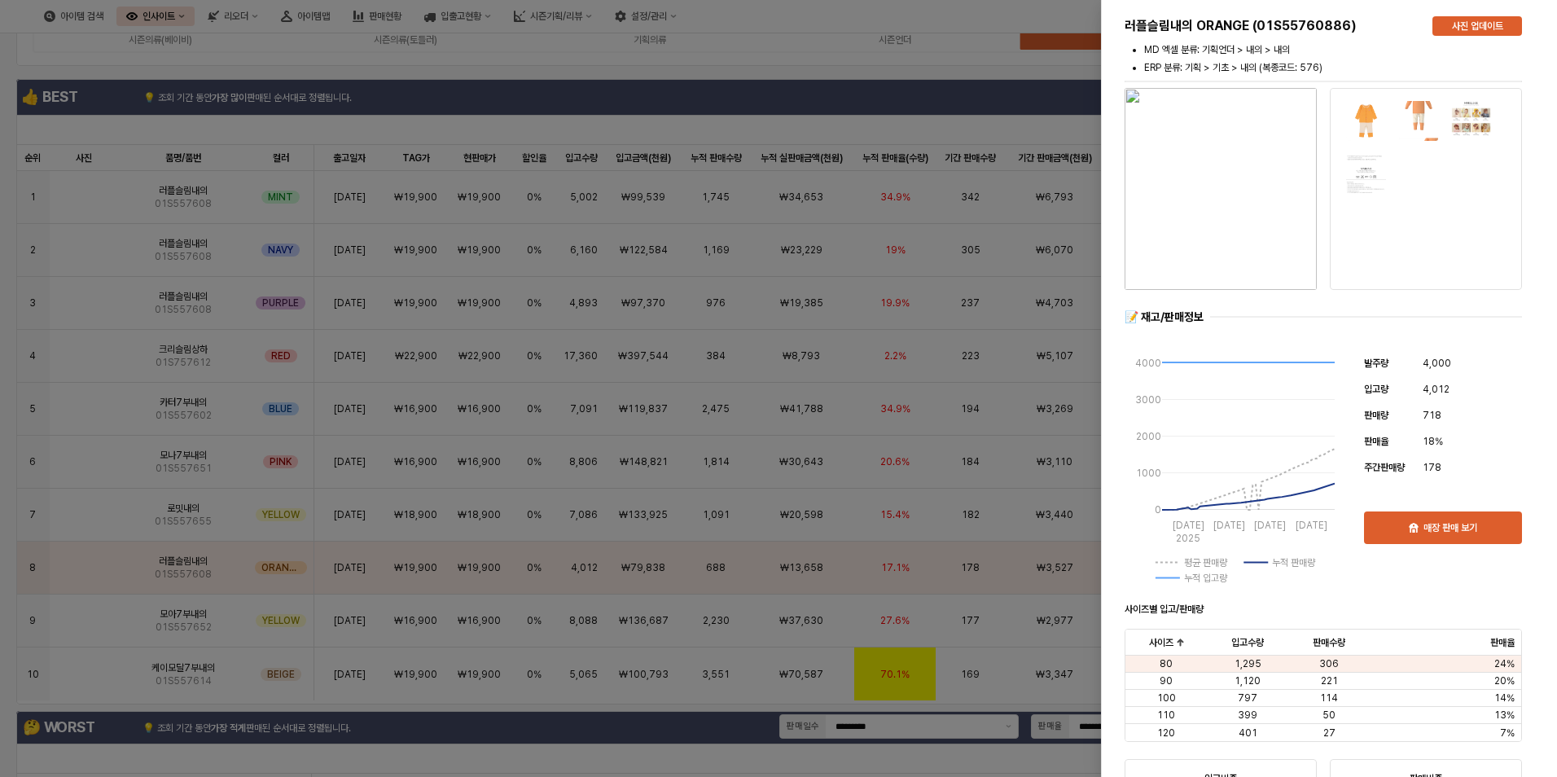
click at [14, 536] on div at bounding box center [778, 388] width 1557 height 777
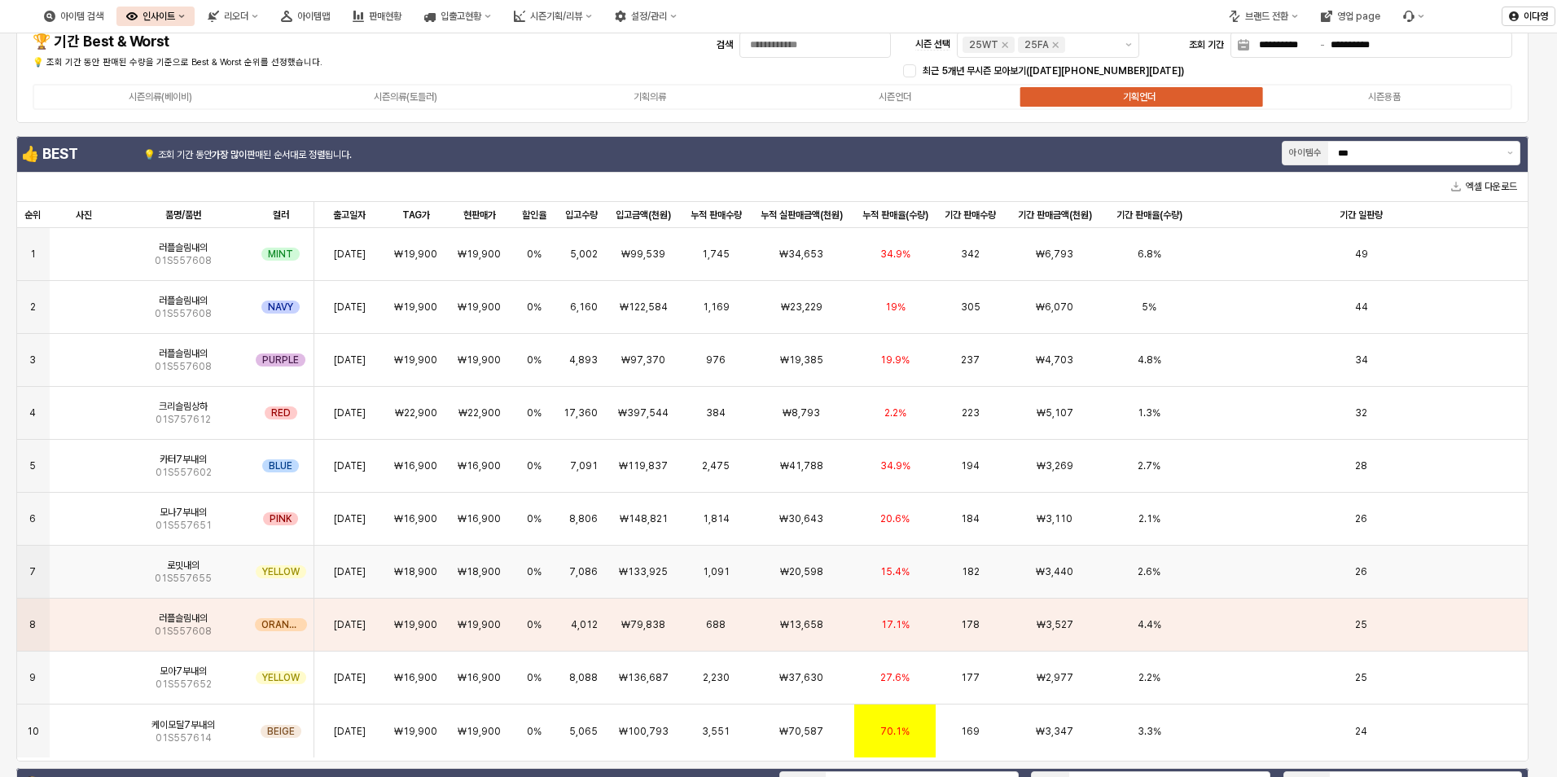
scroll to position [0, 0]
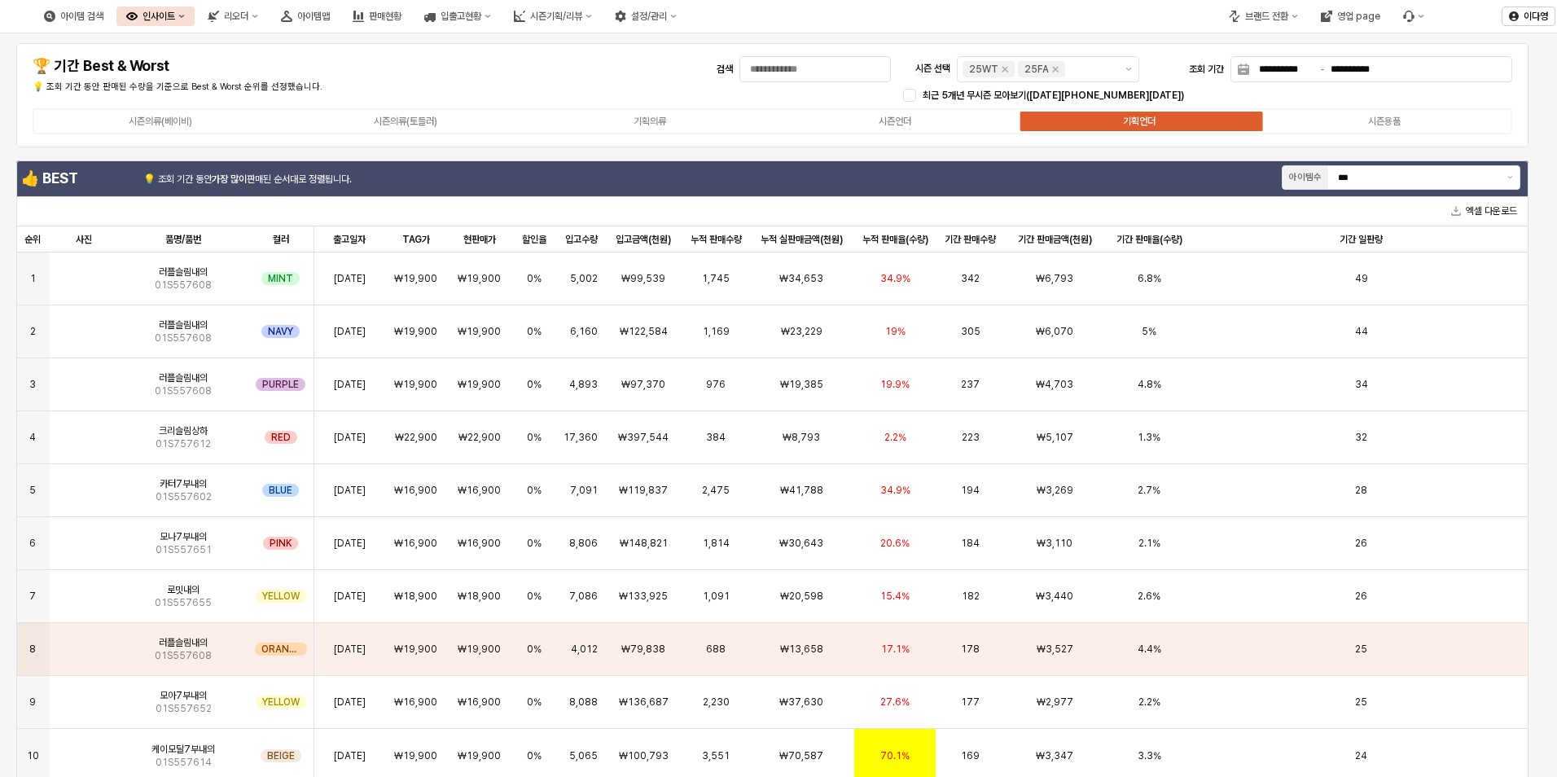
click at [383, 129] on div "시즌의류(베이비) 시즌의류(토들러) 기획의류 시즌언더 기획언더 시즌용품" at bounding box center [773, 121] width 1480 height 26
click at [384, 126] on div "시즌의류(토들러)" at bounding box center [406, 121] width 64 height 11
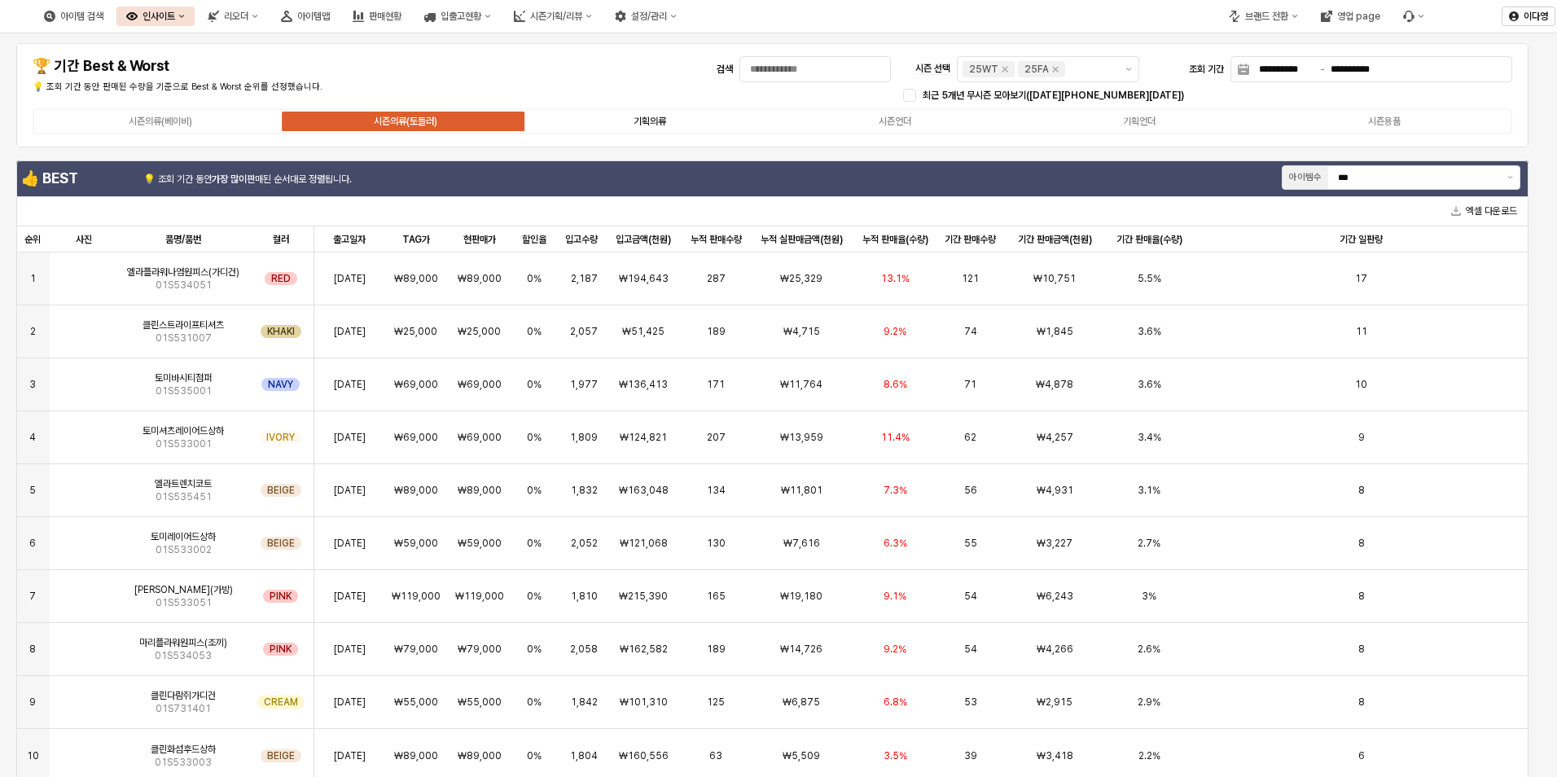
click at [671, 123] on label "기획의류" at bounding box center [650, 121] width 245 height 15
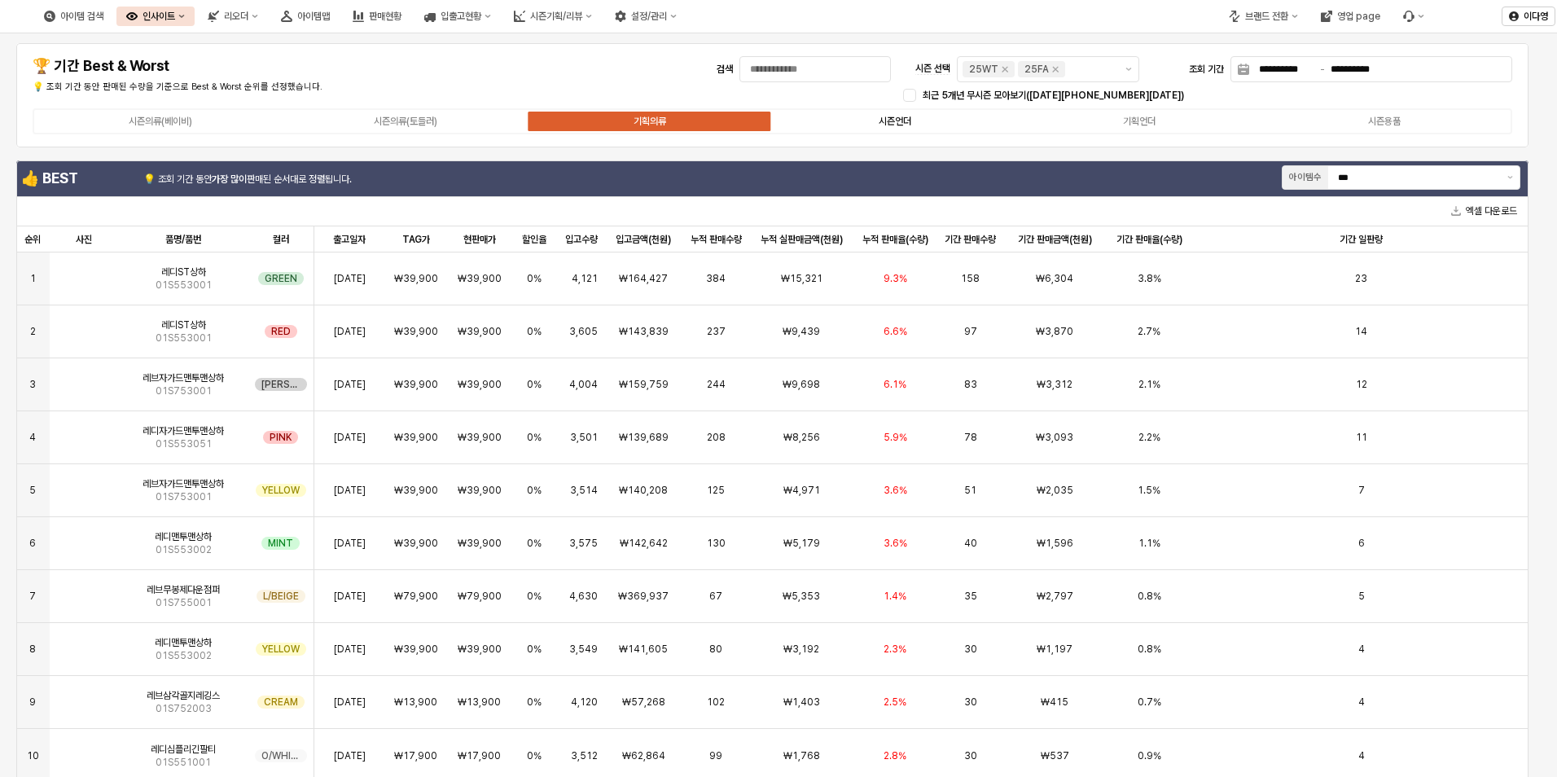
click at [907, 125] on div "시즌언더" at bounding box center [895, 121] width 33 height 11
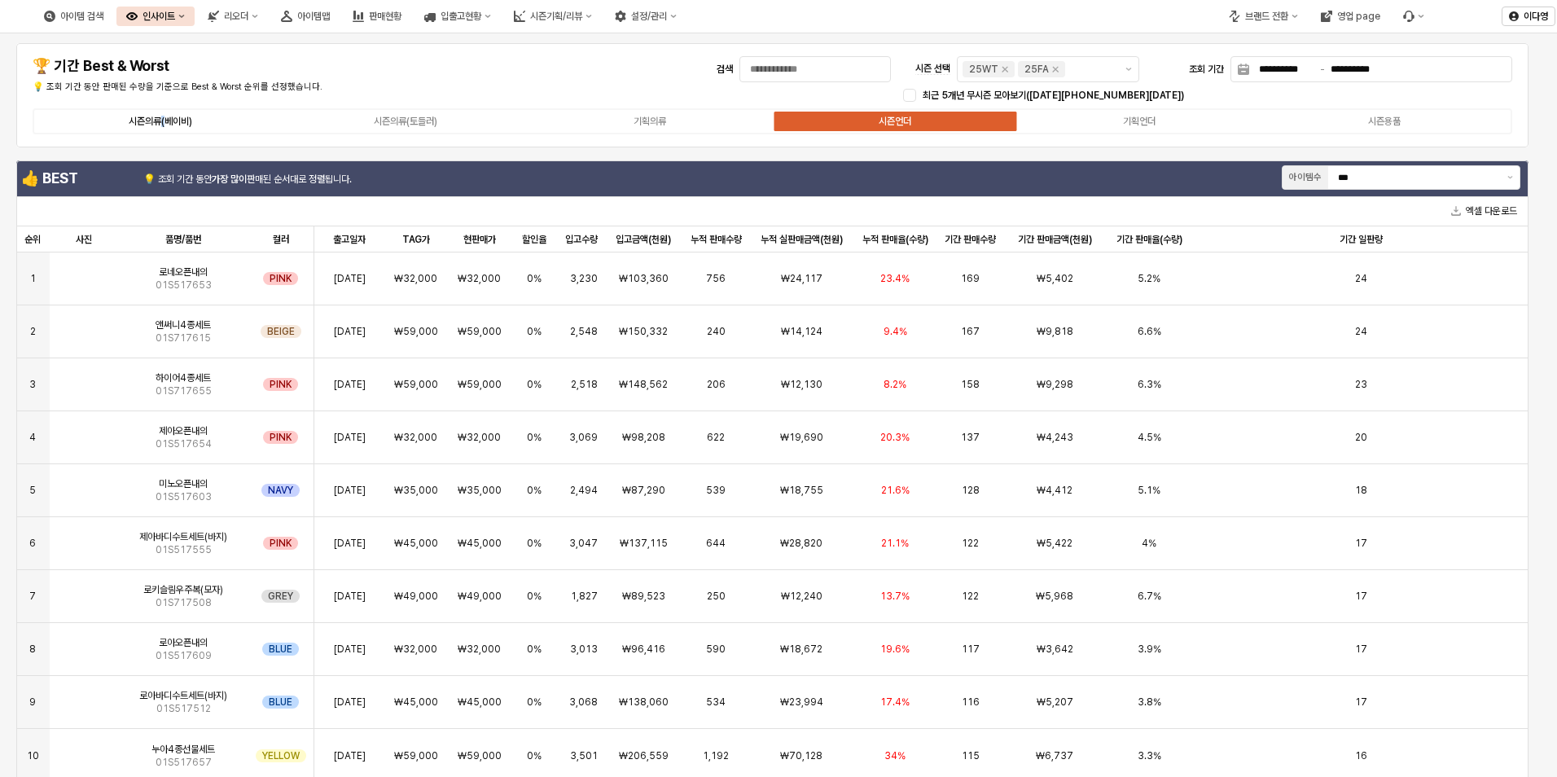
click at [163, 121] on div "시즌의류(베이비)" at bounding box center [161, 121] width 64 height 11
drag, startPoint x: 163, startPoint y: 121, endPoint x: 150, endPoint y: 125, distance: 13.7
click at [150, 125] on div "시즌의류(베이비)" at bounding box center [161, 121] width 64 height 11
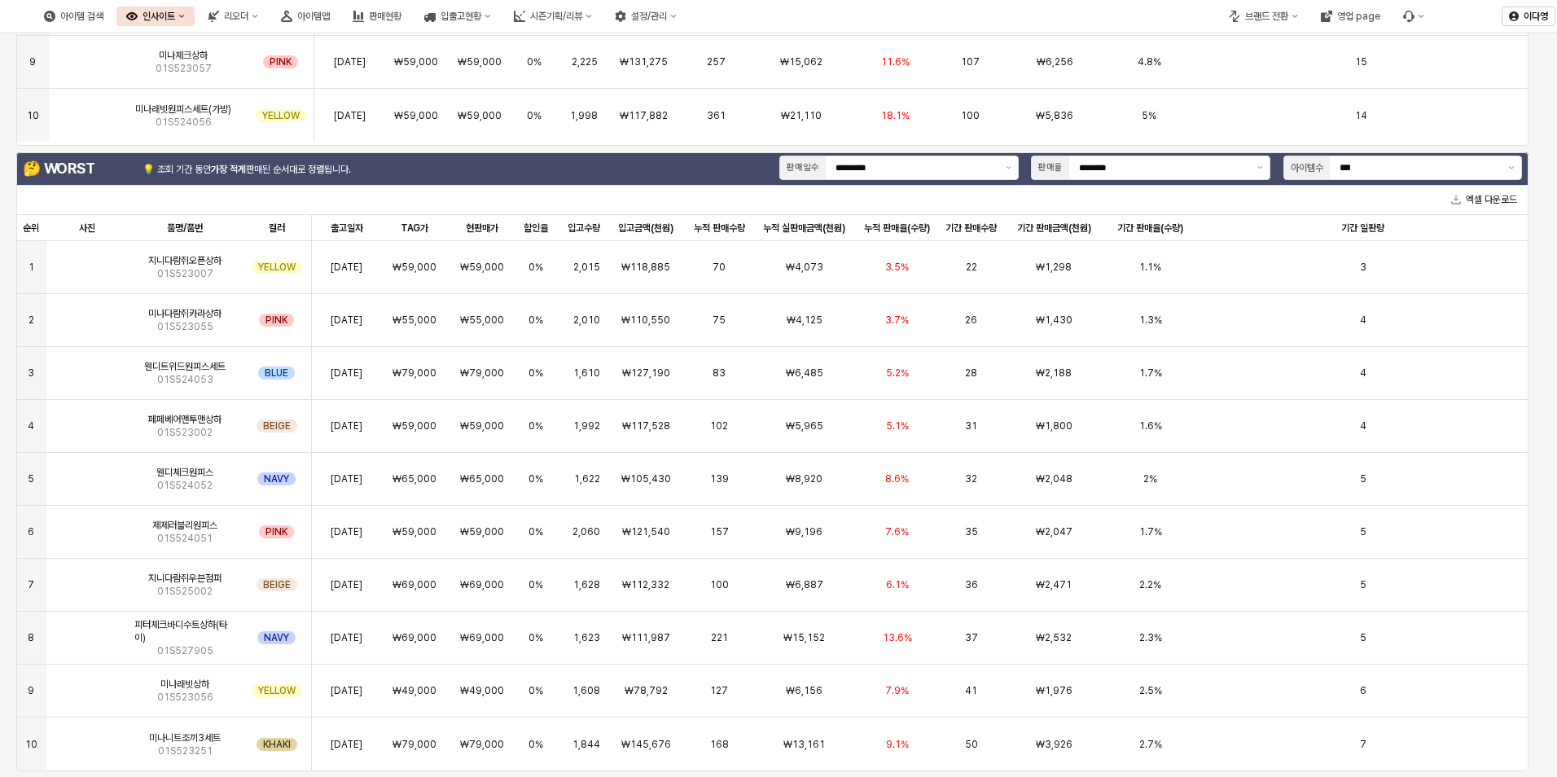
scroll to position [693, 0]
